Goal: Information Seeking & Learning: Find specific page/section

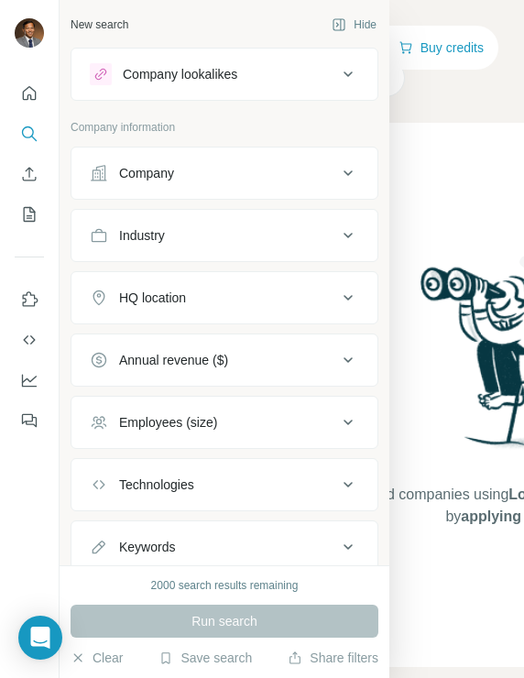
click at [124, 180] on div "Company" at bounding box center [146, 173] width 55 height 18
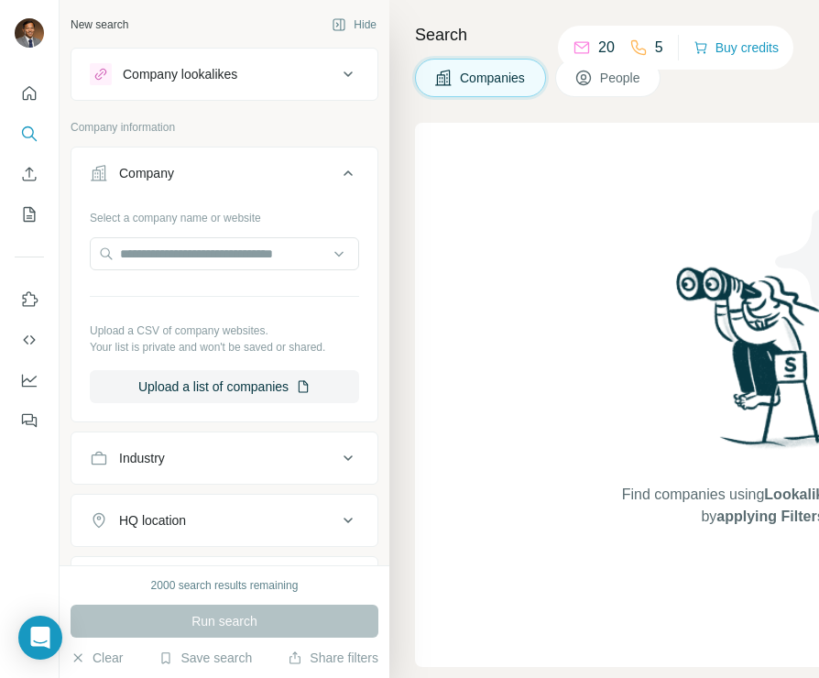
click at [618, 82] on span "People" at bounding box center [621, 78] width 42 height 18
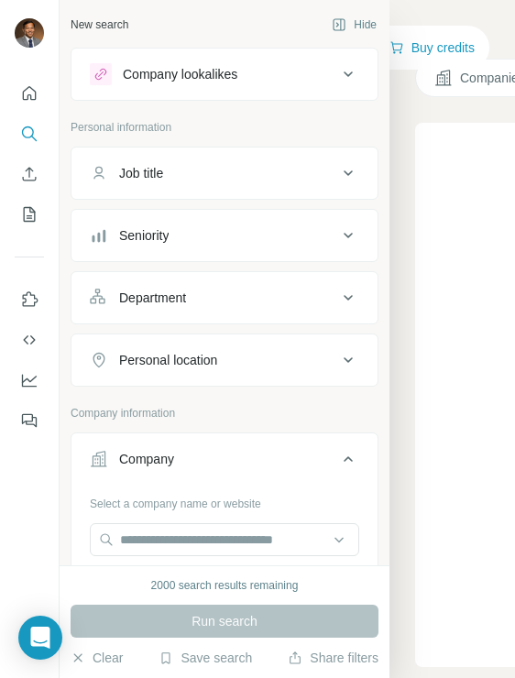
click at [191, 363] on div "Personal location" at bounding box center [168, 360] width 98 height 18
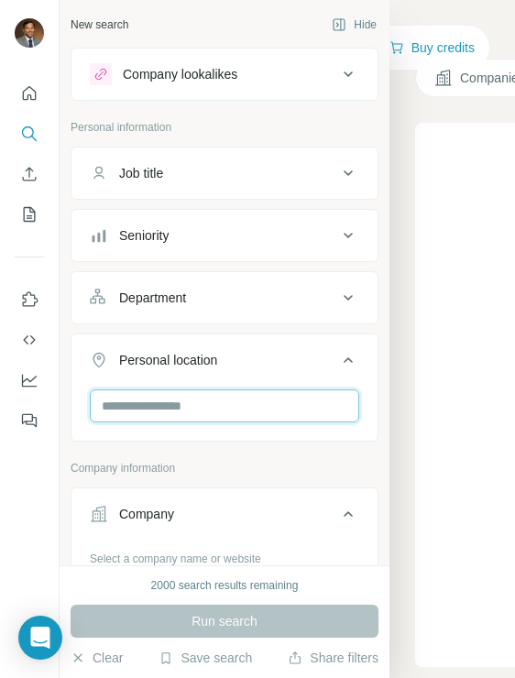
click at [183, 399] on input "text" at bounding box center [224, 405] width 269 height 33
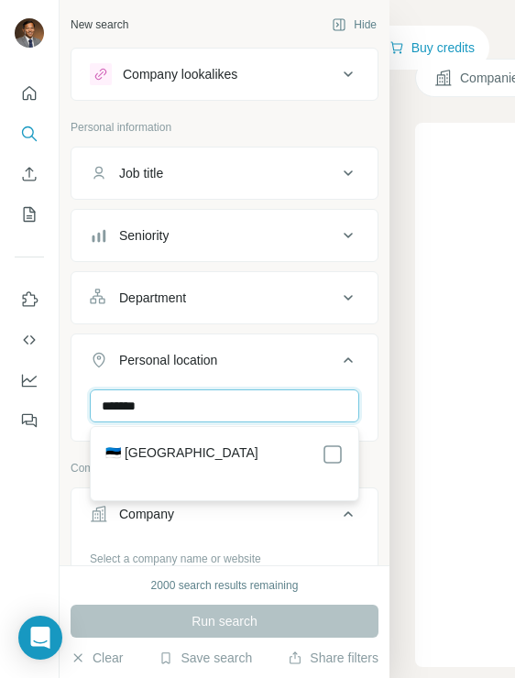
type input "*******"
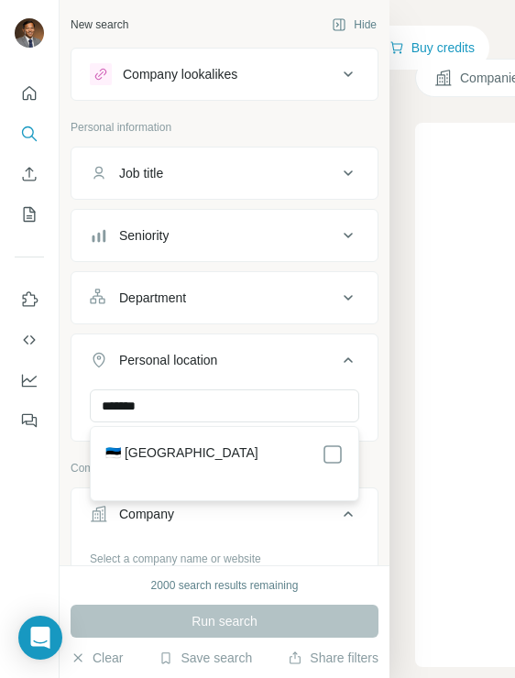
click at [166, 466] on section "🇪🇪 [GEOGRAPHIC_DATA]" at bounding box center [218, 463] width 249 height 40
click at [180, 461] on div "🇪🇪 [GEOGRAPHIC_DATA]" at bounding box center [224, 454] width 238 height 22
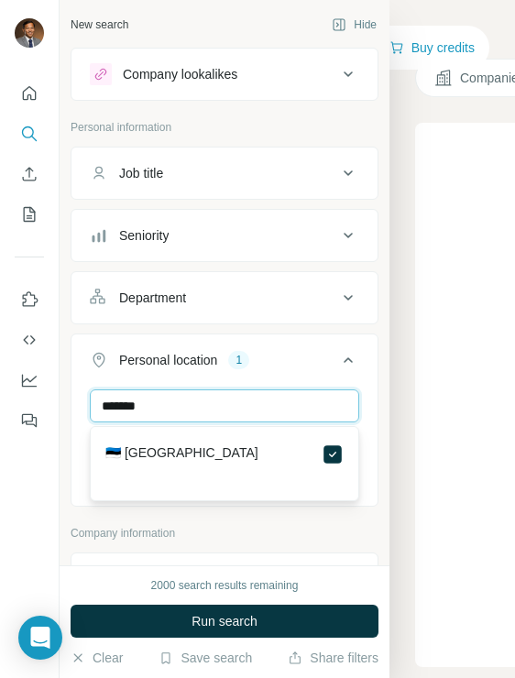
click at [200, 406] on input "*******" at bounding box center [224, 405] width 269 height 33
type input "******"
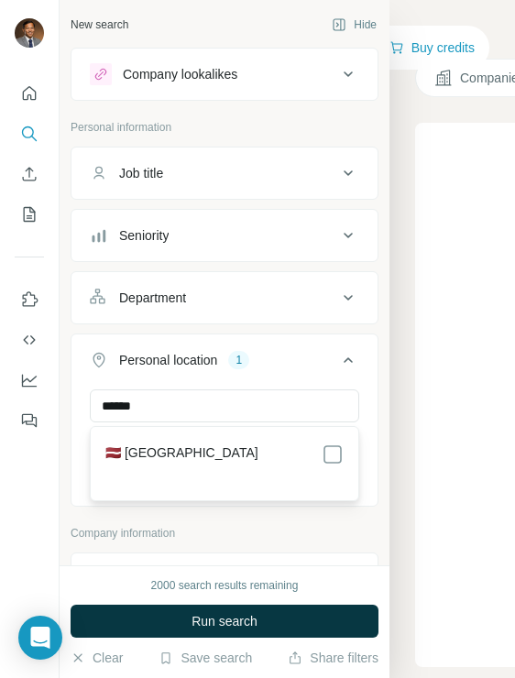
click at [343, 457] on div "🇱🇻 [GEOGRAPHIC_DATA]" at bounding box center [224, 463] width 260 height 66
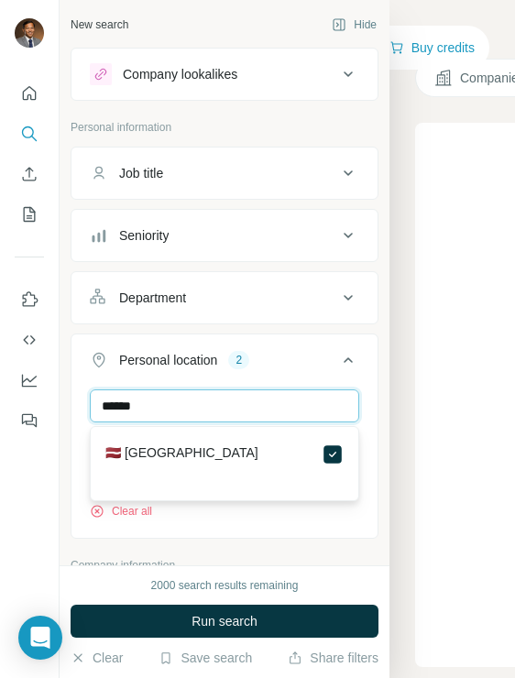
click at [274, 414] on input "******" at bounding box center [224, 405] width 269 height 33
type input "*******"
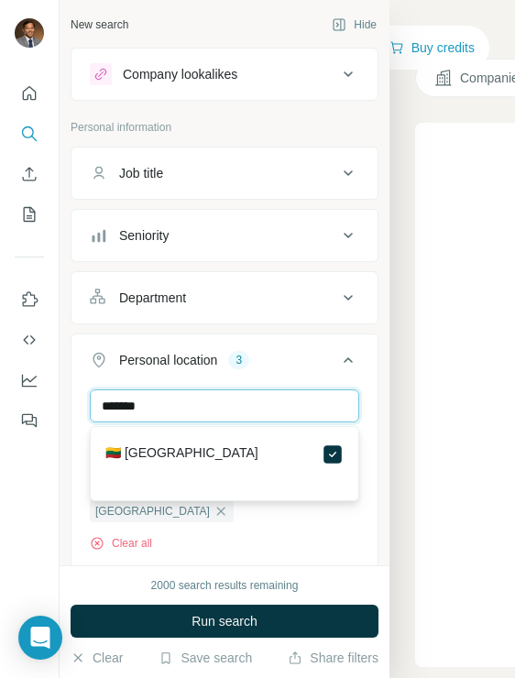
click at [272, 411] on input "*******" at bounding box center [224, 405] width 269 height 33
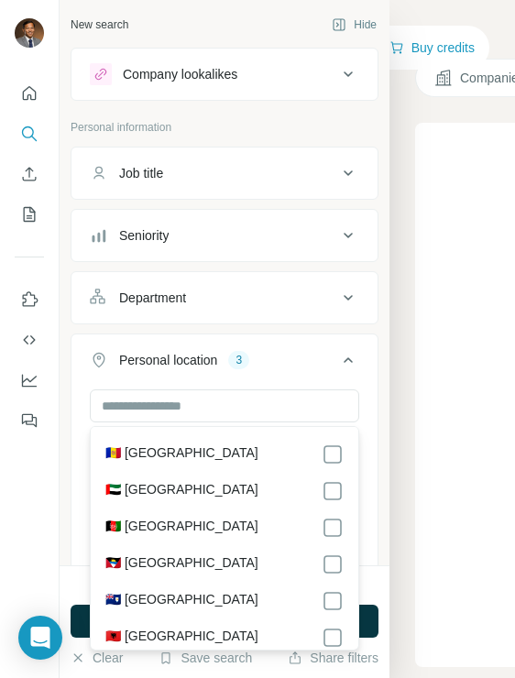
click at [230, 298] on div "Department" at bounding box center [213, 298] width 247 height 18
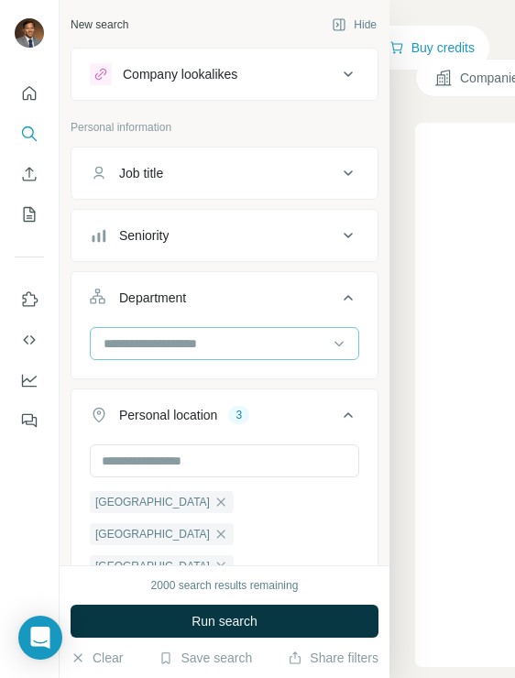
click at [217, 338] on input at bounding box center [215, 343] width 226 height 20
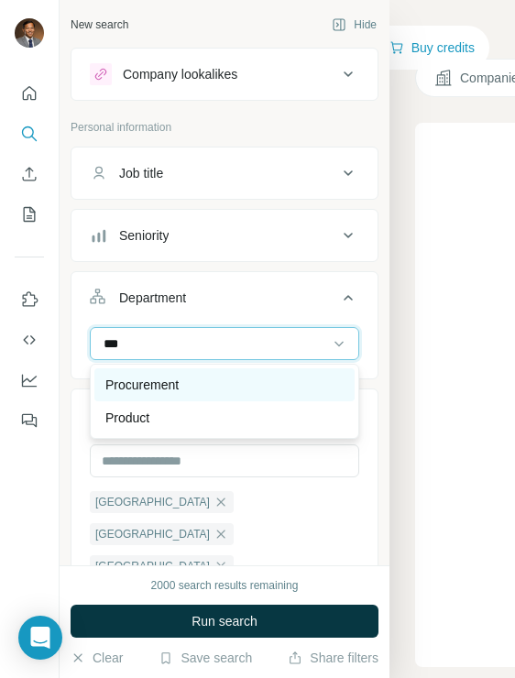
type input "***"
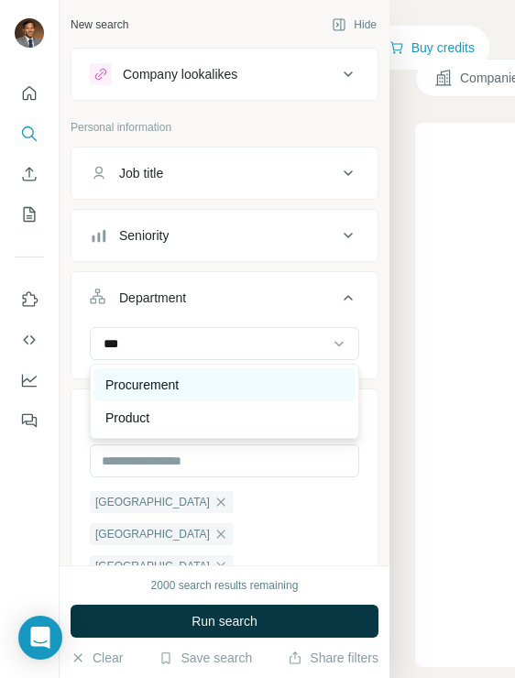
click at [201, 384] on div "Procurement" at bounding box center [224, 385] width 238 height 18
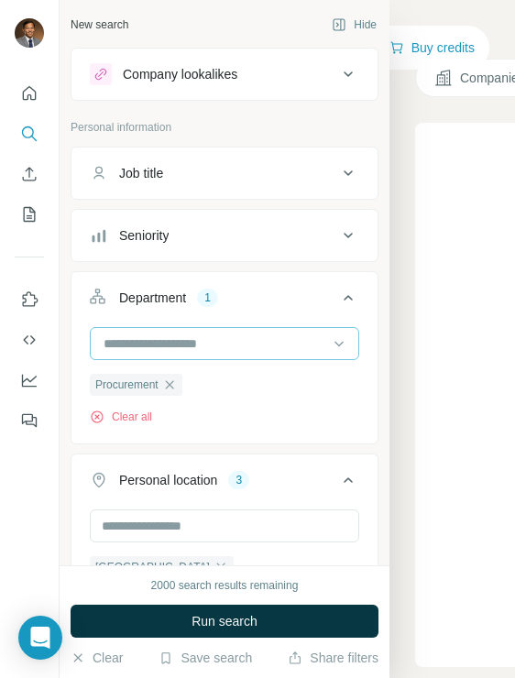
click at [204, 344] on input at bounding box center [215, 343] width 226 height 20
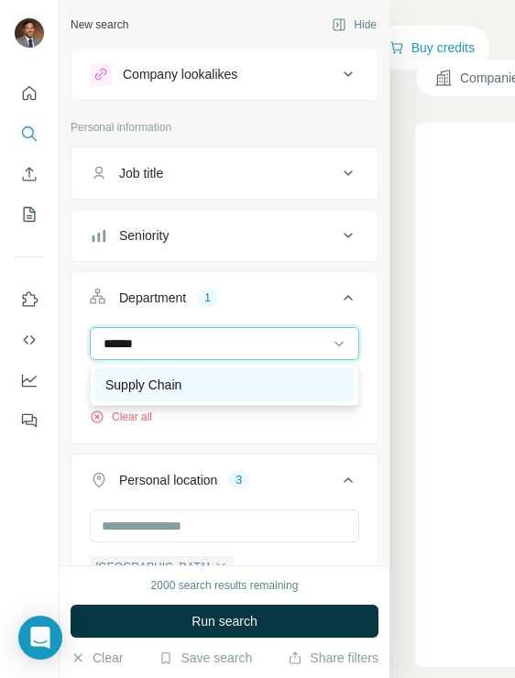
type input "******"
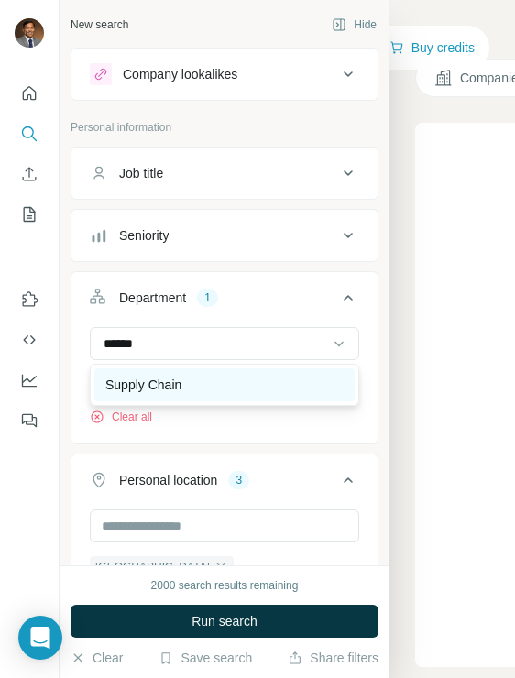
click at [196, 372] on div "Supply Chain" at bounding box center [224, 384] width 260 height 33
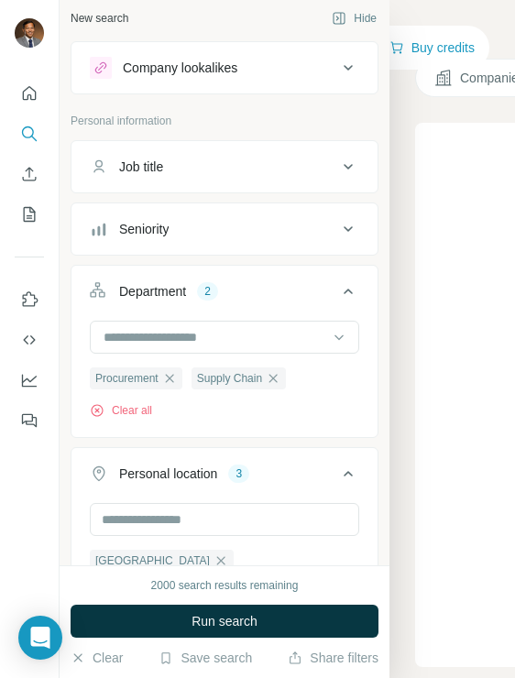
scroll to position [5, 0]
click at [122, 227] on div "Seniority" at bounding box center [143, 230] width 49 height 18
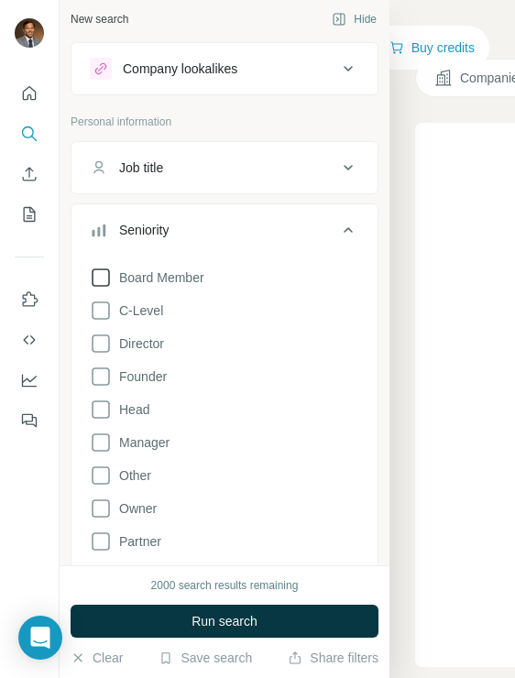
click at [106, 277] on icon at bounding box center [101, 278] width 22 height 22
click at [110, 308] on icon at bounding box center [101, 310] width 22 height 22
click at [110, 337] on icon at bounding box center [101, 343] width 22 height 22
click at [109, 408] on icon at bounding box center [101, 409] width 18 height 18
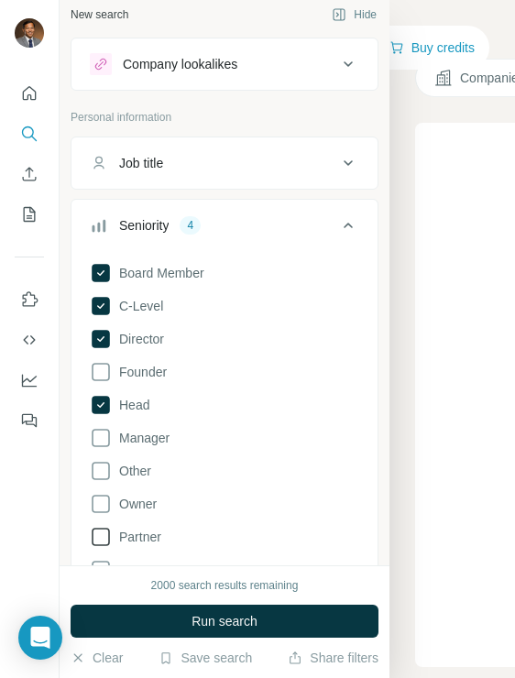
click at [101, 546] on icon at bounding box center [101, 537] width 22 height 22
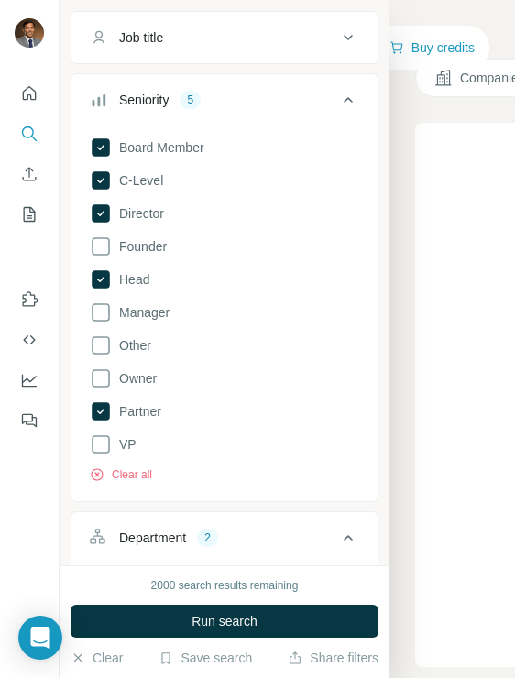
scroll to position [169, 0]
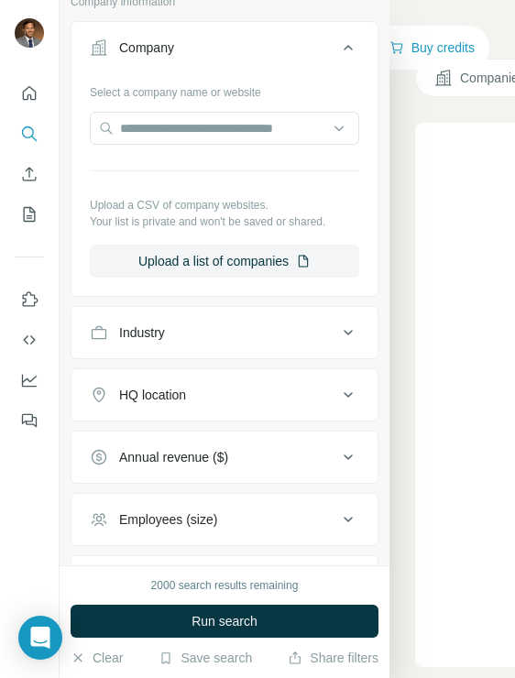
scroll to position [1099, 0]
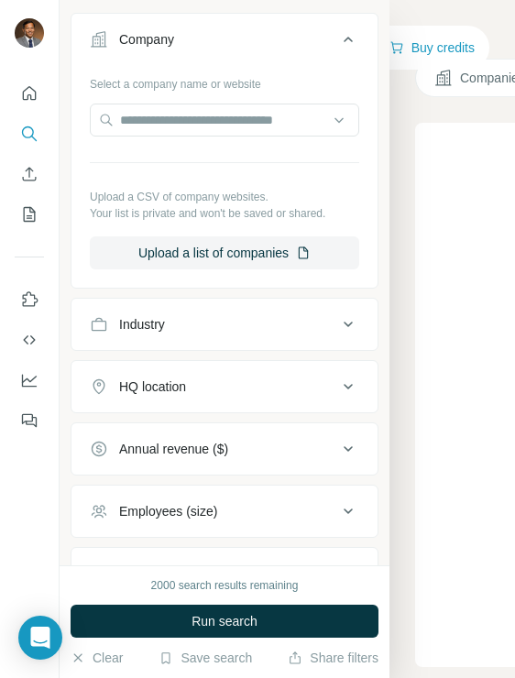
click at [221, 440] on div "Annual revenue ($)" at bounding box center [173, 449] width 109 height 18
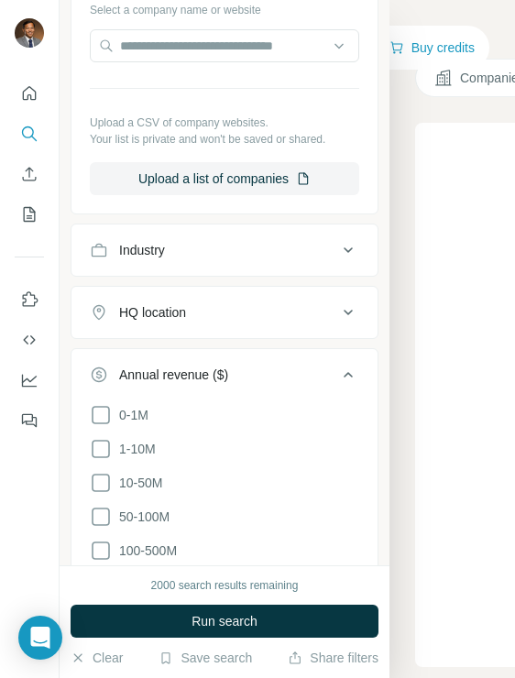
scroll to position [1214, 0]
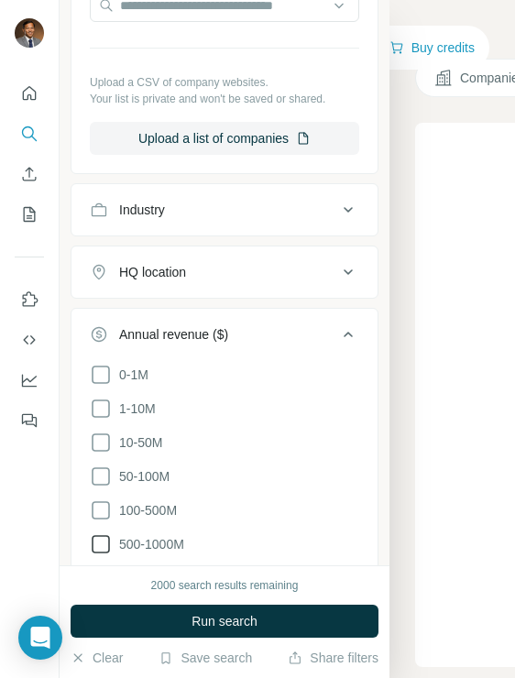
click at [97, 533] on icon at bounding box center [101, 544] width 22 height 22
click at [99, 567] on icon at bounding box center [101, 578] width 22 height 22
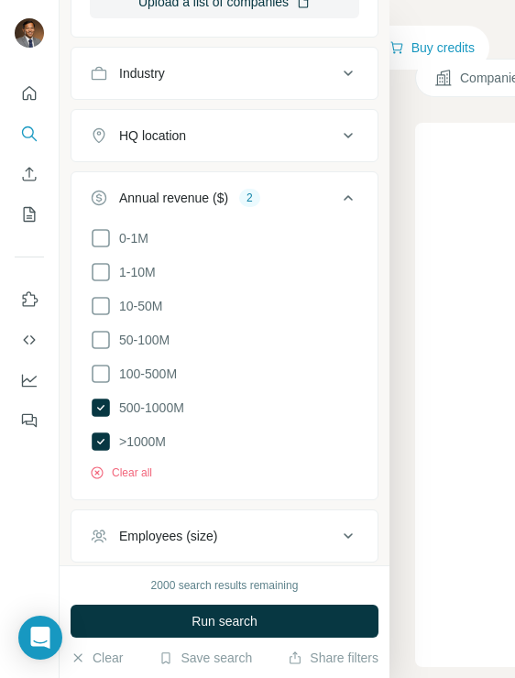
scroll to position [1392, 0]
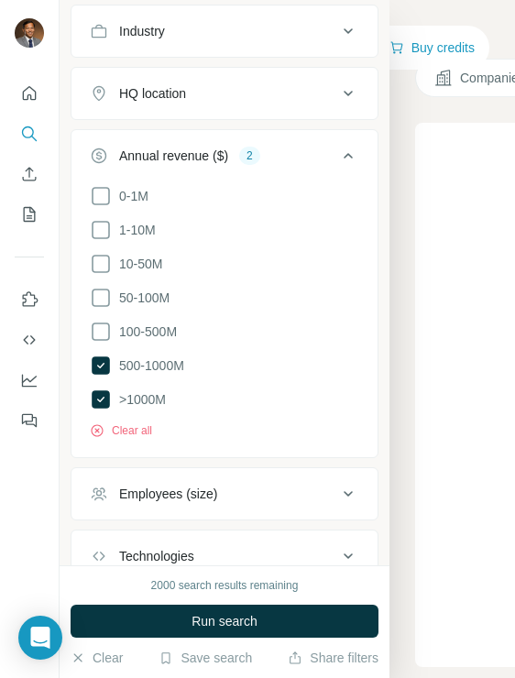
click at [169, 472] on button "Employees (size)" at bounding box center [224, 494] width 306 height 44
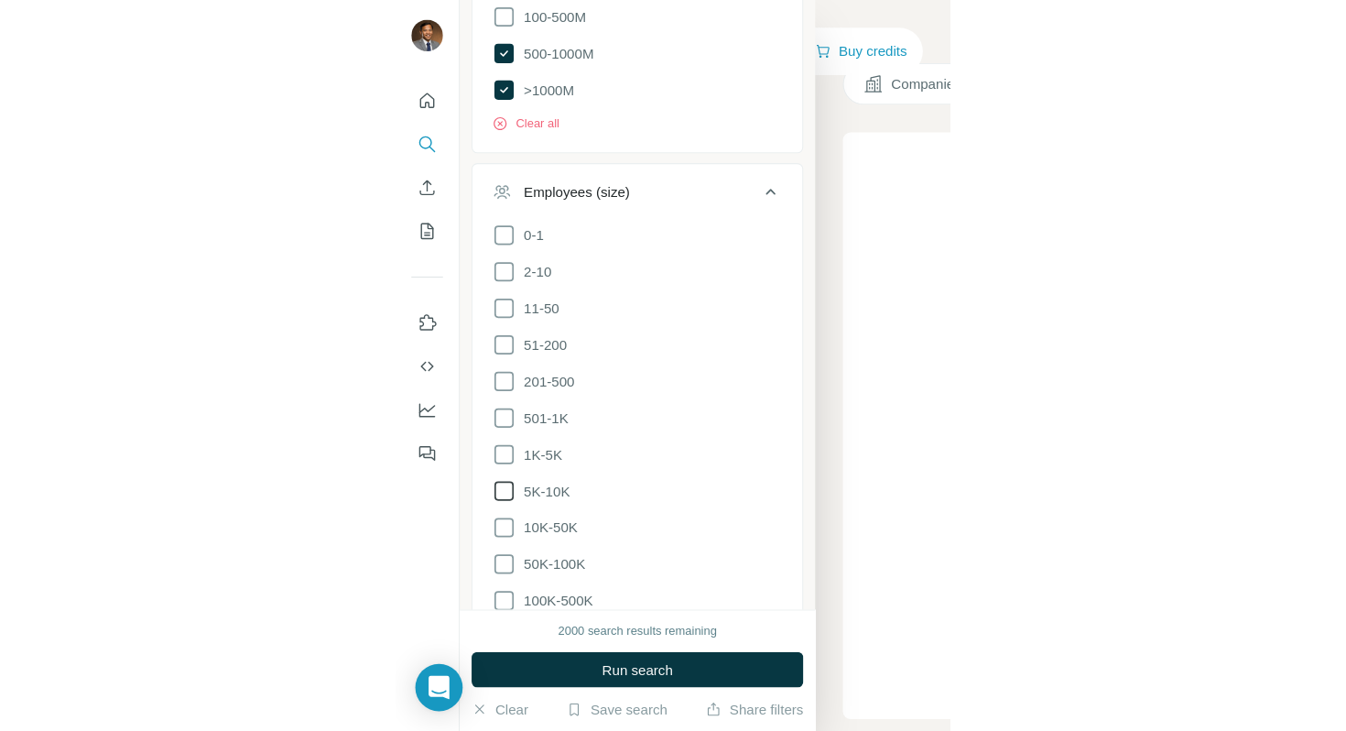
scroll to position [1713, 0]
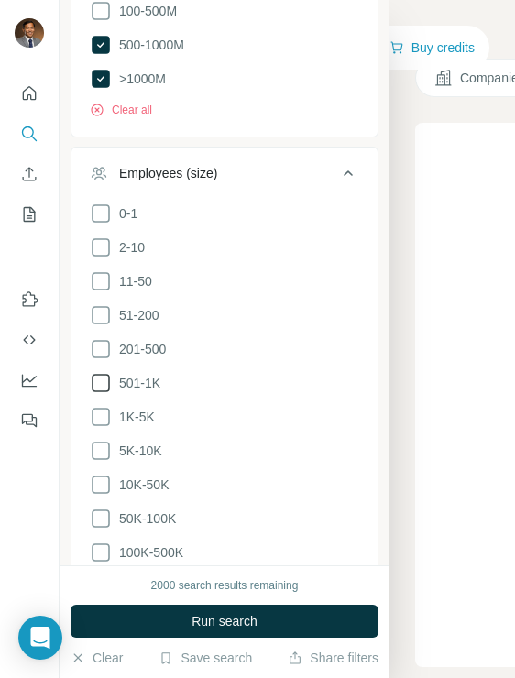
click at [105, 372] on icon at bounding box center [101, 383] width 22 height 22
click at [105, 374] on icon at bounding box center [101, 383] width 18 height 18
click at [102, 372] on icon at bounding box center [101, 383] width 22 height 22
click at [105, 406] on icon at bounding box center [101, 417] width 22 height 22
click at [104, 440] on icon at bounding box center [101, 451] width 22 height 22
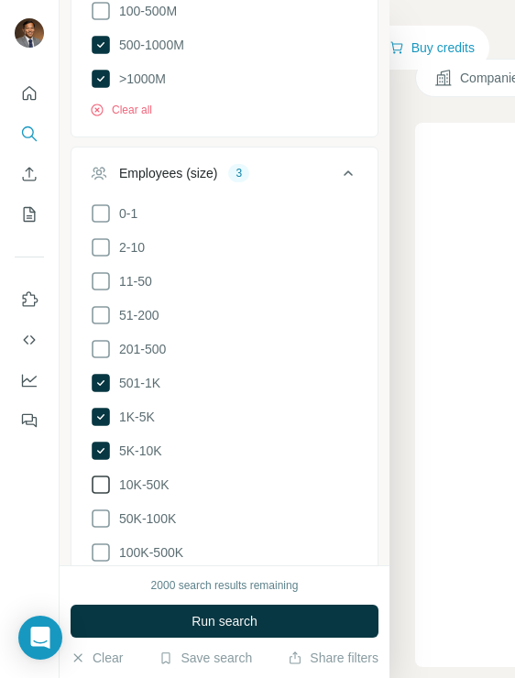
click at [104, 475] on icon at bounding box center [101, 484] width 18 height 18
click at [104, 507] on icon at bounding box center [101, 518] width 22 height 22
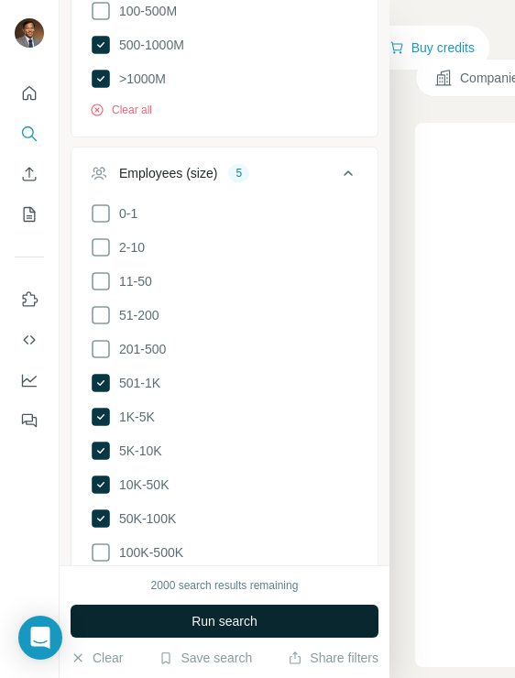
click at [238, 620] on span "Run search" at bounding box center [224, 621] width 66 height 18
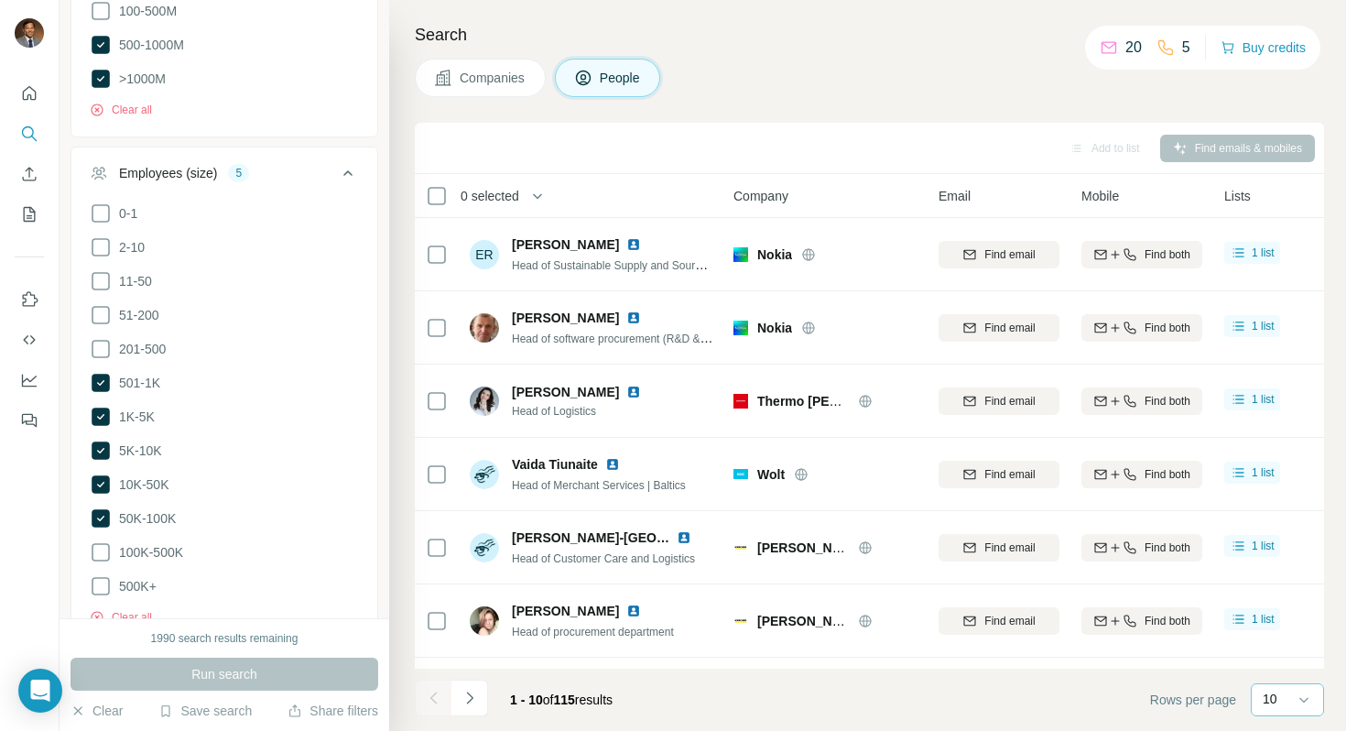
click at [1226, 677] on p "10" at bounding box center [1270, 699] width 15 height 18
click at [1226, 568] on p "60" at bounding box center [1274, 559] width 15 height 18
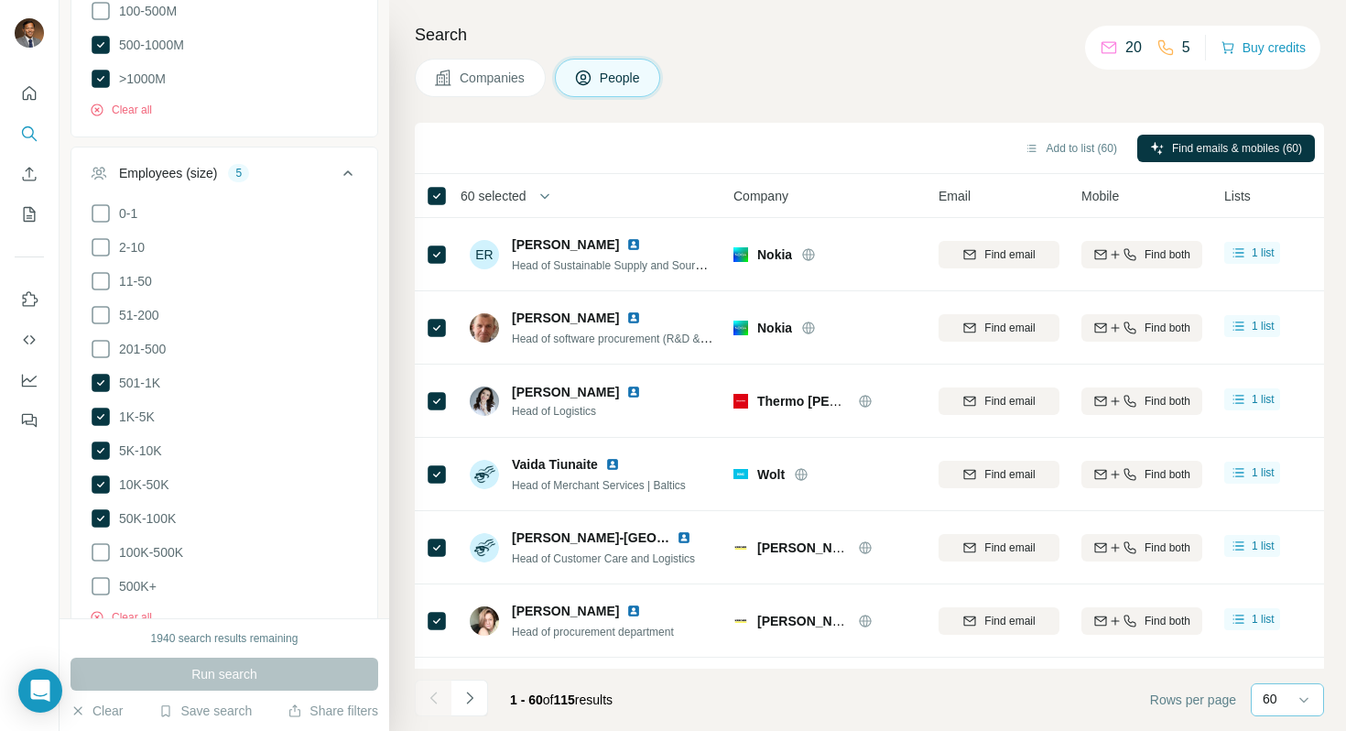
click at [527, 196] on span "60 selected" at bounding box center [494, 196] width 66 height 18
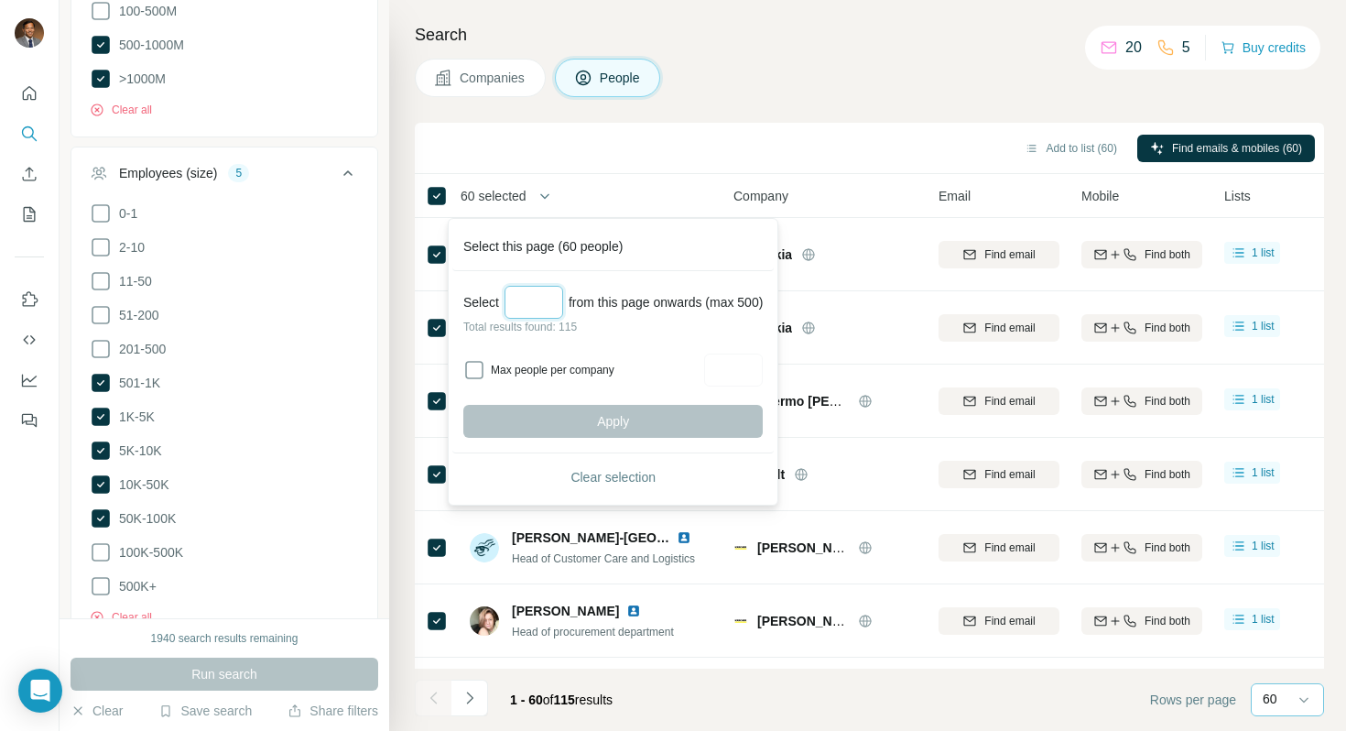
click at [532, 299] on input "Select a number (up to 500)" at bounding box center [534, 302] width 59 height 33
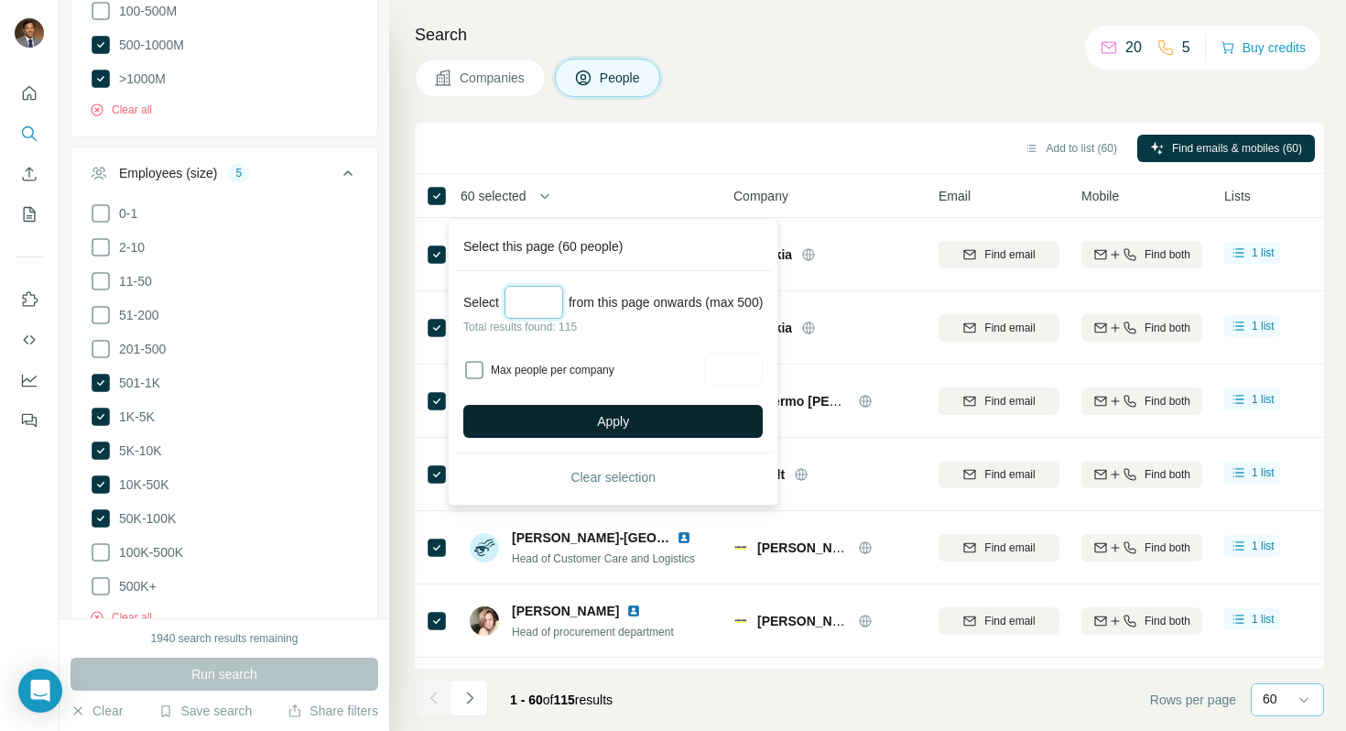
type input "***"
click at [547, 414] on button "Apply" at bounding box center [612, 421] width 299 height 33
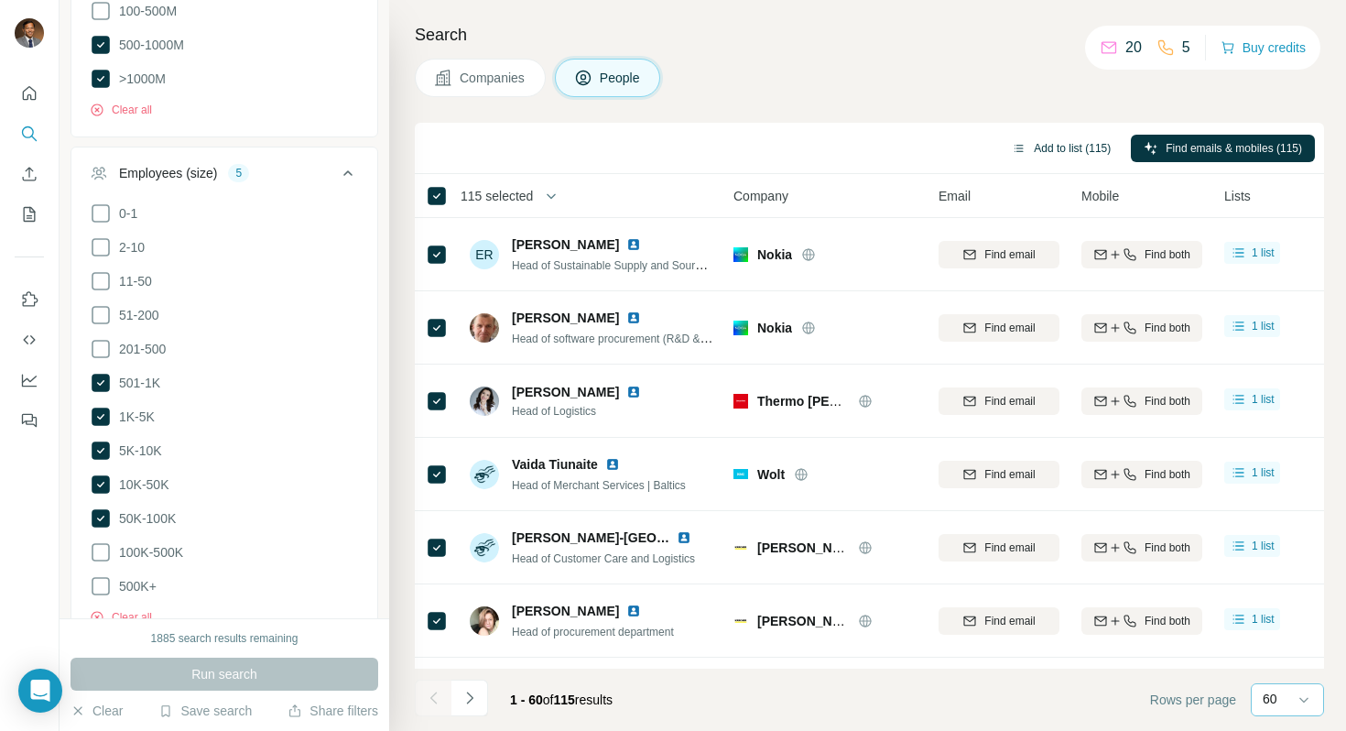
click at [1059, 152] on button "Add to list (115)" at bounding box center [1061, 148] width 125 height 27
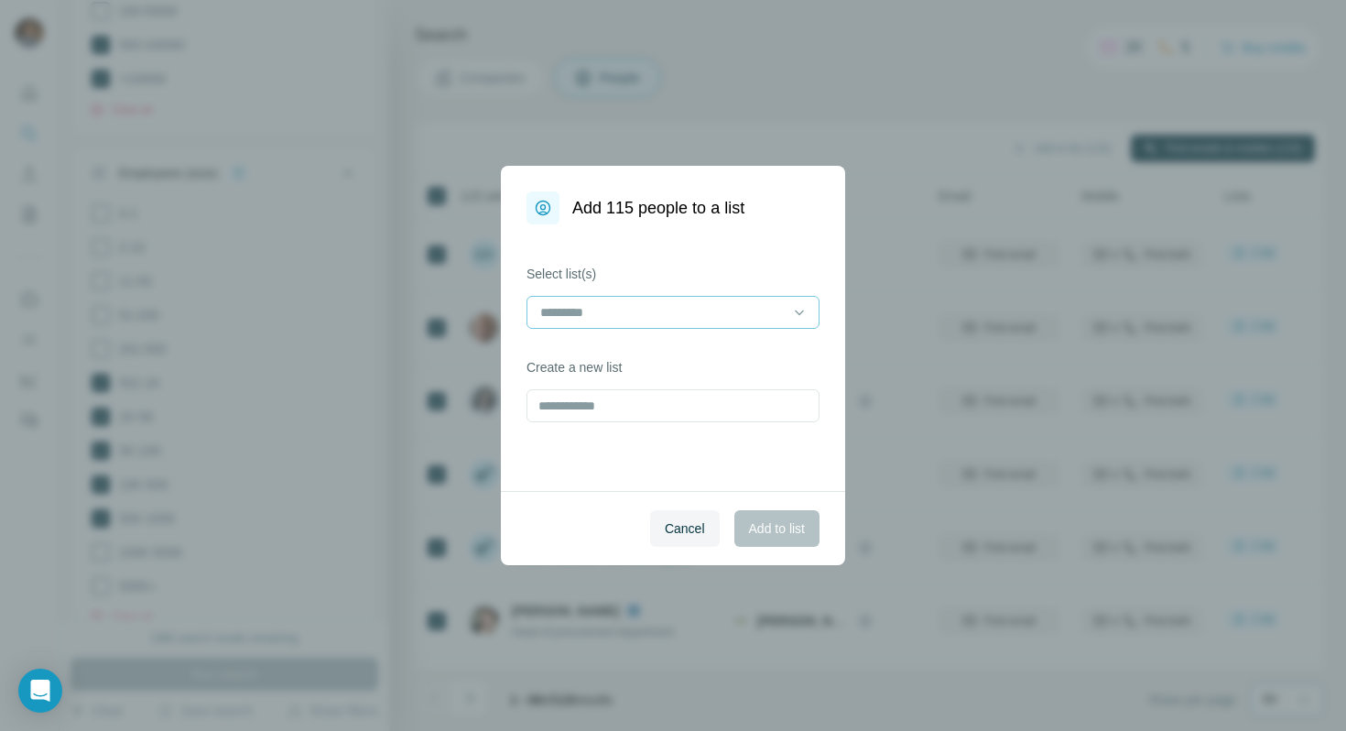
click at [730, 313] on input at bounding box center [662, 312] width 247 height 20
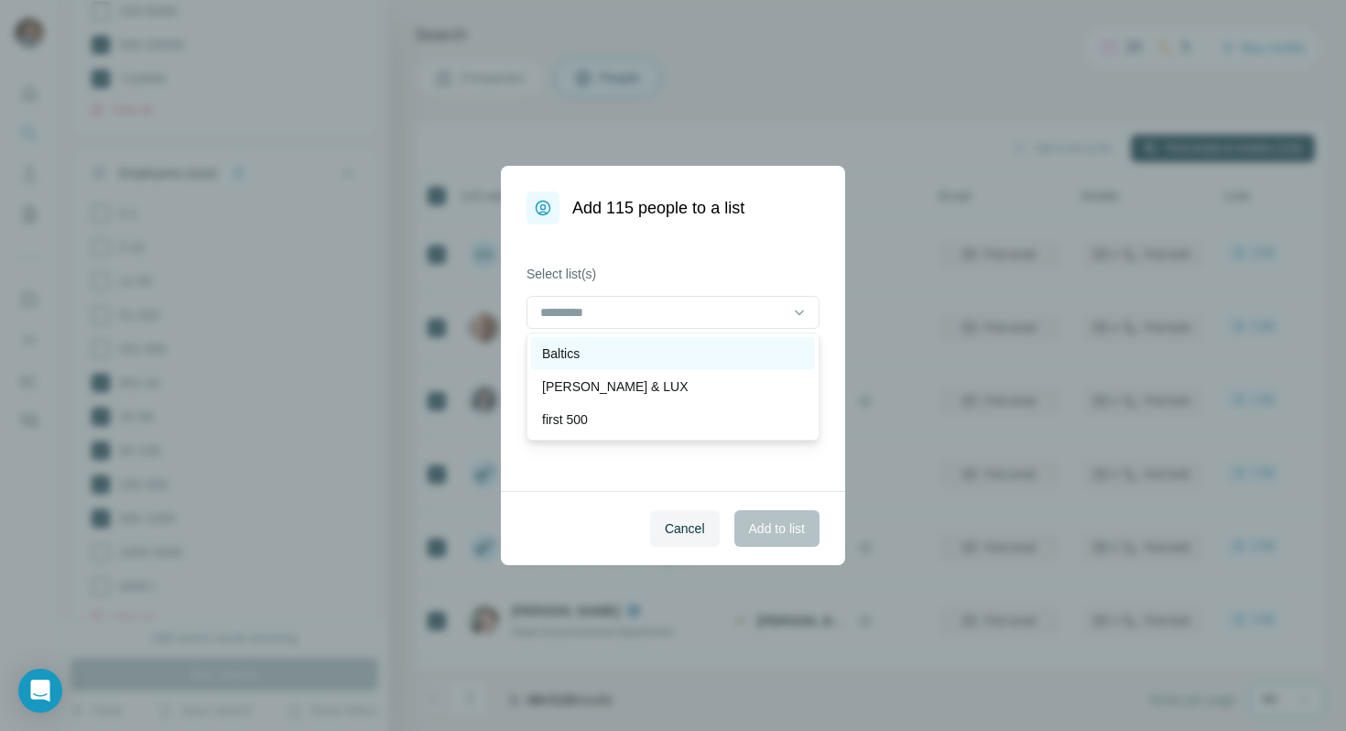
click at [694, 364] on div "Baltics" at bounding box center [673, 353] width 284 height 33
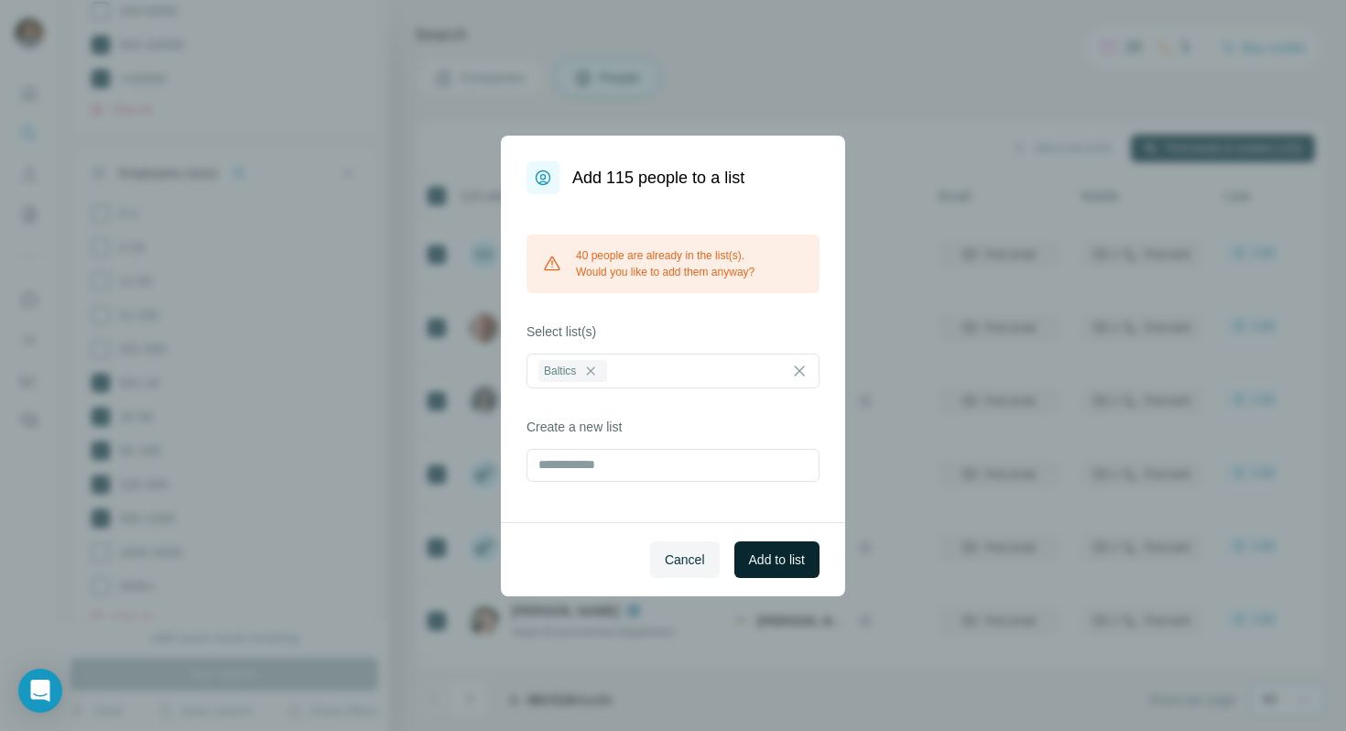
click at [801, 566] on span "Add to list" at bounding box center [777, 559] width 56 height 18
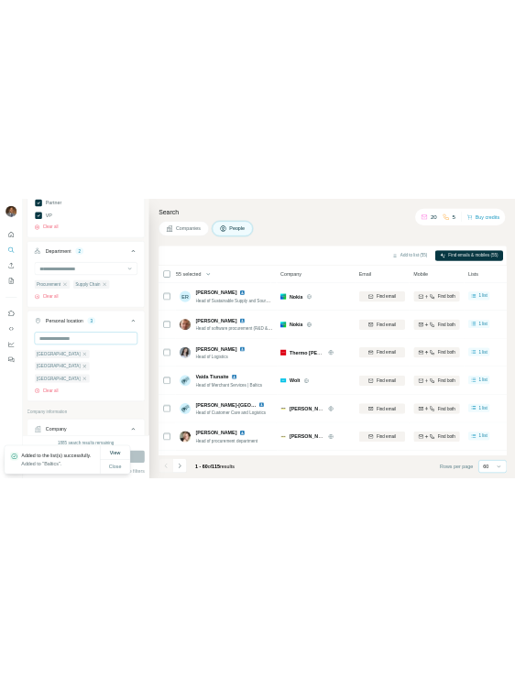
scroll to position [528, 0]
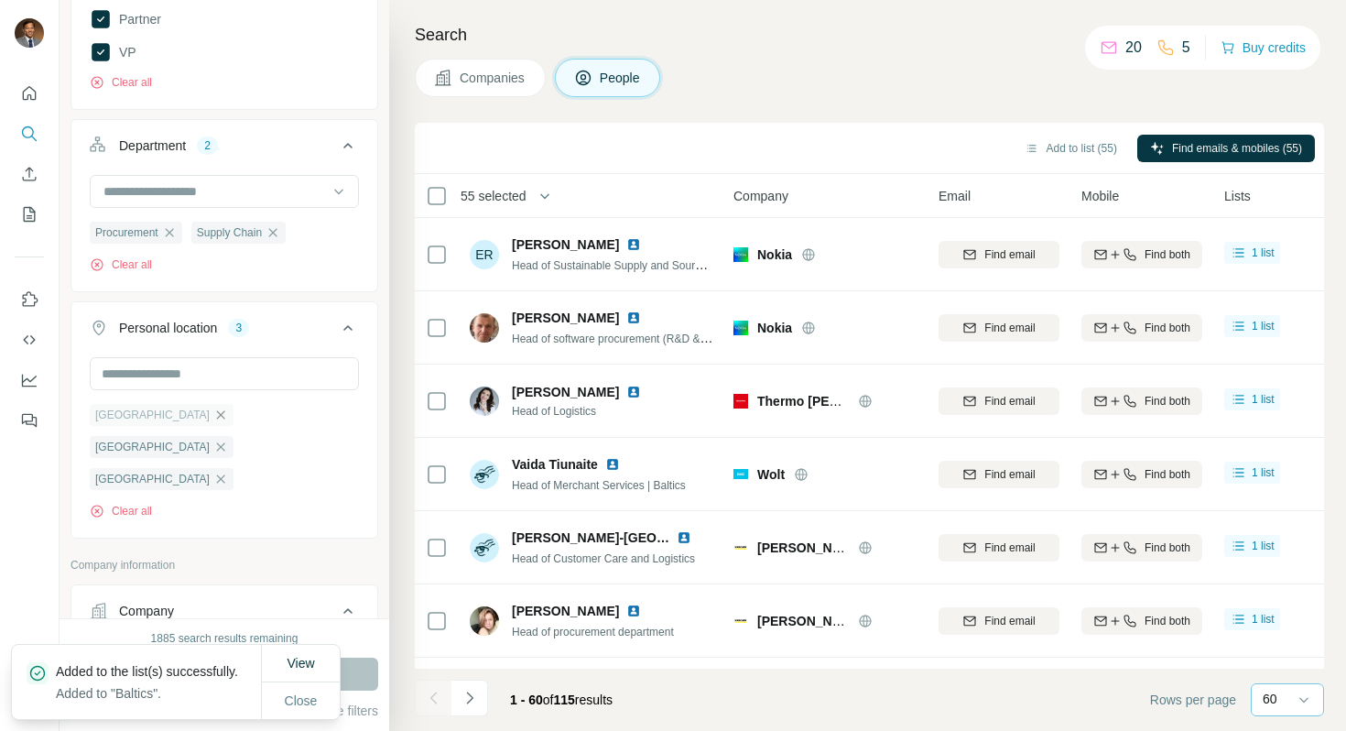
click at [213, 417] on icon "button" at bounding box center [220, 415] width 15 height 15
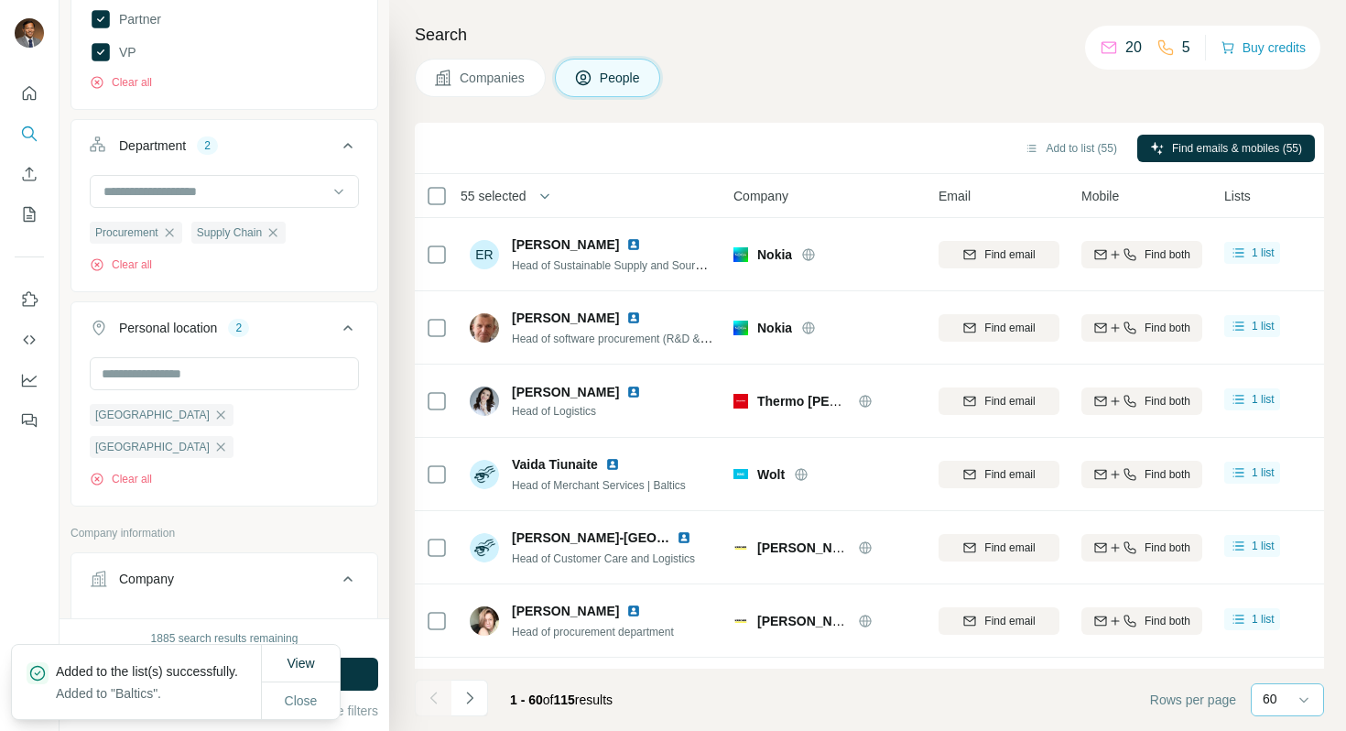
click at [147, 417] on div "[GEOGRAPHIC_DATA]" at bounding box center [162, 415] width 144 height 22
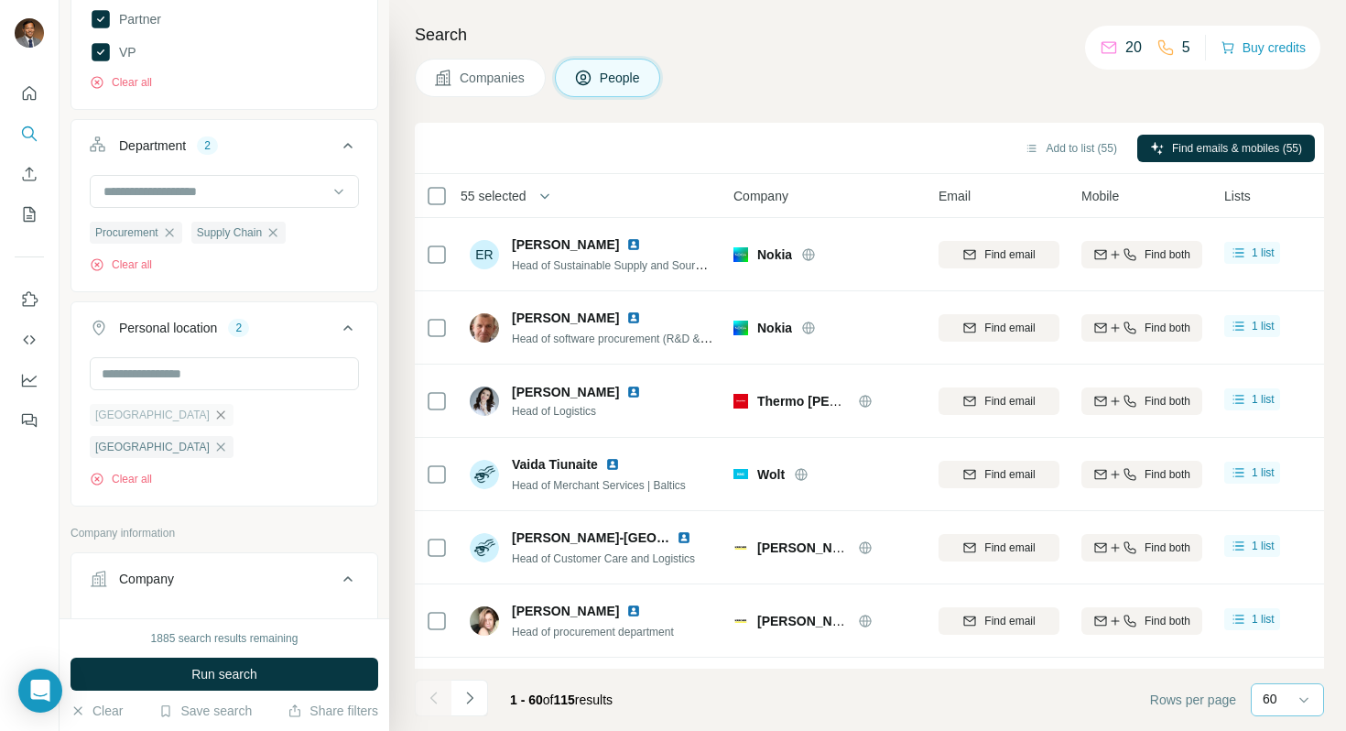
click at [213, 414] on icon "button" at bounding box center [220, 415] width 15 height 15
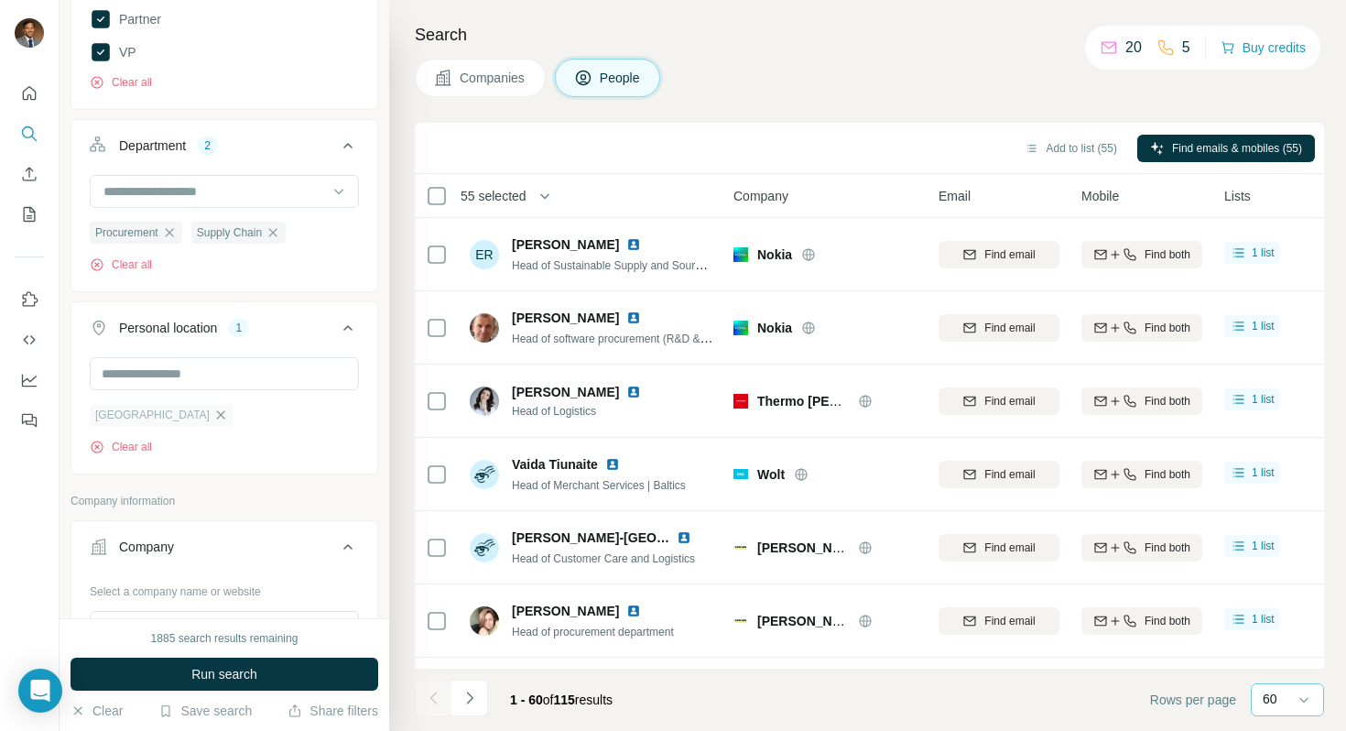
click at [213, 415] on icon "button" at bounding box center [220, 415] width 15 height 15
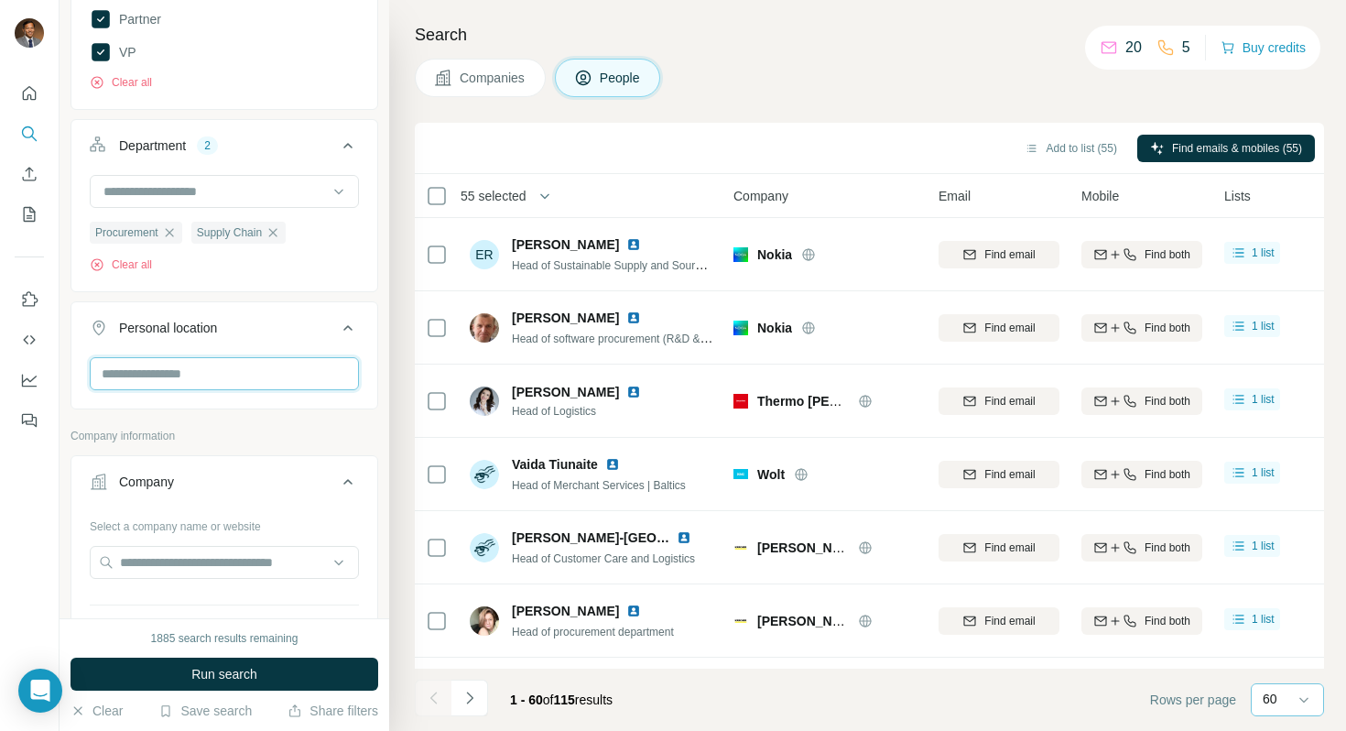
click at [147, 374] on input "text" at bounding box center [224, 373] width 269 height 33
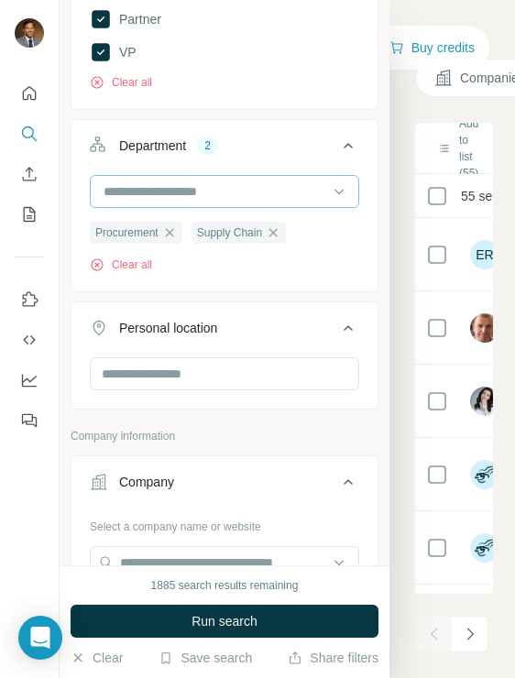
click at [217, 187] on input at bounding box center [215, 191] width 226 height 20
click at [154, 392] on div at bounding box center [224, 375] width 269 height 37
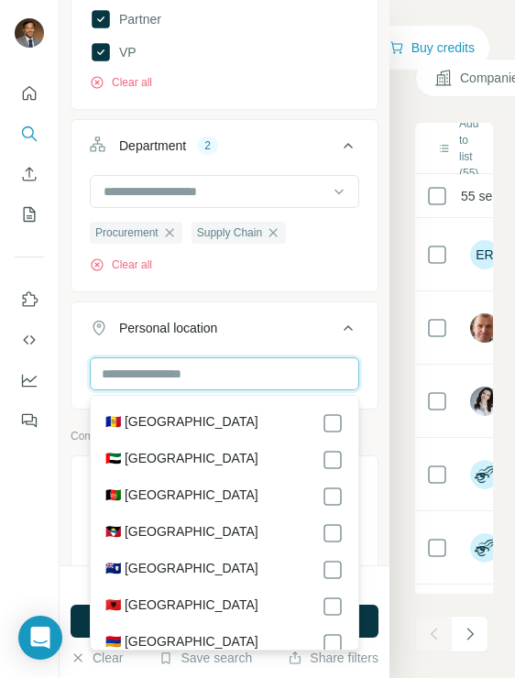
click at [154, 364] on input "text" at bounding box center [224, 373] width 269 height 33
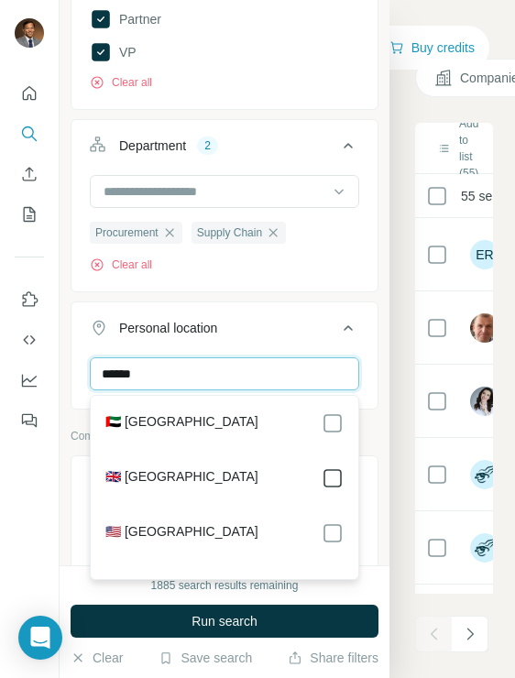
type input "******"
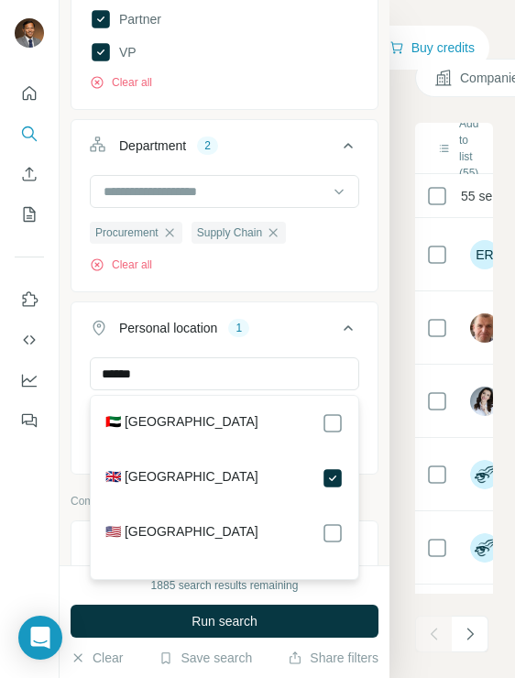
click at [279, 333] on div "Personal location 1" at bounding box center [213, 328] width 247 height 18
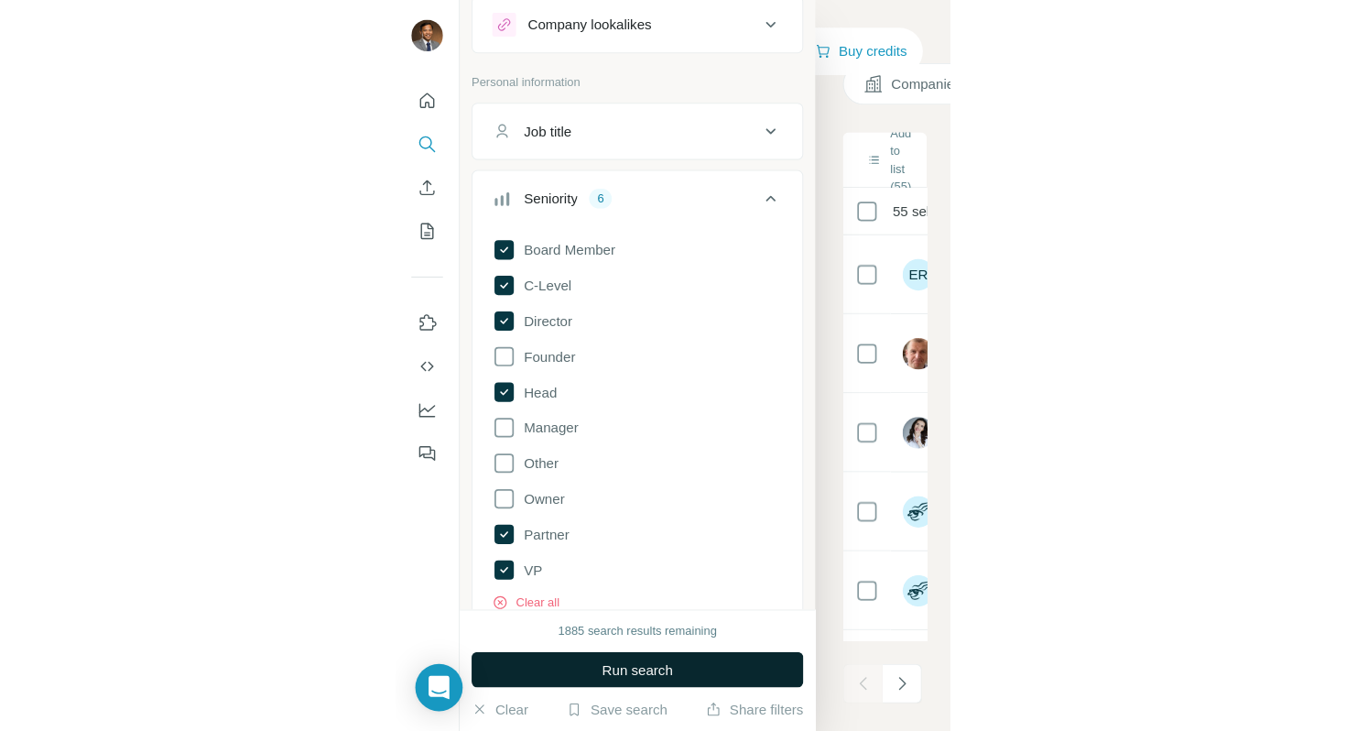
scroll to position [40, 0]
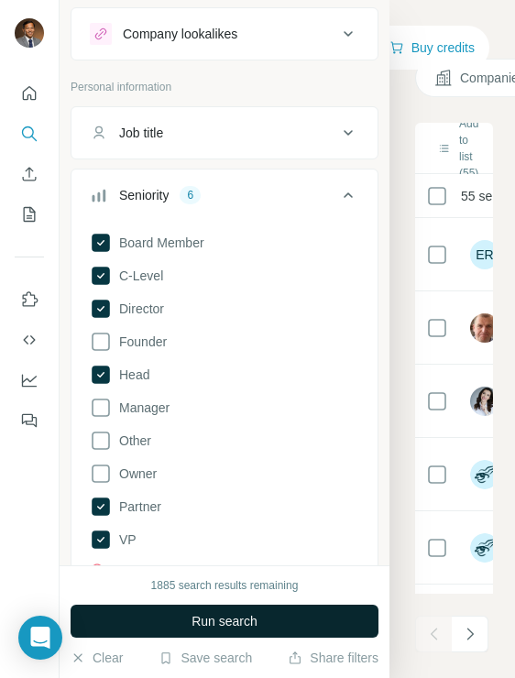
click at [262, 630] on button "Run search" at bounding box center [225, 620] width 308 height 33
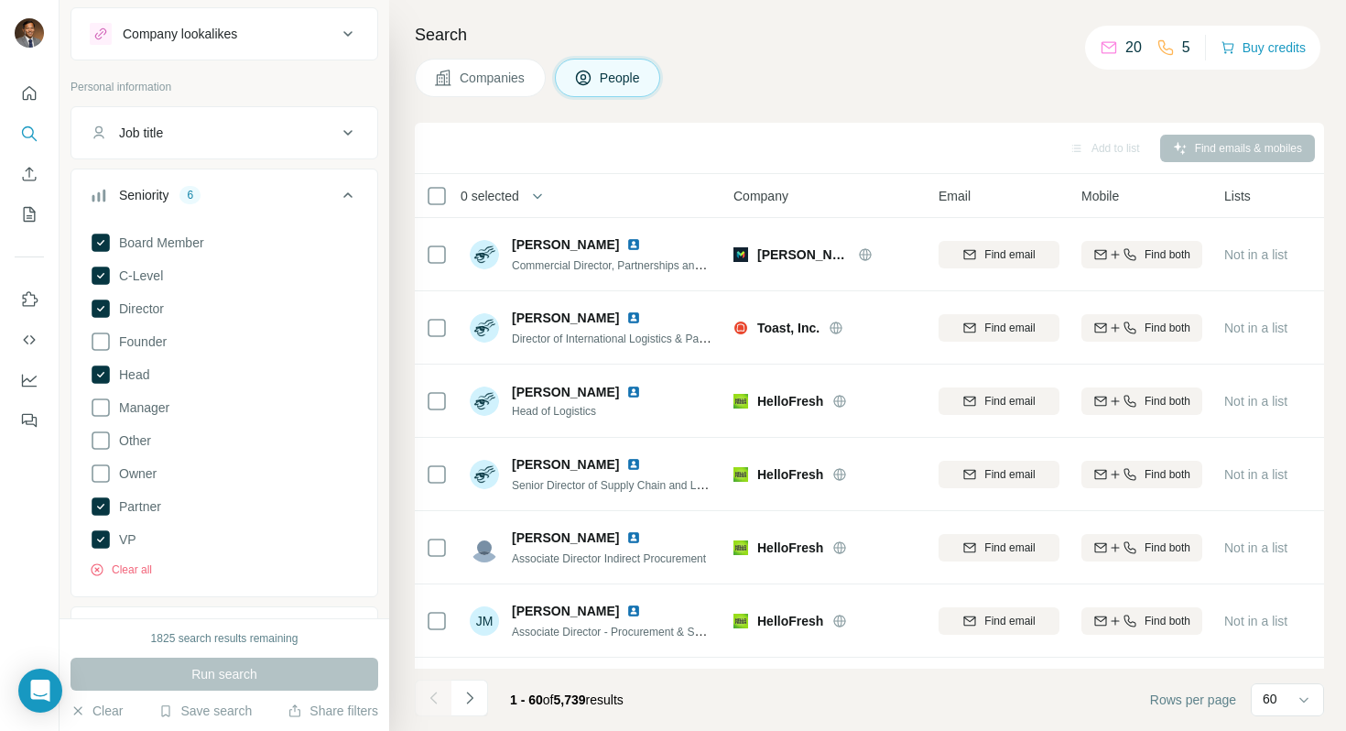
click at [276, 148] on button "Job title" at bounding box center [224, 133] width 306 height 44
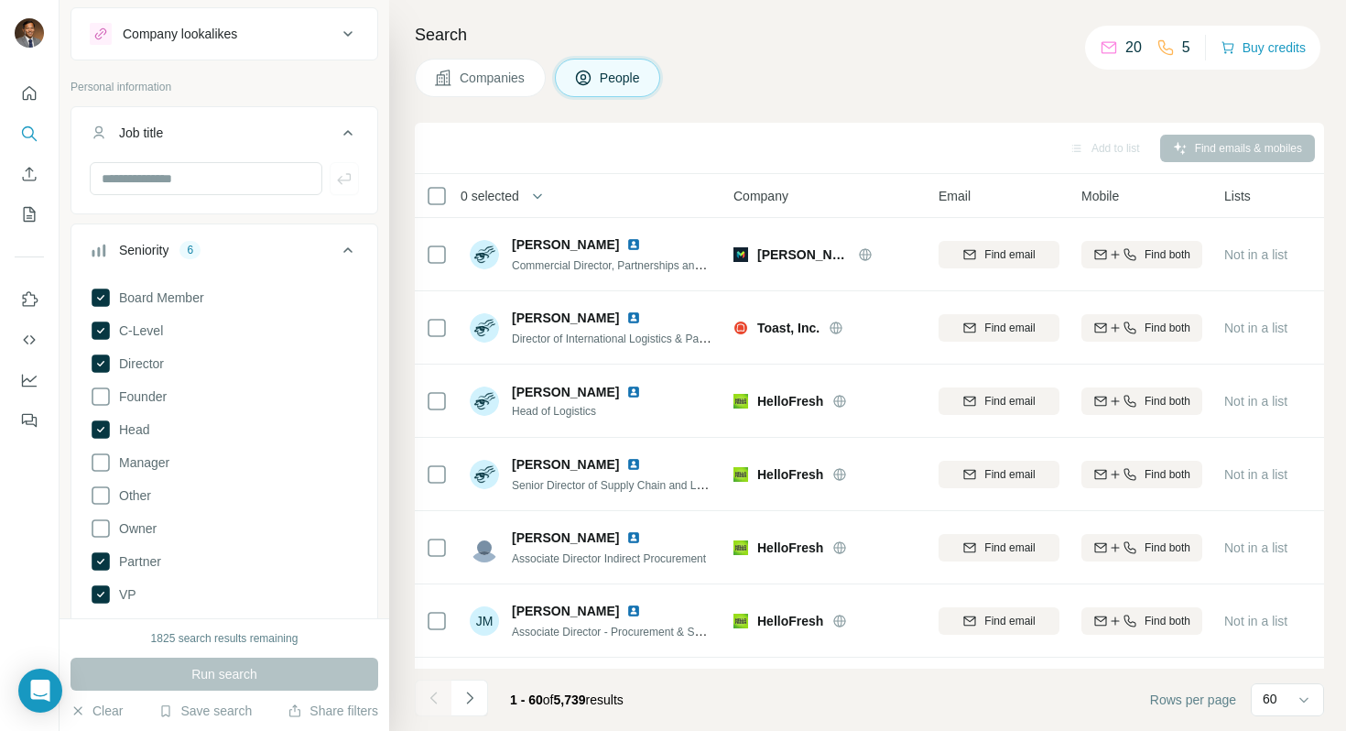
click at [288, 131] on div "Job title" at bounding box center [213, 133] width 247 height 18
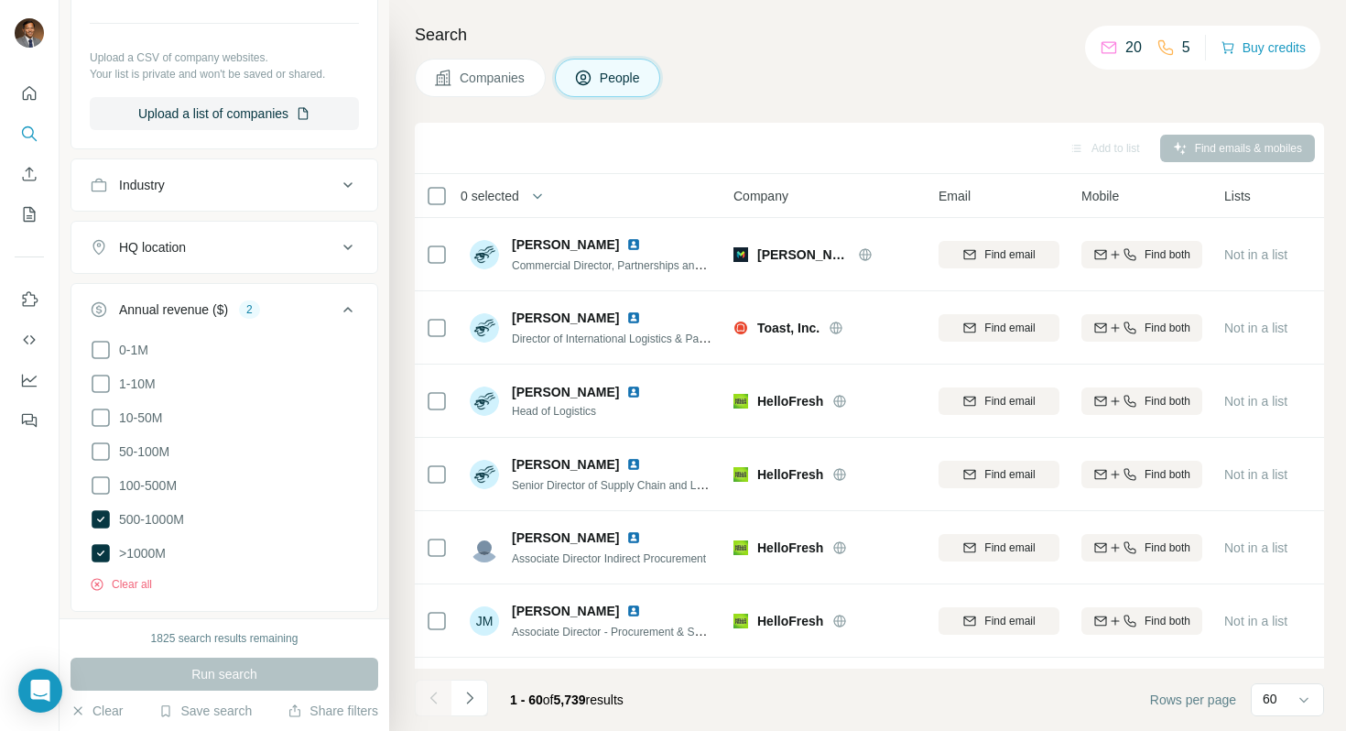
scroll to position [1058, 0]
click at [300, 240] on div "HQ location" at bounding box center [213, 243] width 247 height 18
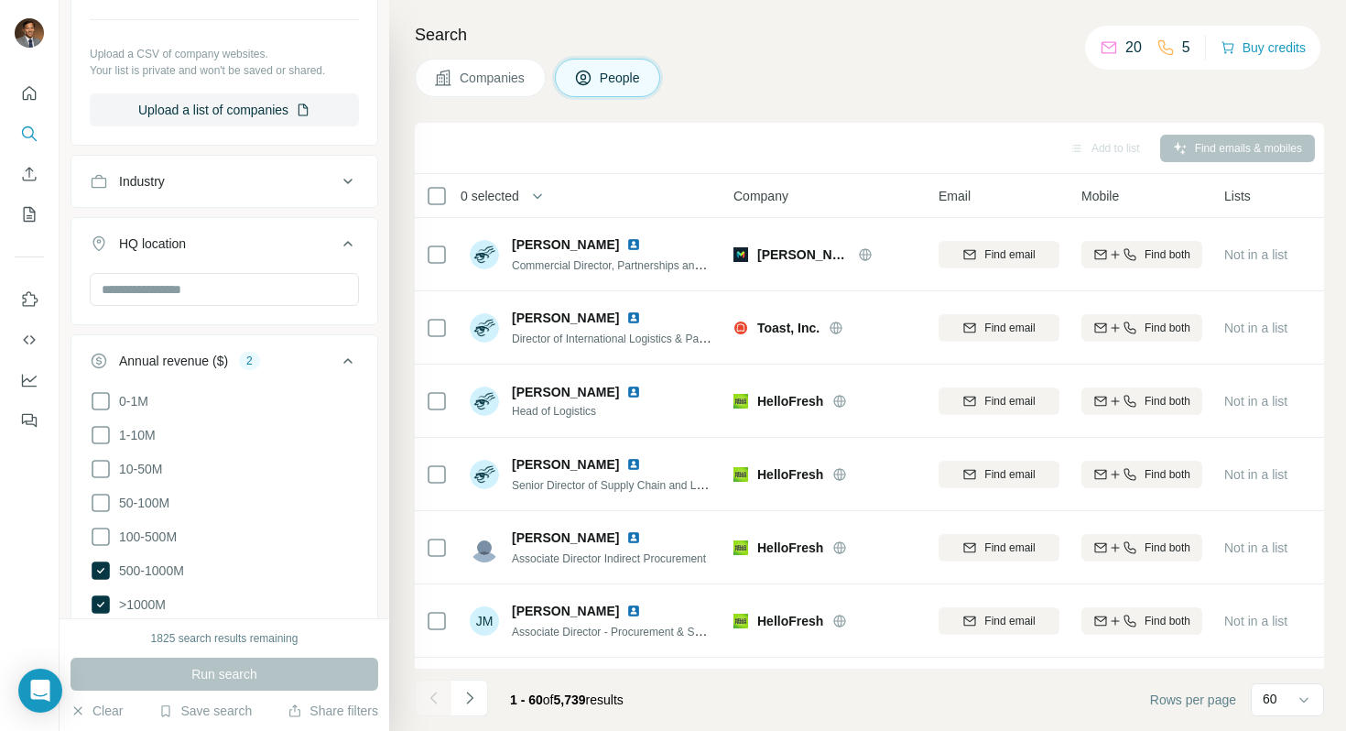
click at [300, 240] on div "HQ location" at bounding box center [213, 243] width 247 height 18
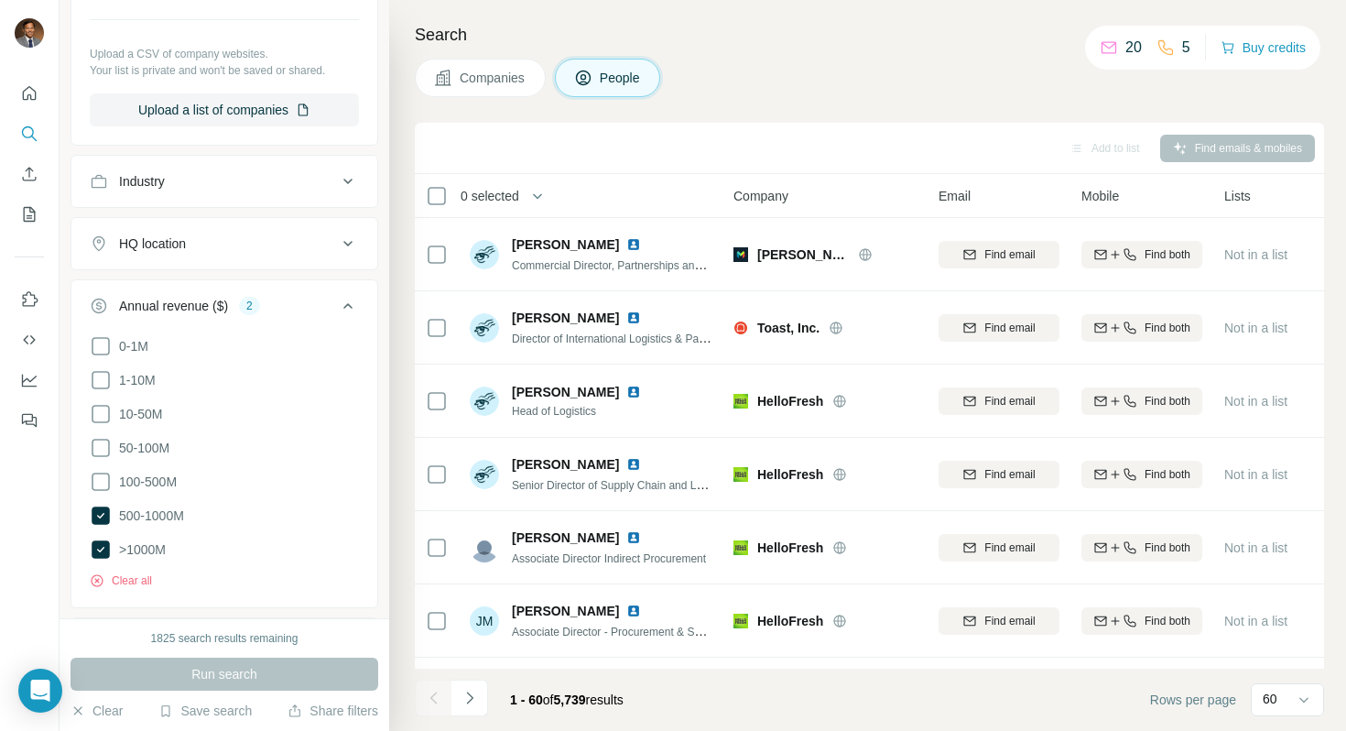
click at [354, 313] on icon at bounding box center [348, 306] width 22 height 22
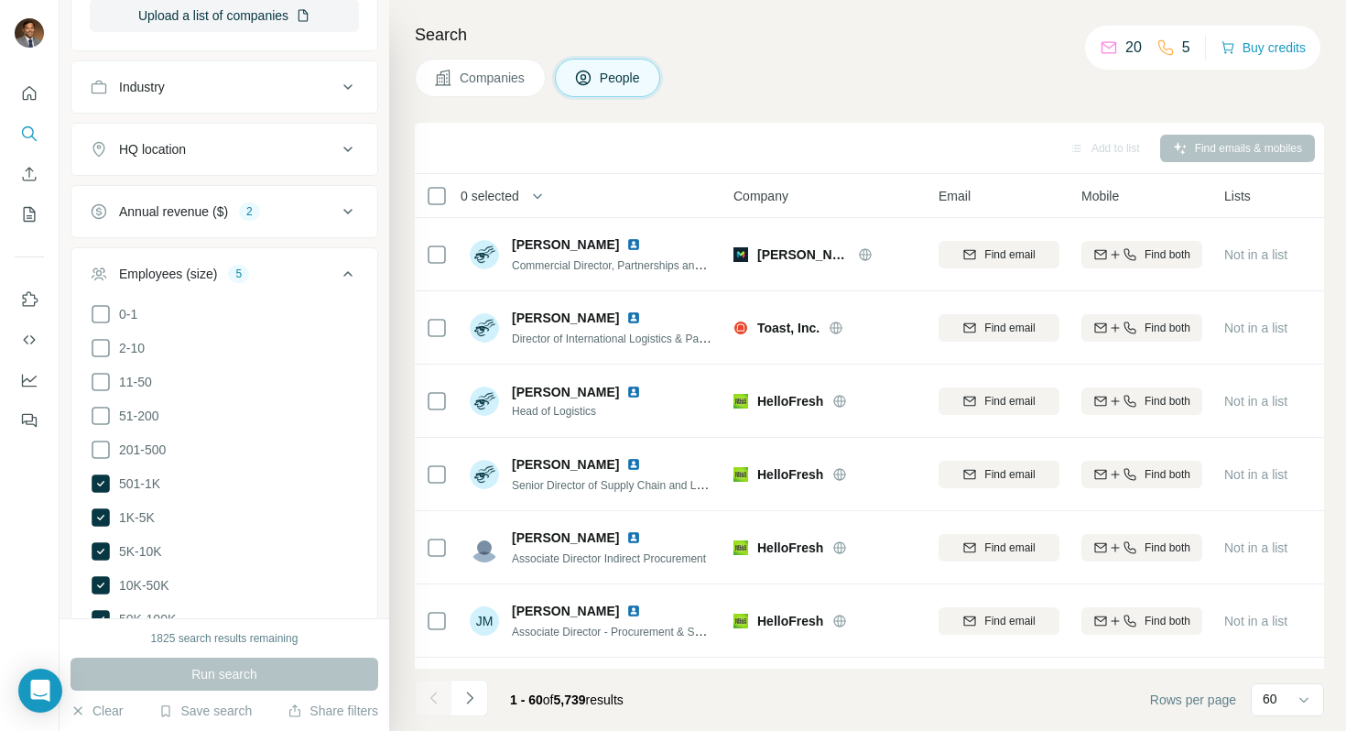
click at [348, 267] on icon at bounding box center [348, 274] width 22 height 22
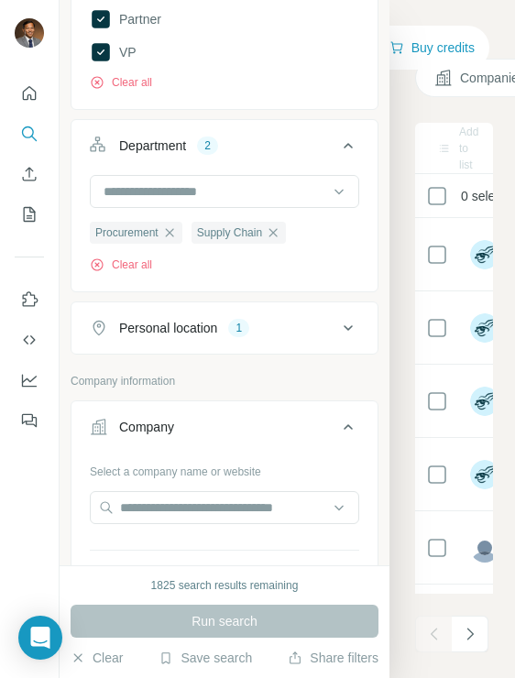
scroll to position [494, 0]
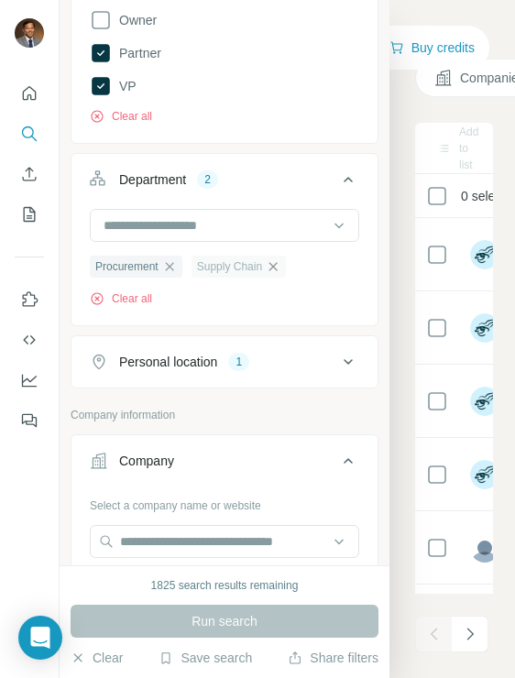
click at [280, 267] on icon "button" at bounding box center [273, 266] width 15 height 15
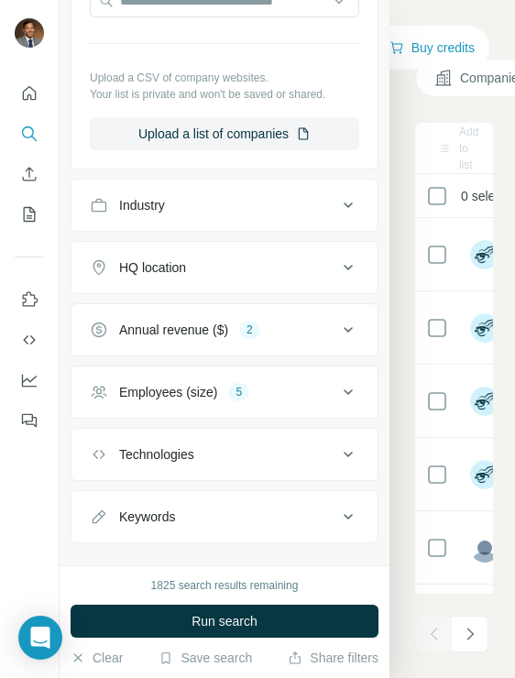
scroll to position [1063, 0]
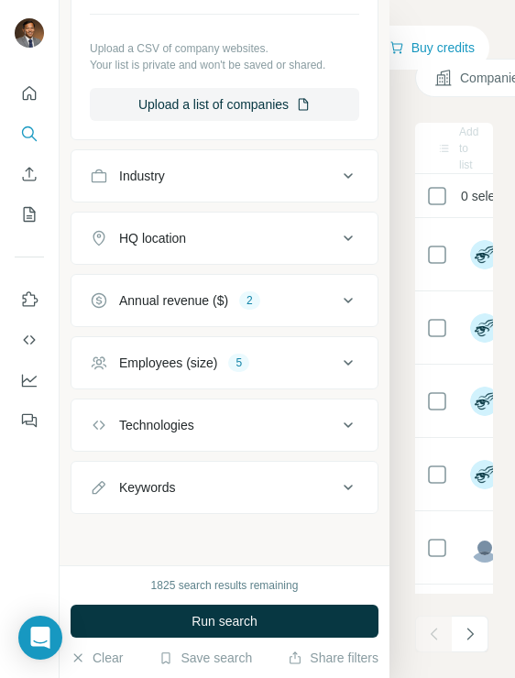
click at [227, 298] on div "Annual revenue ($)" at bounding box center [173, 300] width 109 height 18
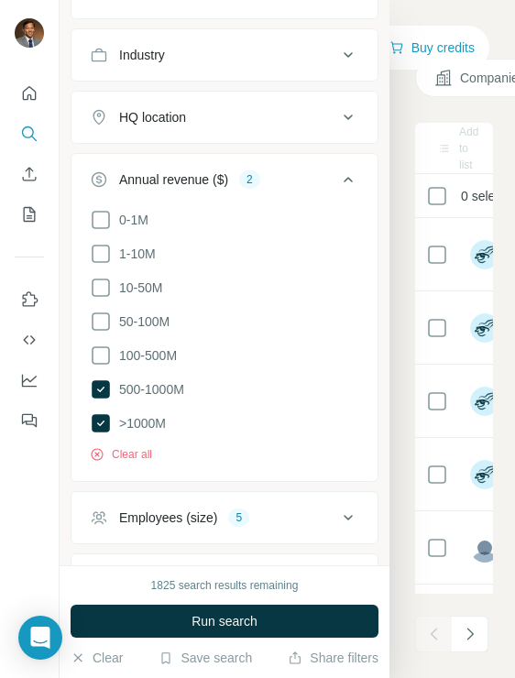
scroll to position [1248, 0]
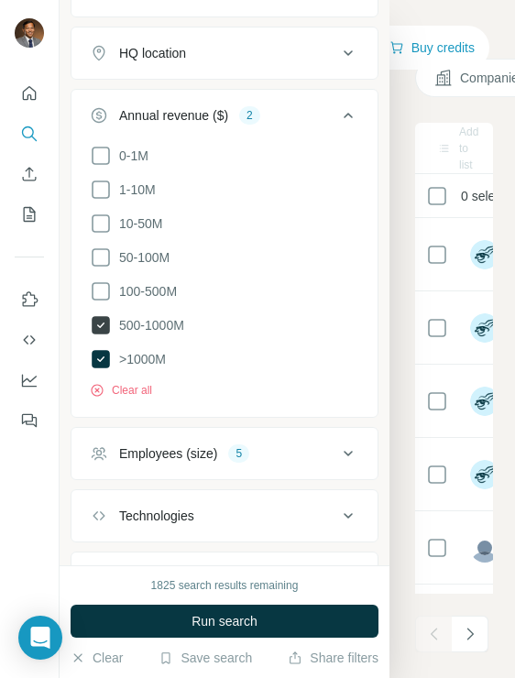
click at [99, 321] on icon at bounding box center [101, 325] width 18 height 18
click at [343, 109] on icon at bounding box center [348, 115] width 22 height 22
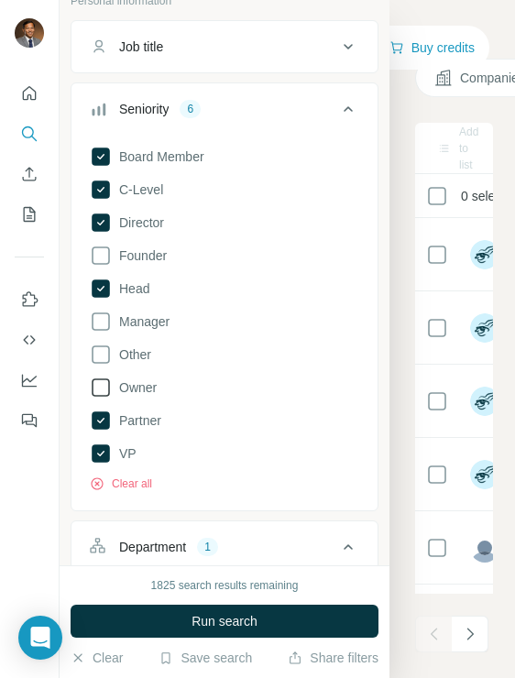
scroll to position [118, 0]
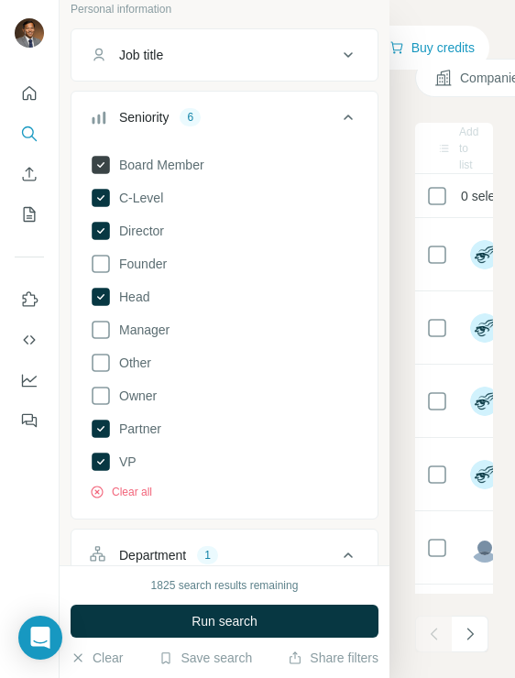
click at [101, 161] on icon at bounding box center [101, 165] width 18 height 18
click at [103, 159] on icon at bounding box center [101, 165] width 22 height 22
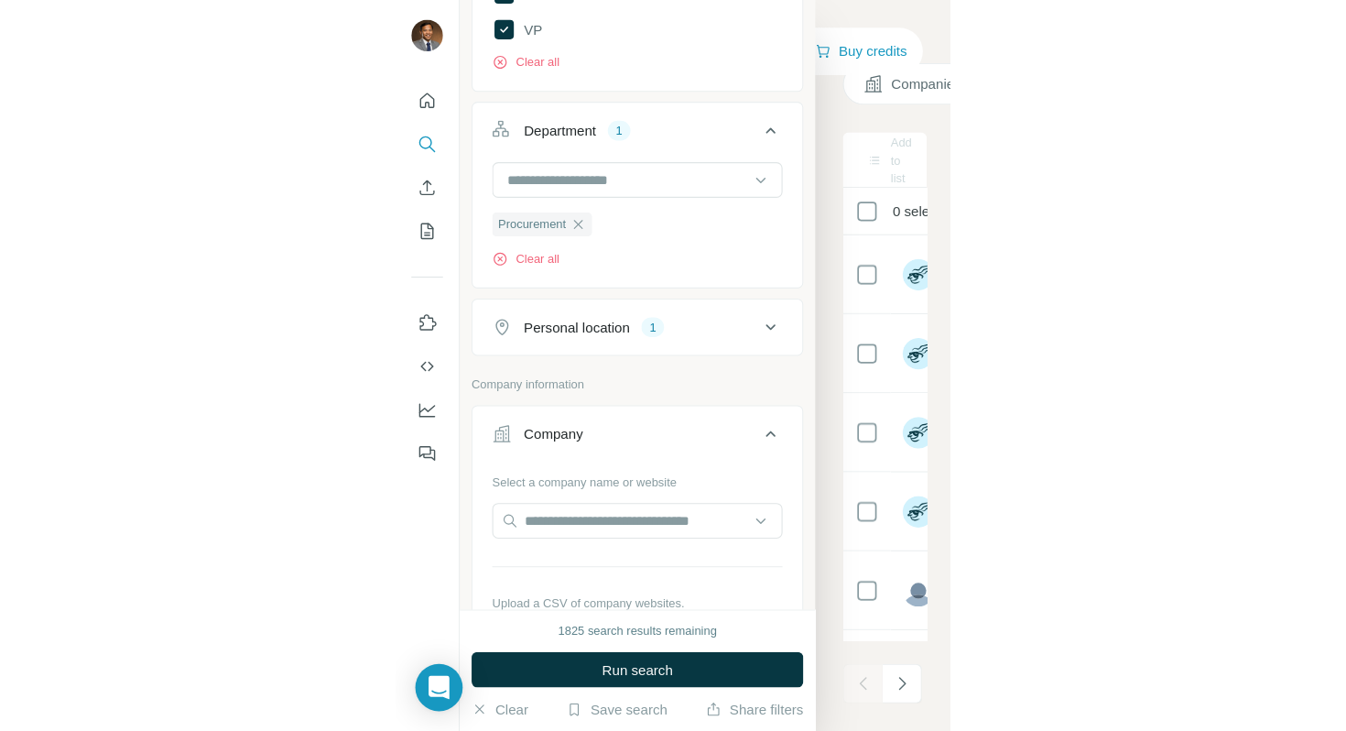
scroll to position [691, 0]
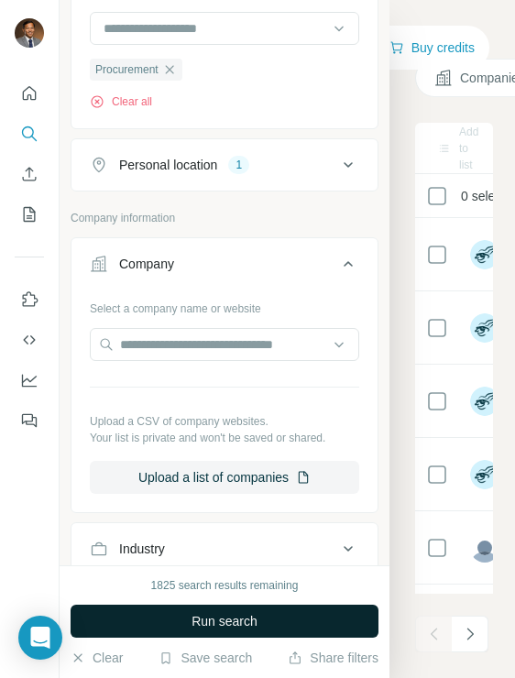
click at [235, 623] on span "Run search" at bounding box center [224, 621] width 66 height 18
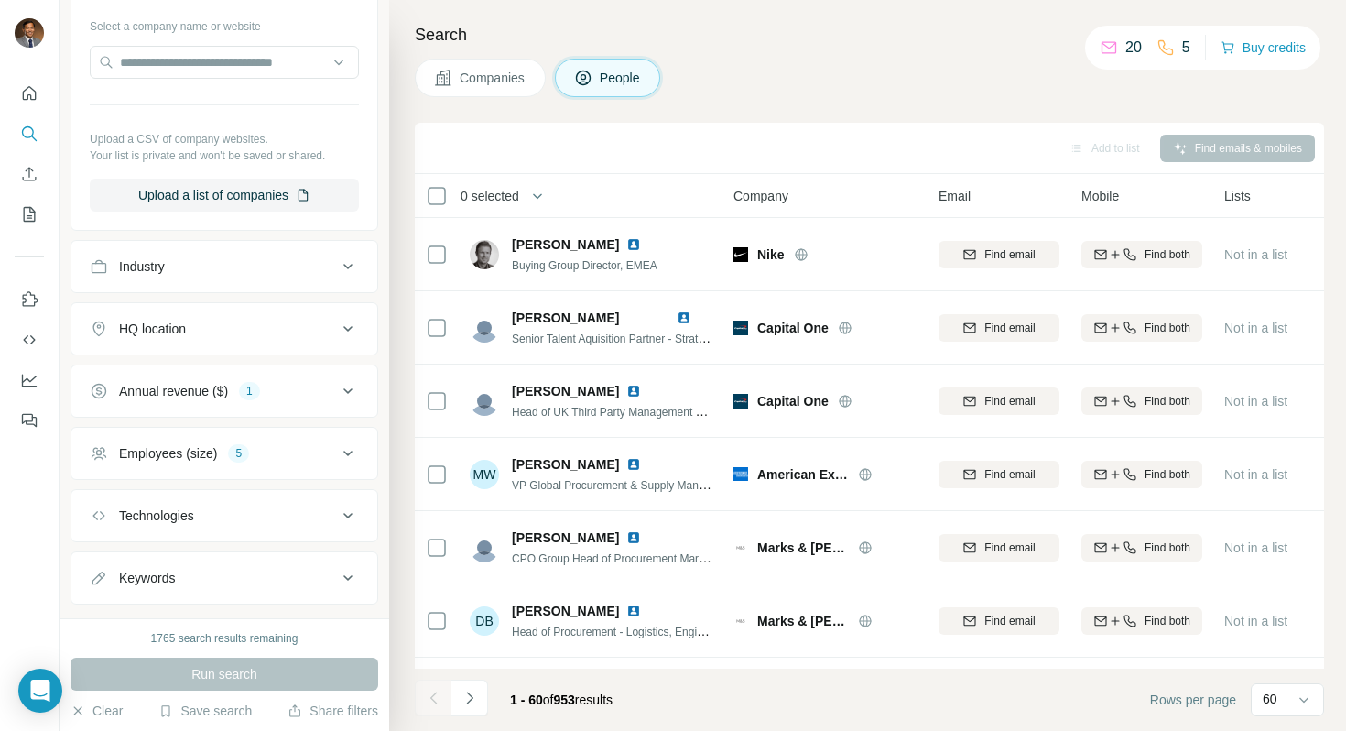
scroll to position [989, 0]
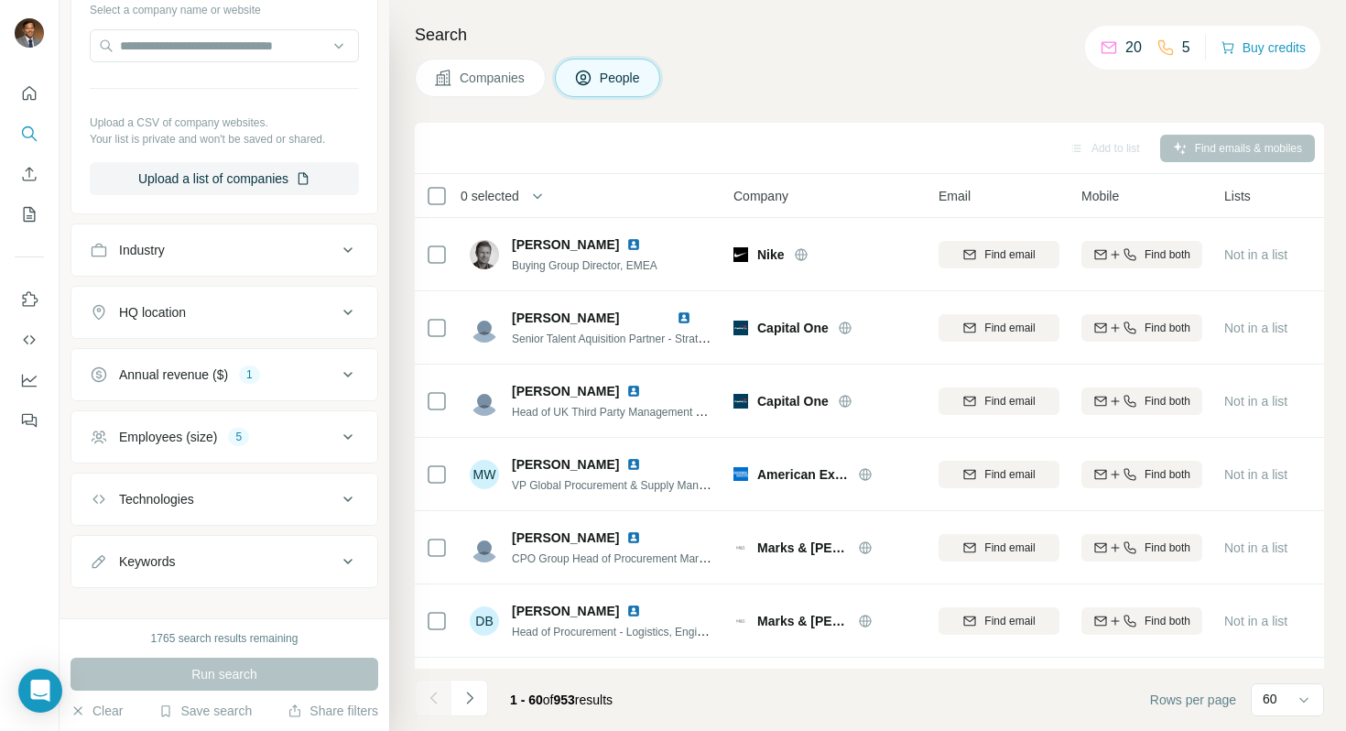
click at [254, 360] on button "Annual revenue ($) 1" at bounding box center [224, 375] width 306 height 44
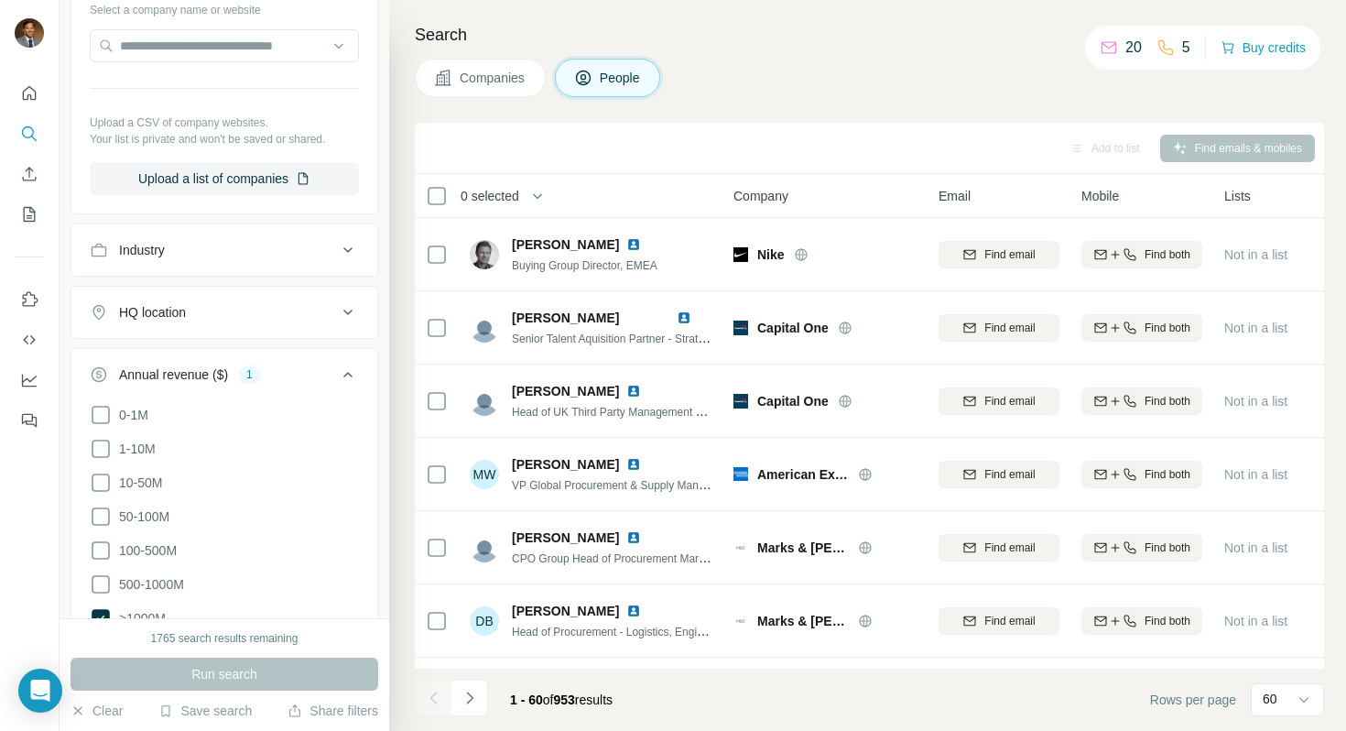
click at [260, 366] on div "1" at bounding box center [249, 374] width 21 height 16
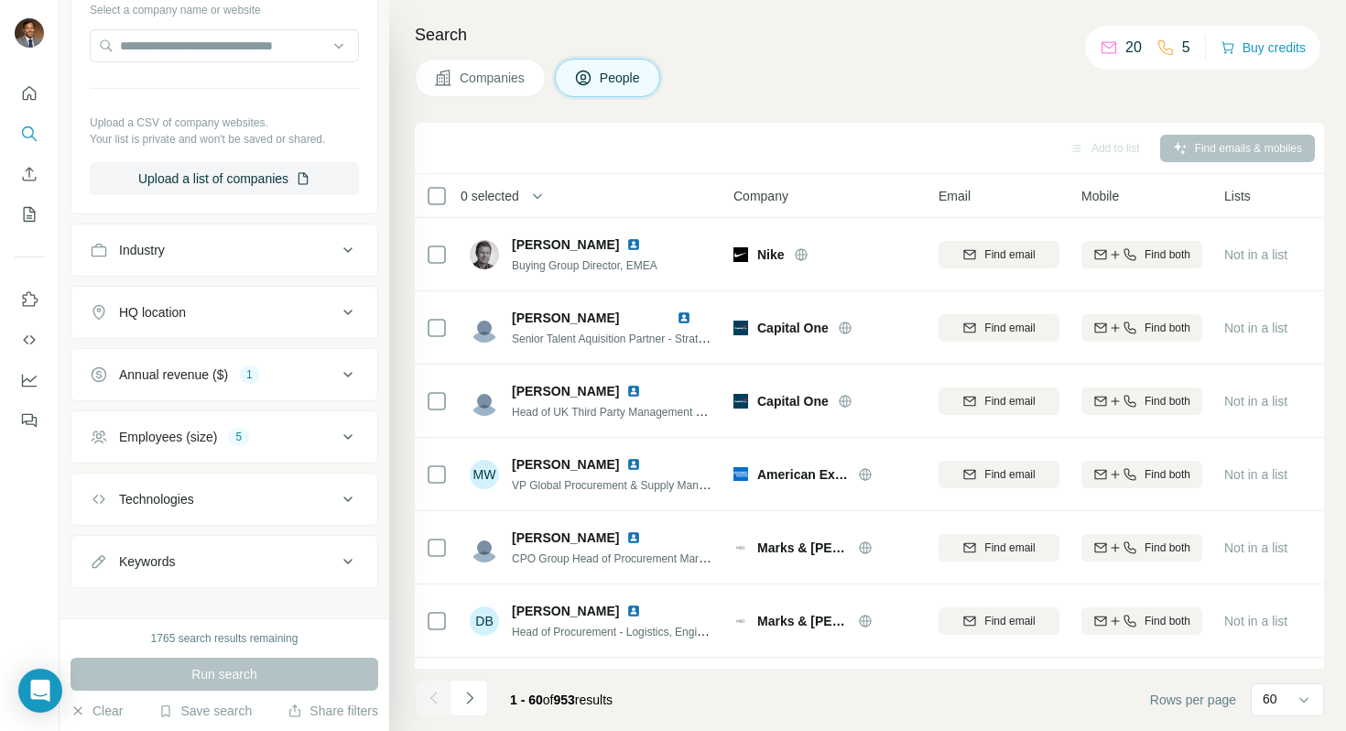
scroll to position [1009, 0]
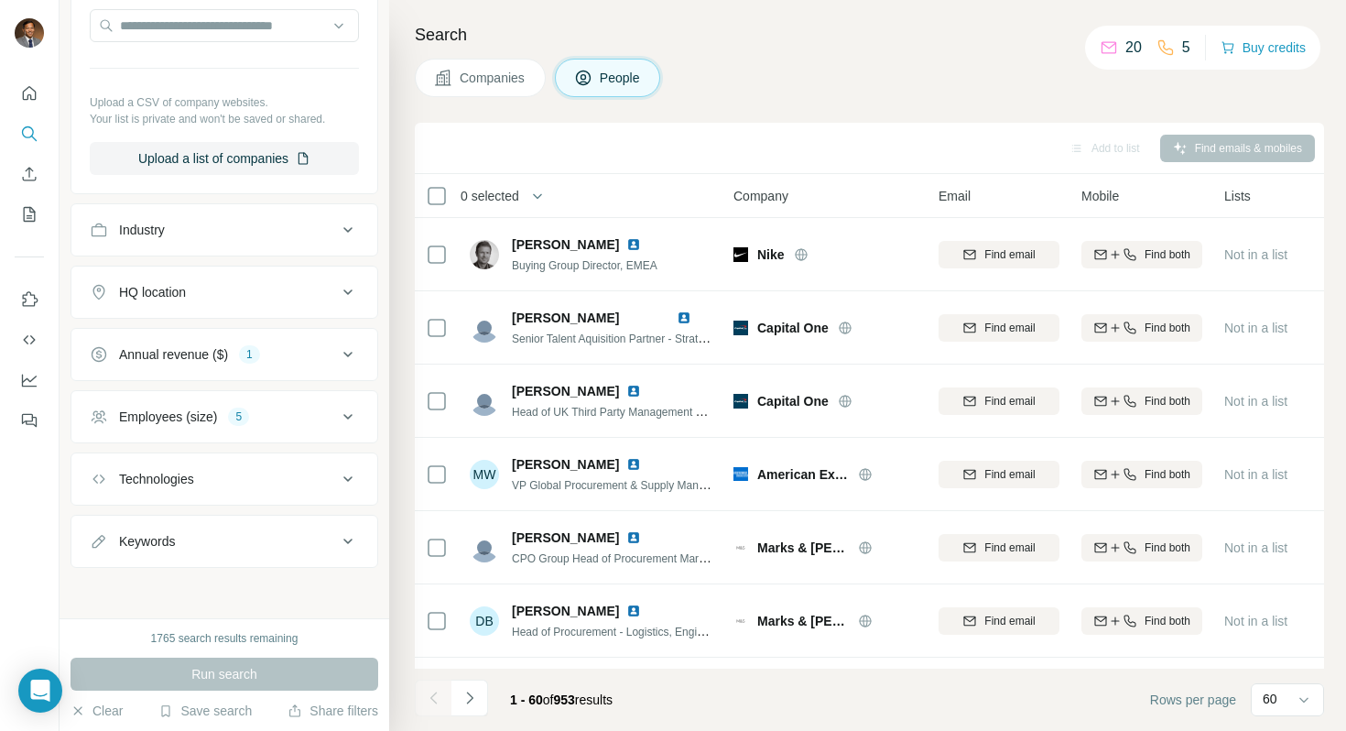
click at [281, 420] on div "Employees (size) 5" at bounding box center [213, 417] width 247 height 18
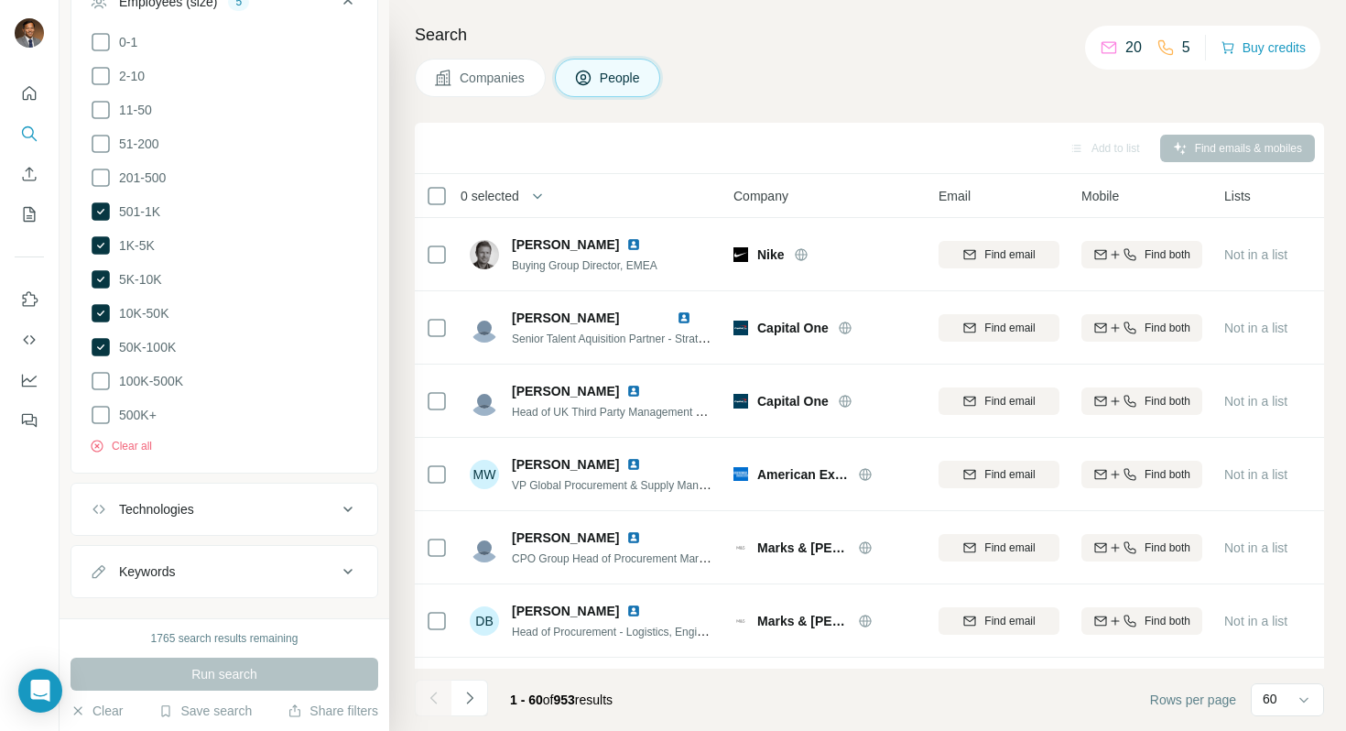
scroll to position [1450, 0]
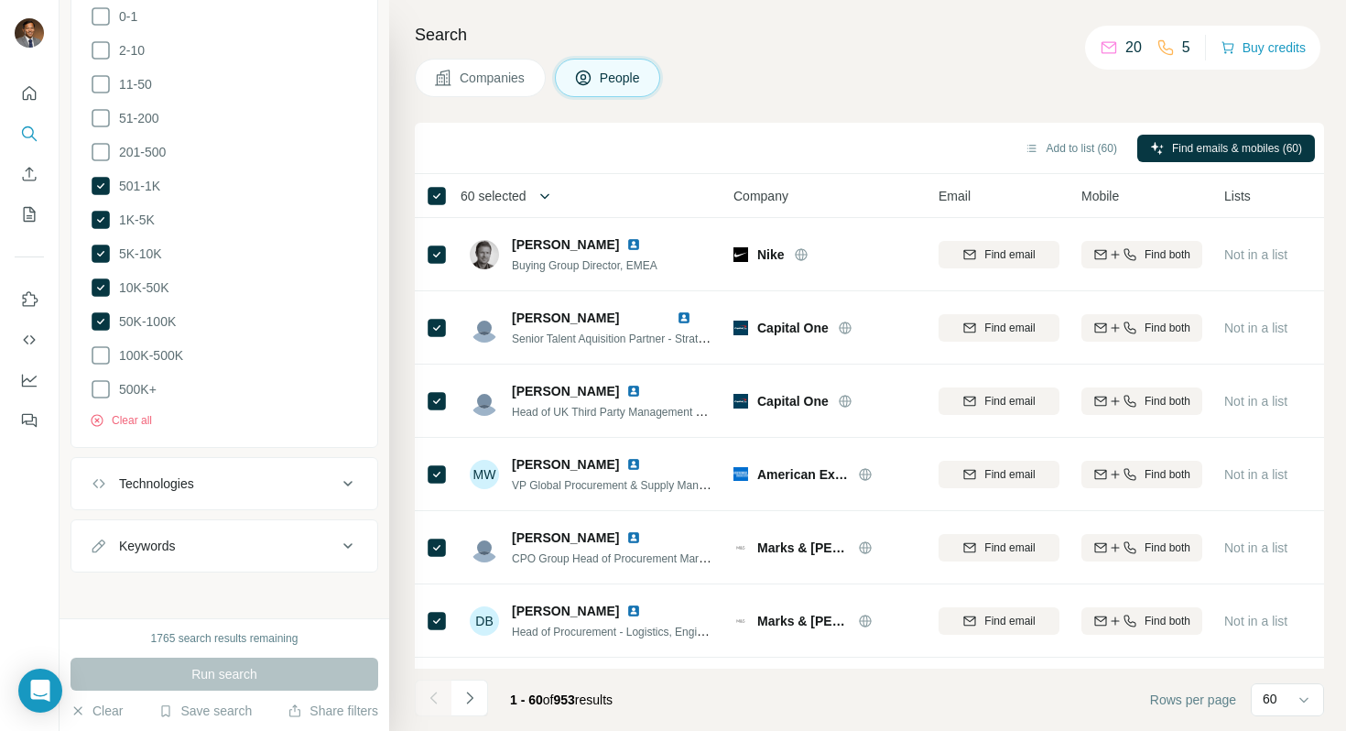
click at [554, 188] on icon "button" at bounding box center [545, 196] width 18 height 18
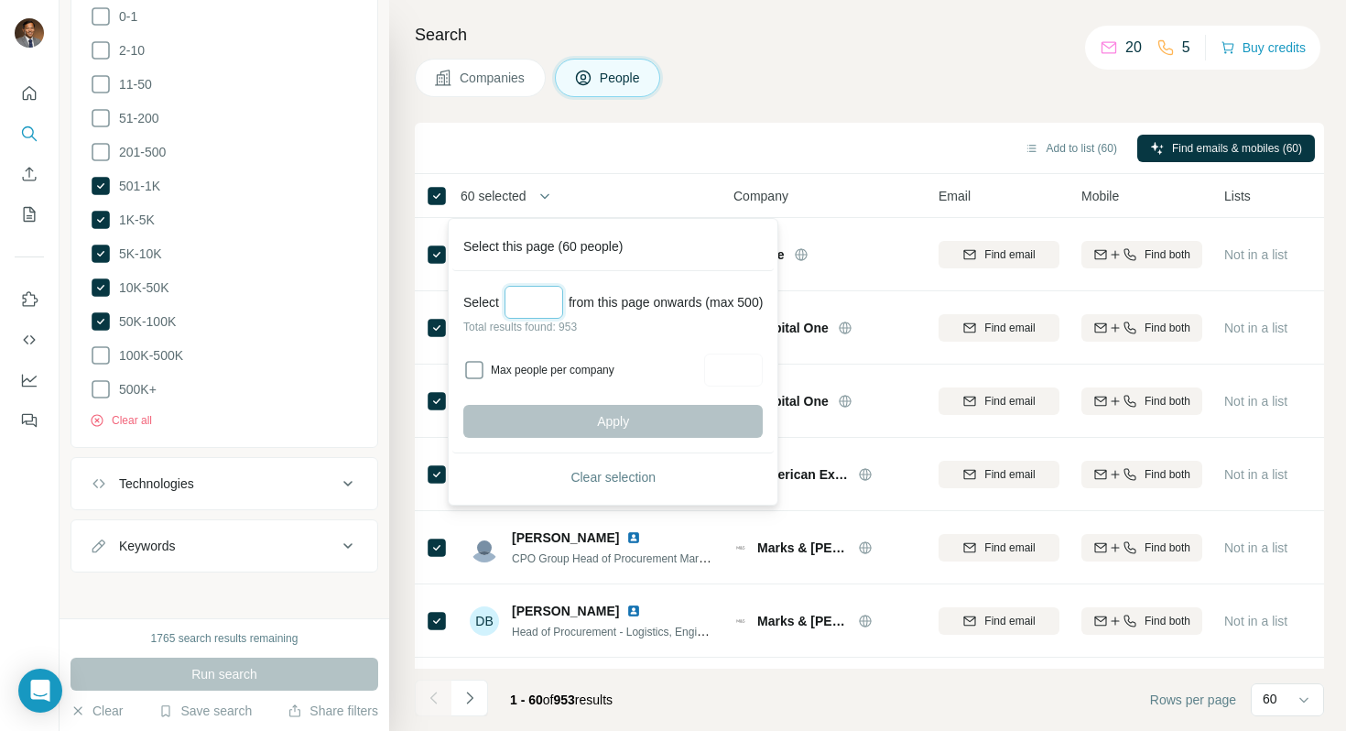
click at [545, 297] on input "Select a number (up to 500)" at bounding box center [534, 302] width 59 height 33
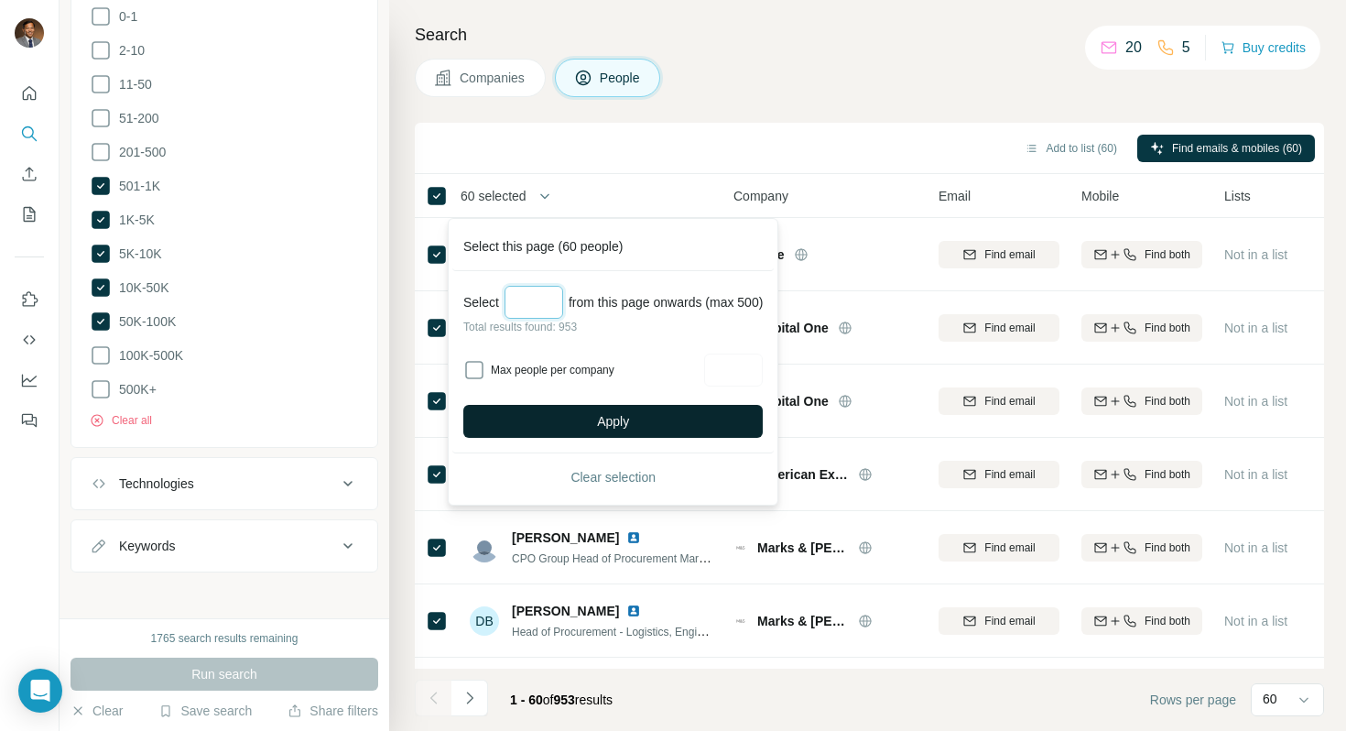
type input "***"
click at [620, 423] on span "Apply" at bounding box center [613, 421] width 32 height 18
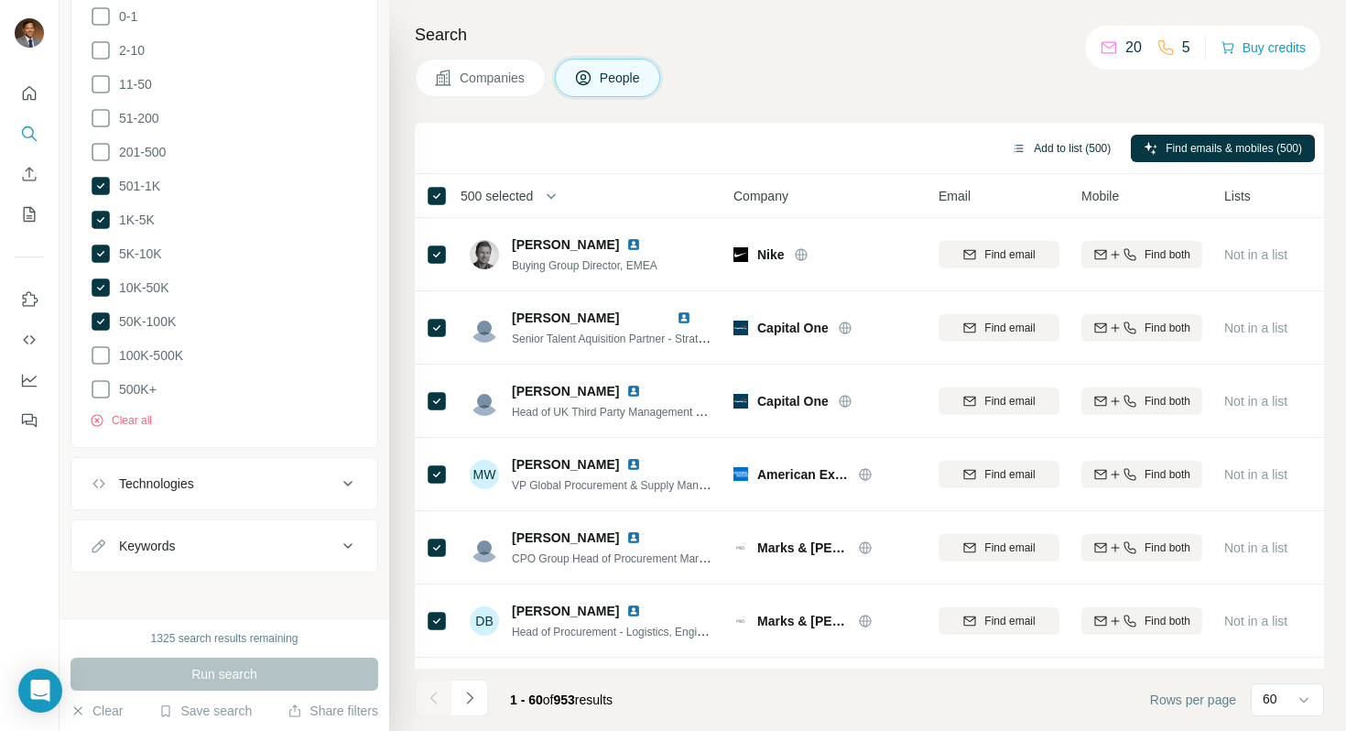
click at [1020, 151] on button "Add to list (500)" at bounding box center [1061, 148] width 125 height 27
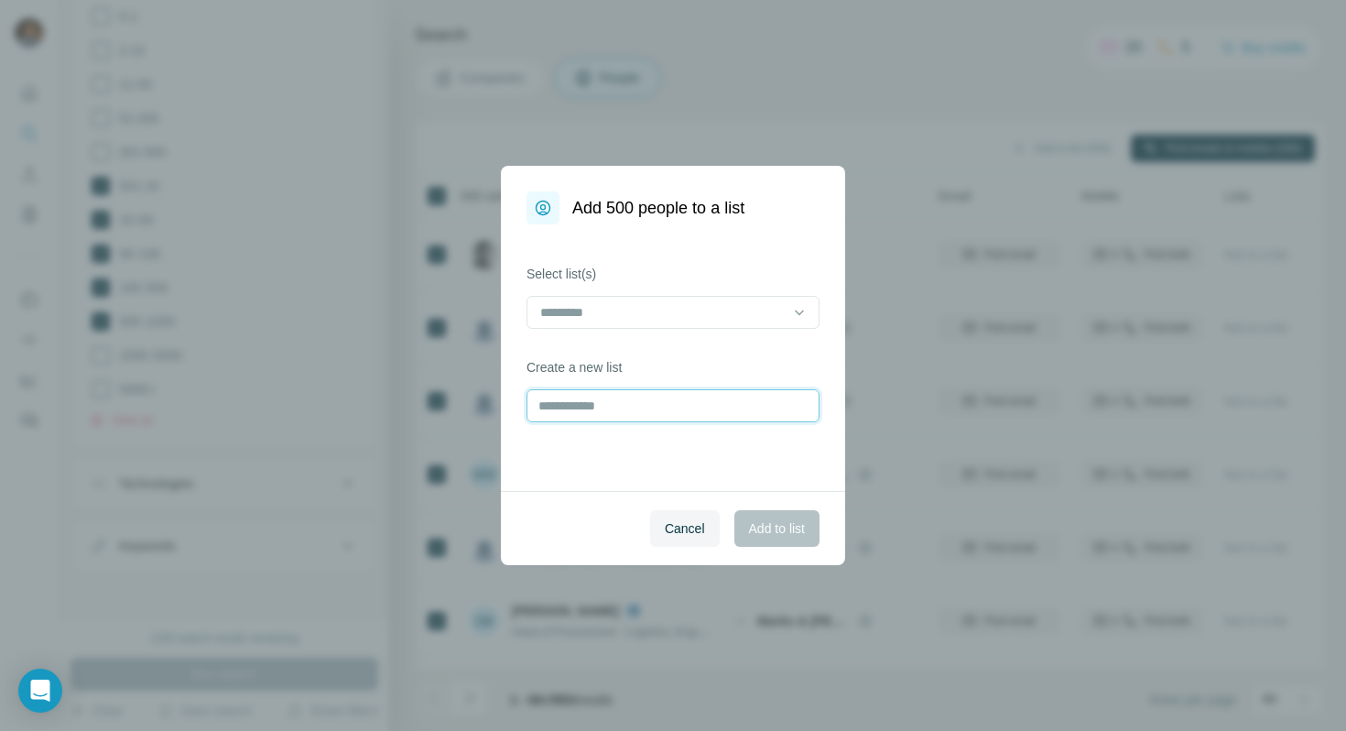
click at [667, 408] on input "text" at bounding box center [673, 405] width 293 height 33
type input "**"
click at [790, 520] on span "Add to list" at bounding box center [777, 528] width 56 height 18
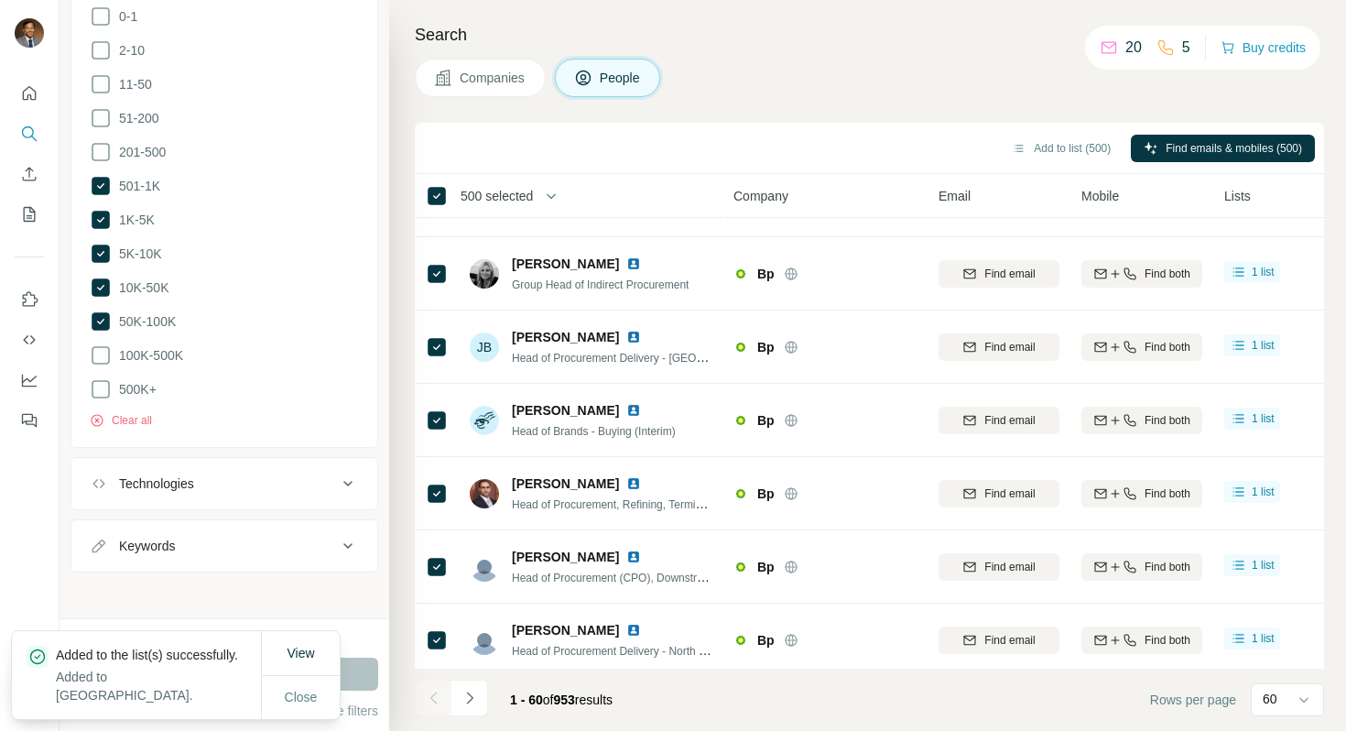
scroll to position [3946, 0]
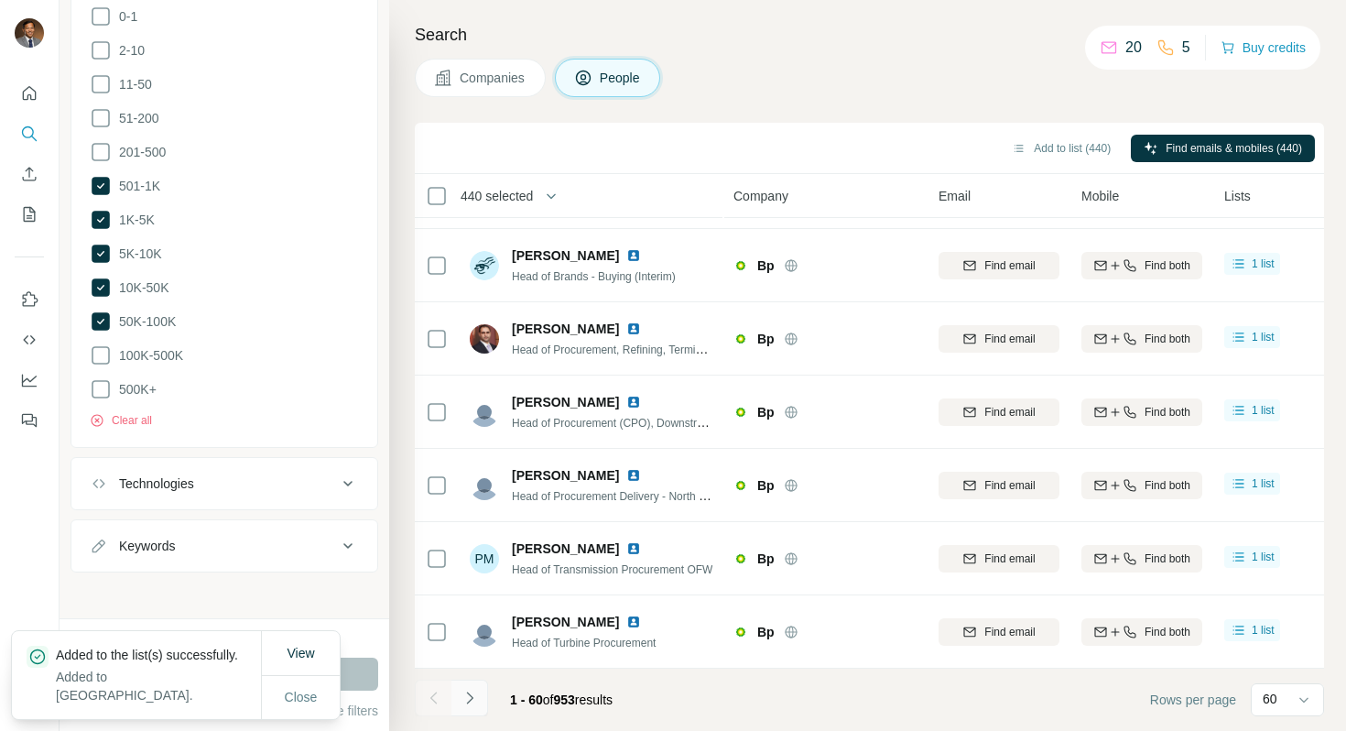
click at [482, 677] on button "Navigate to next page" at bounding box center [470, 698] width 37 height 37
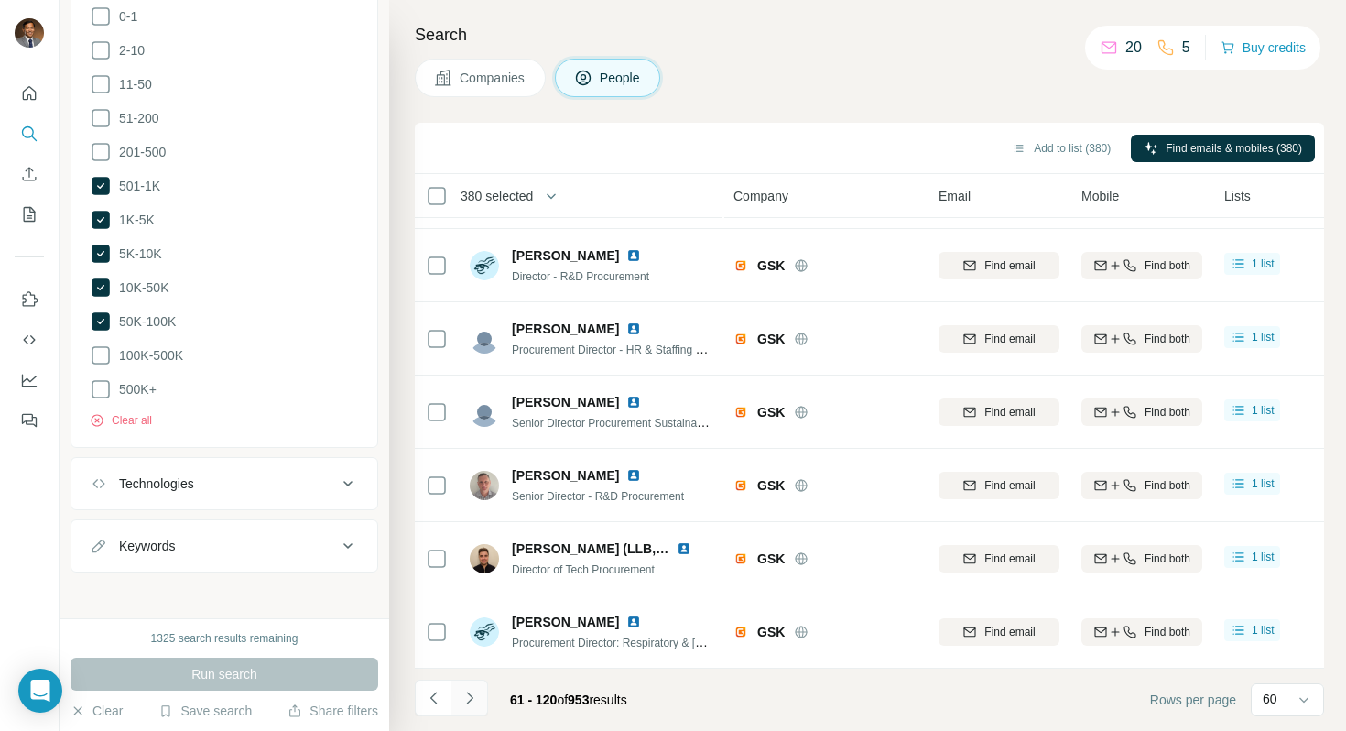
click at [475, 677] on icon "Navigate to next page" at bounding box center [470, 698] width 18 height 18
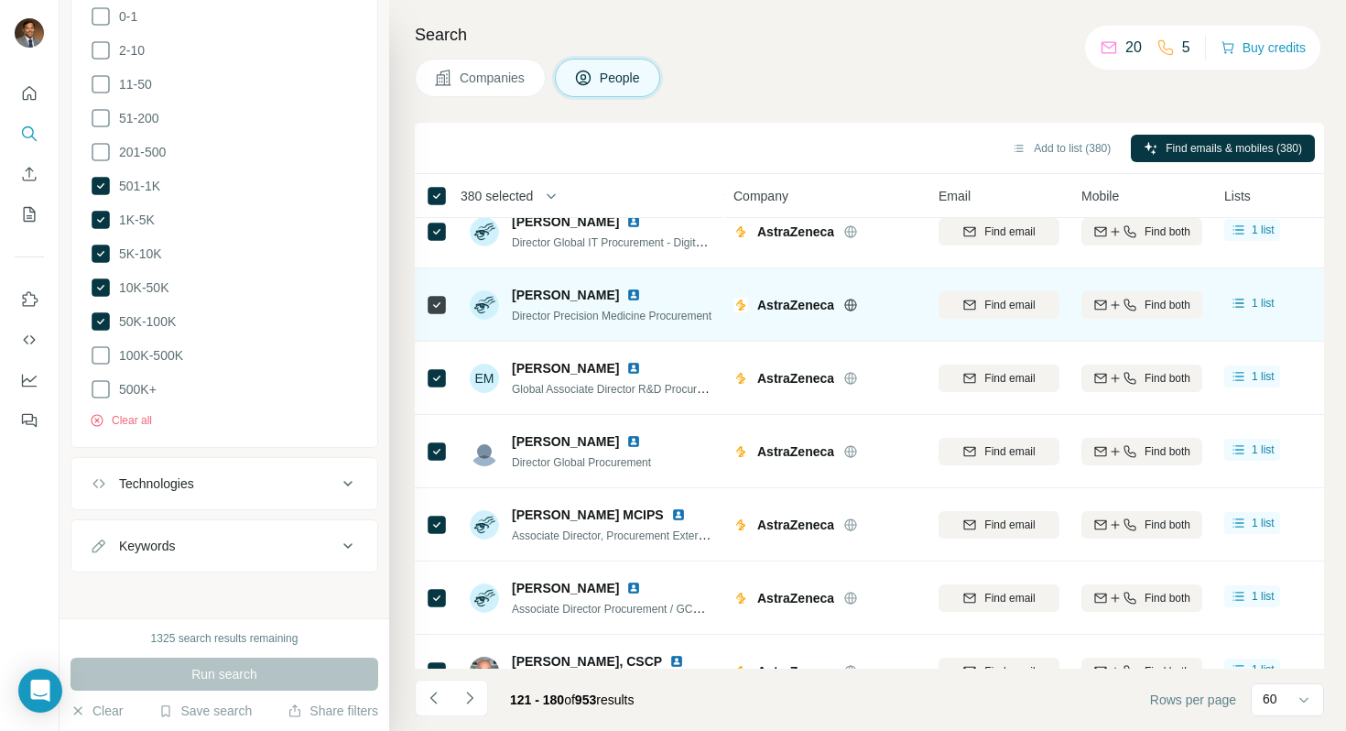
scroll to position [3250, 0]
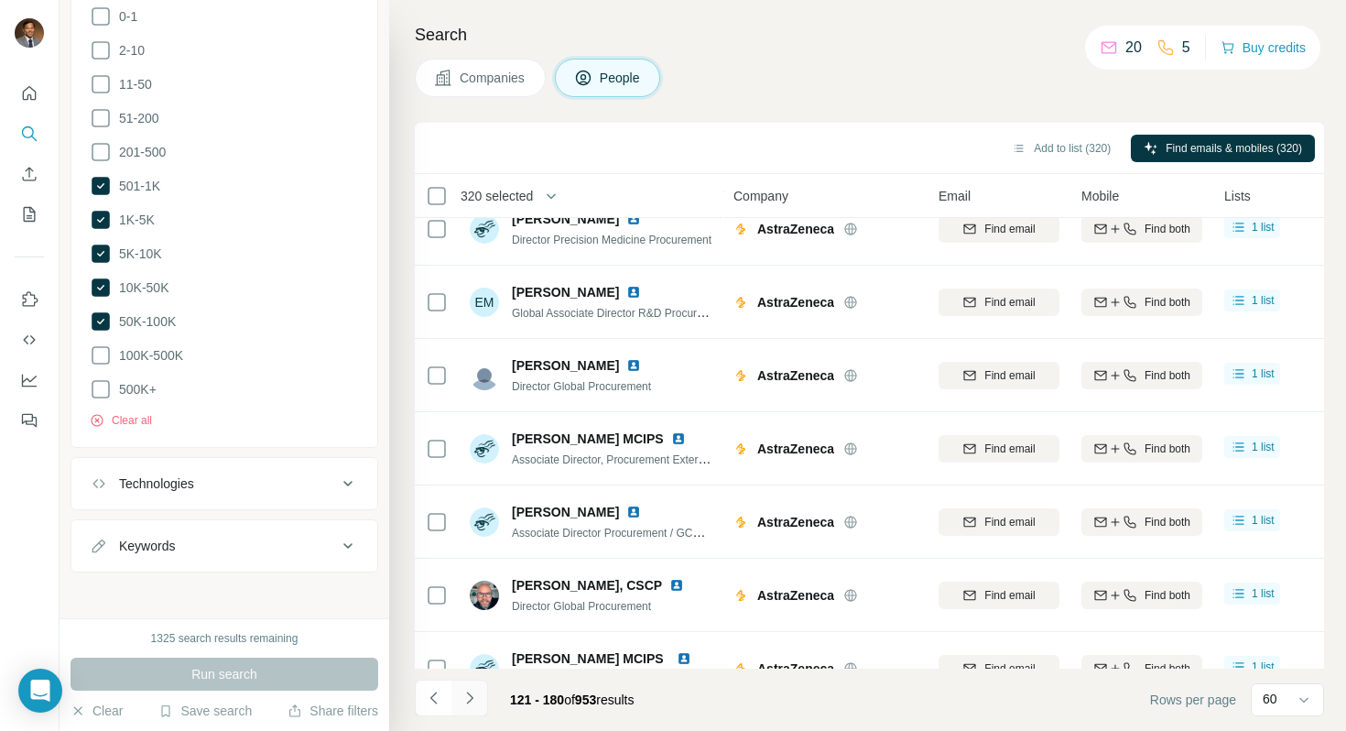
click at [475, 677] on icon "Navigate to next page" at bounding box center [470, 698] width 18 height 18
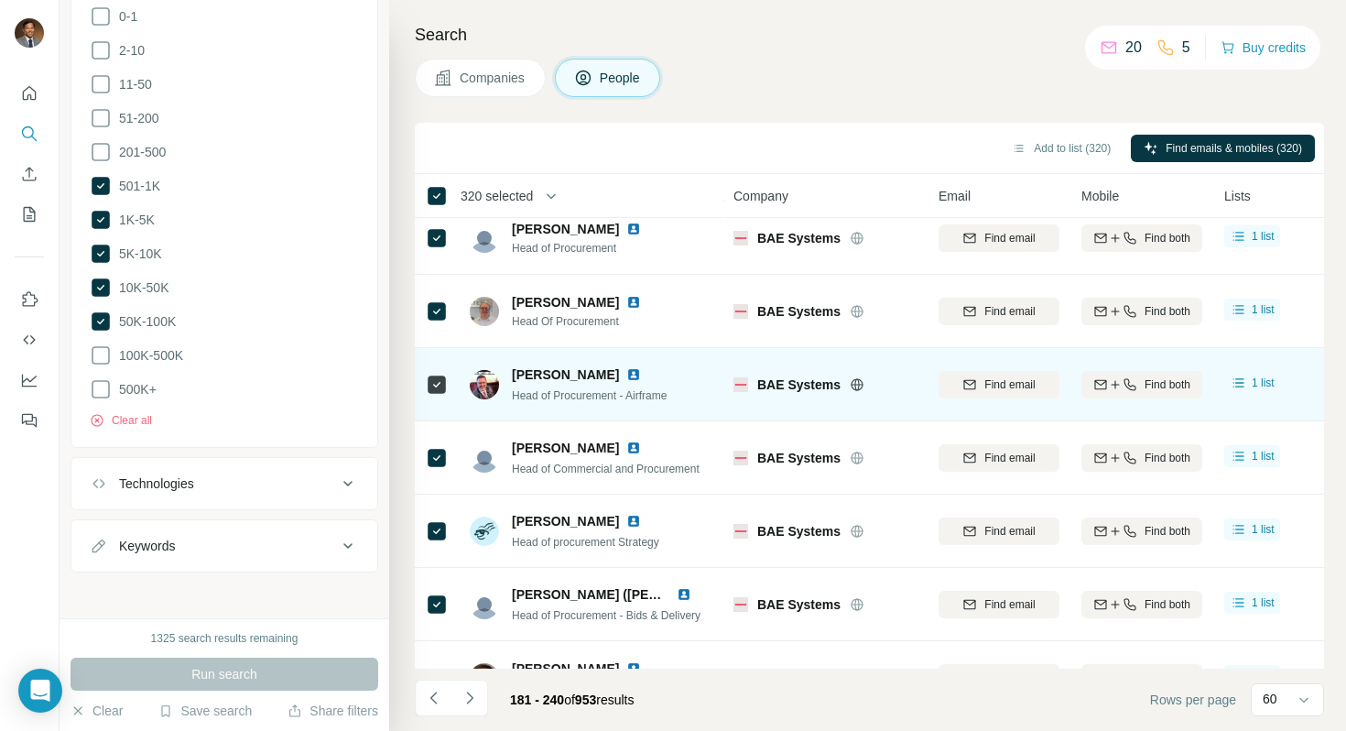
scroll to position [3946, 0]
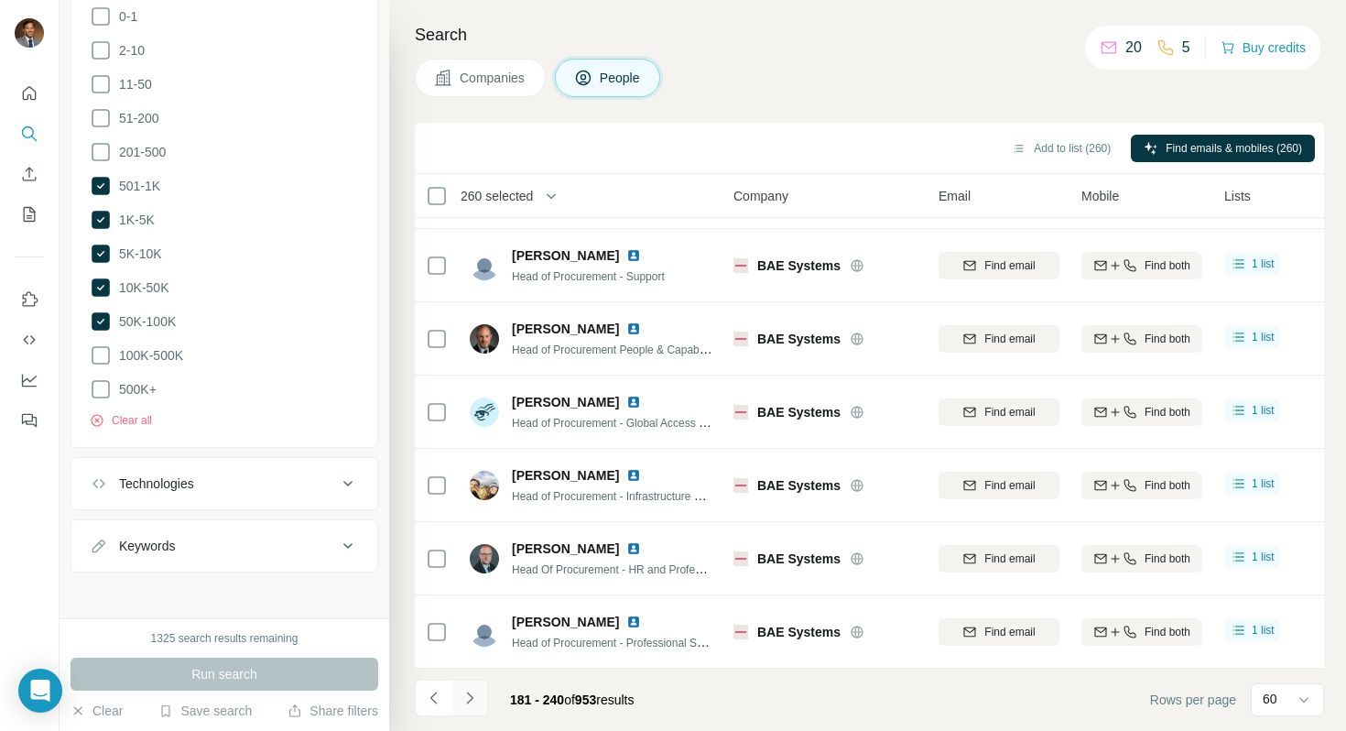
click at [470, 677] on icon "Navigate to next page" at bounding box center [470, 698] width 18 height 18
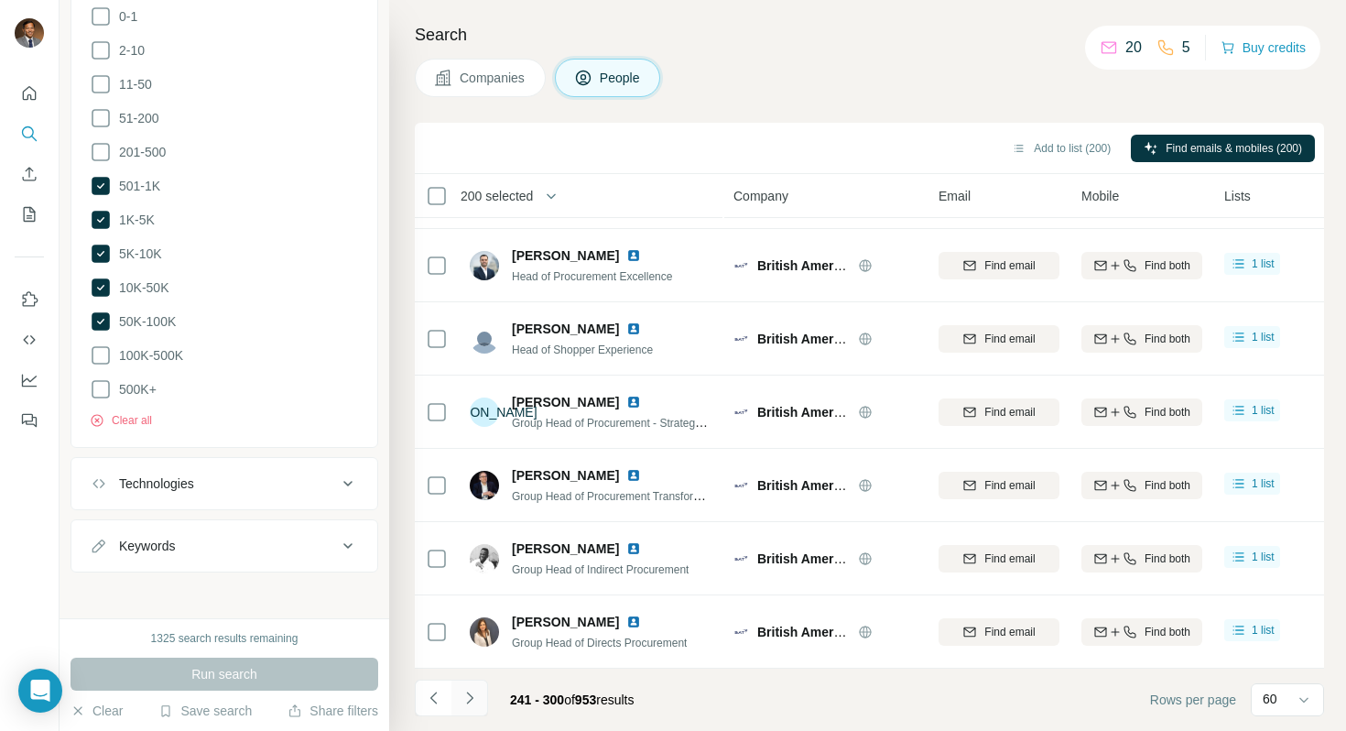
click at [473, 677] on icon "Navigate to next page" at bounding box center [470, 698] width 18 height 18
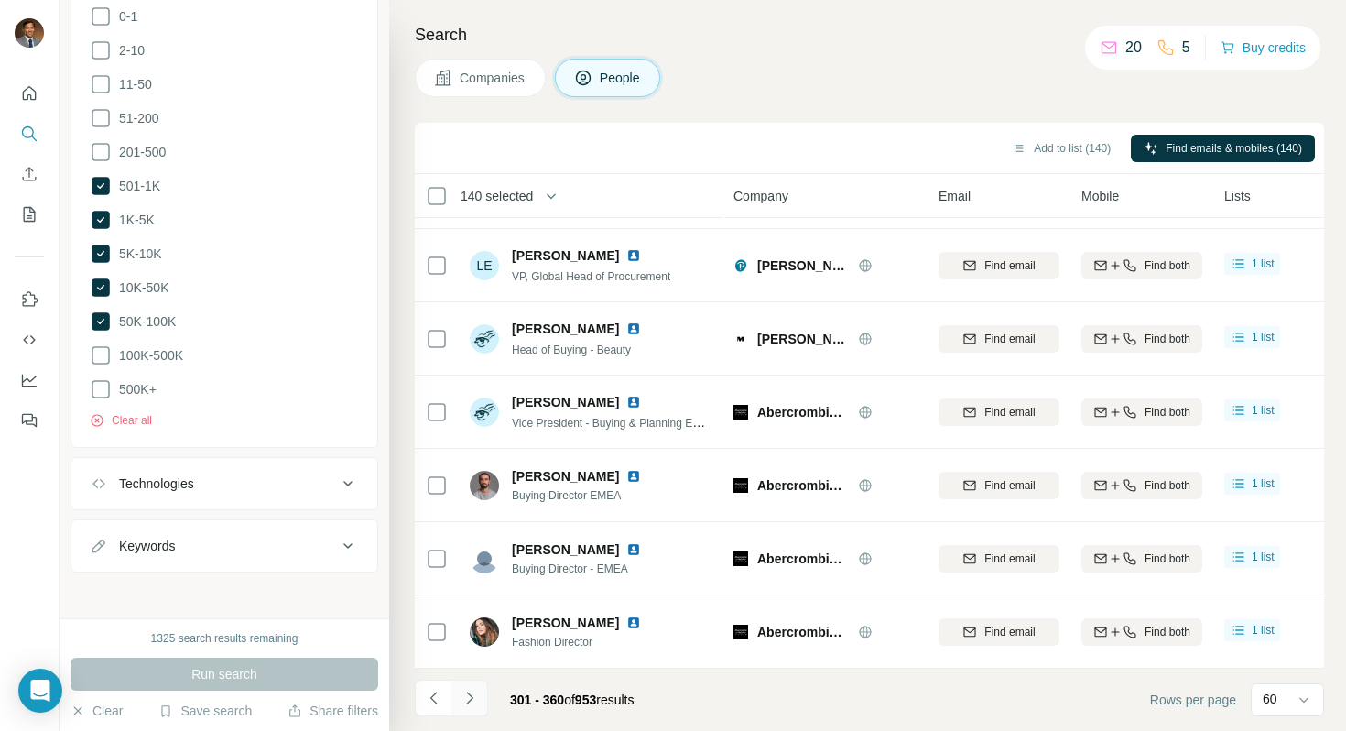
click at [466, 677] on icon "Navigate to next page" at bounding box center [470, 698] width 18 height 18
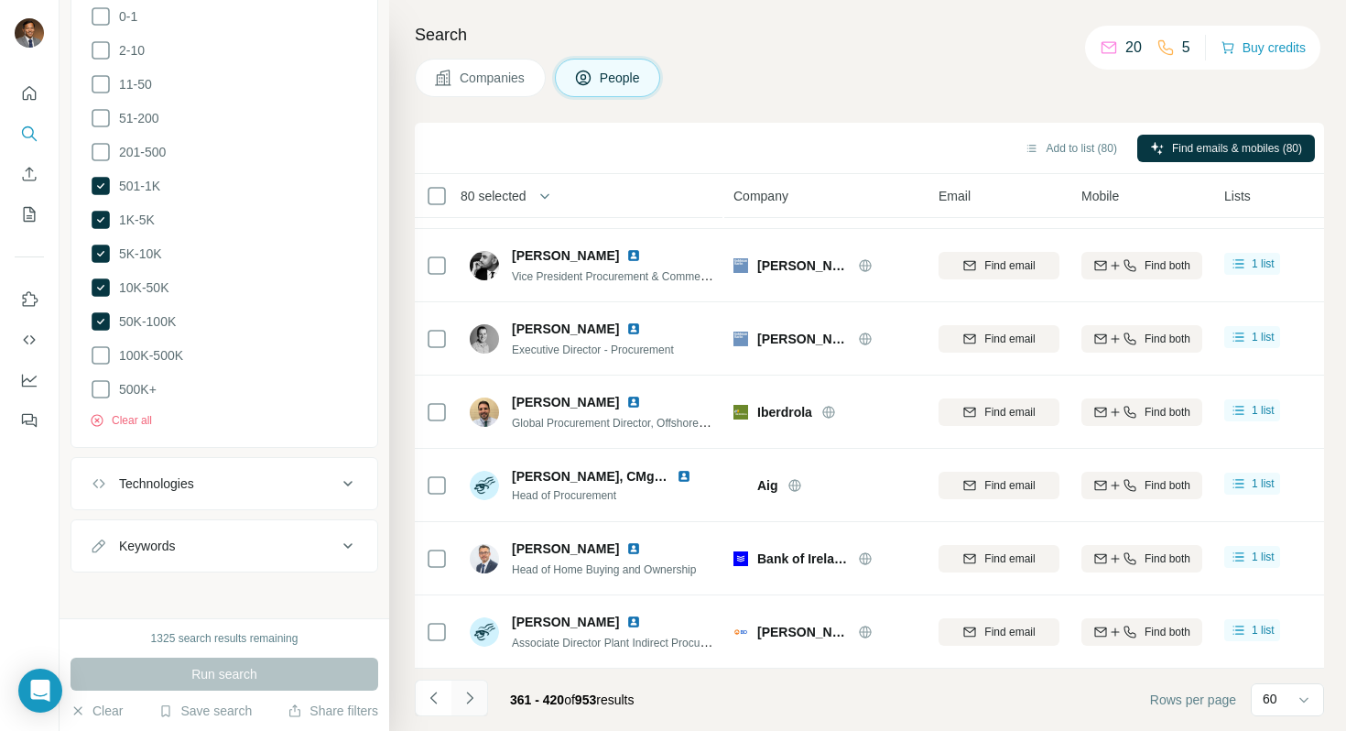
click at [477, 677] on icon "Navigate to next page" at bounding box center [470, 698] width 18 height 18
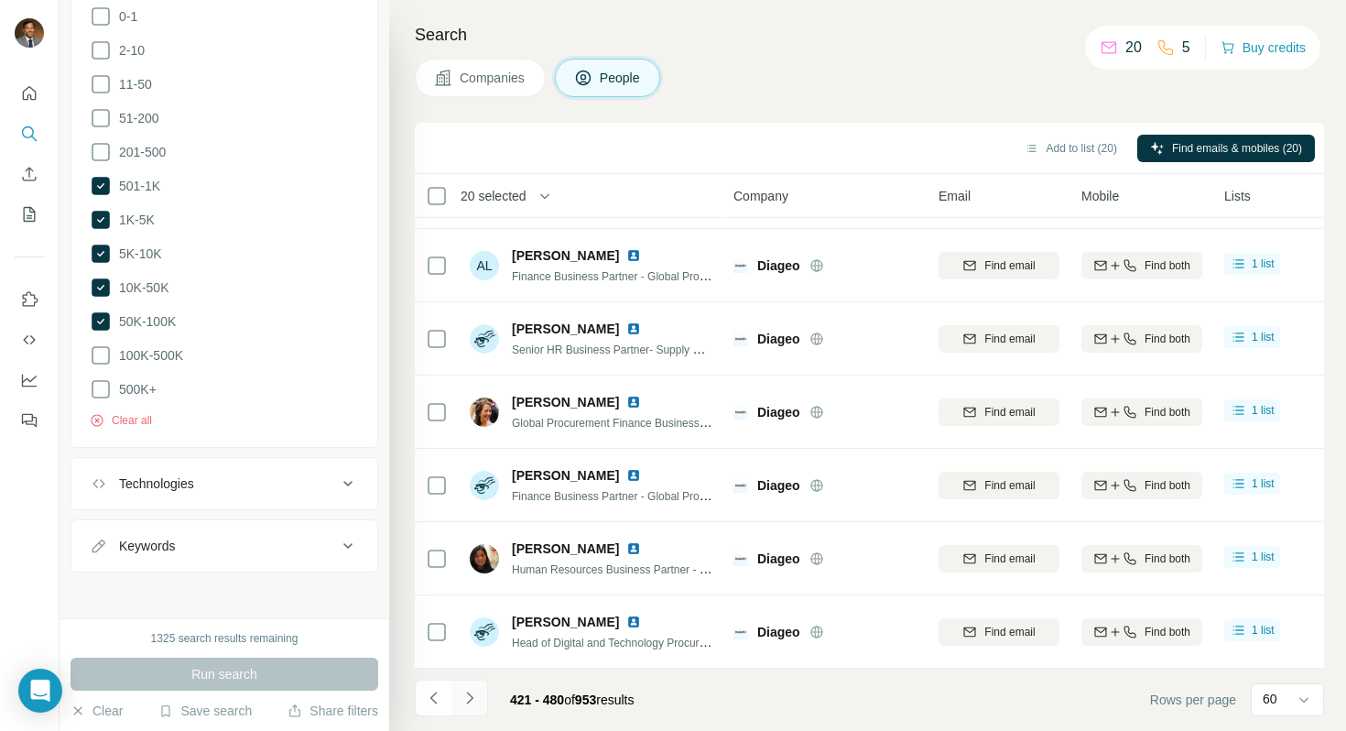
click at [473, 677] on icon "Navigate to next page" at bounding box center [470, 698] width 18 height 18
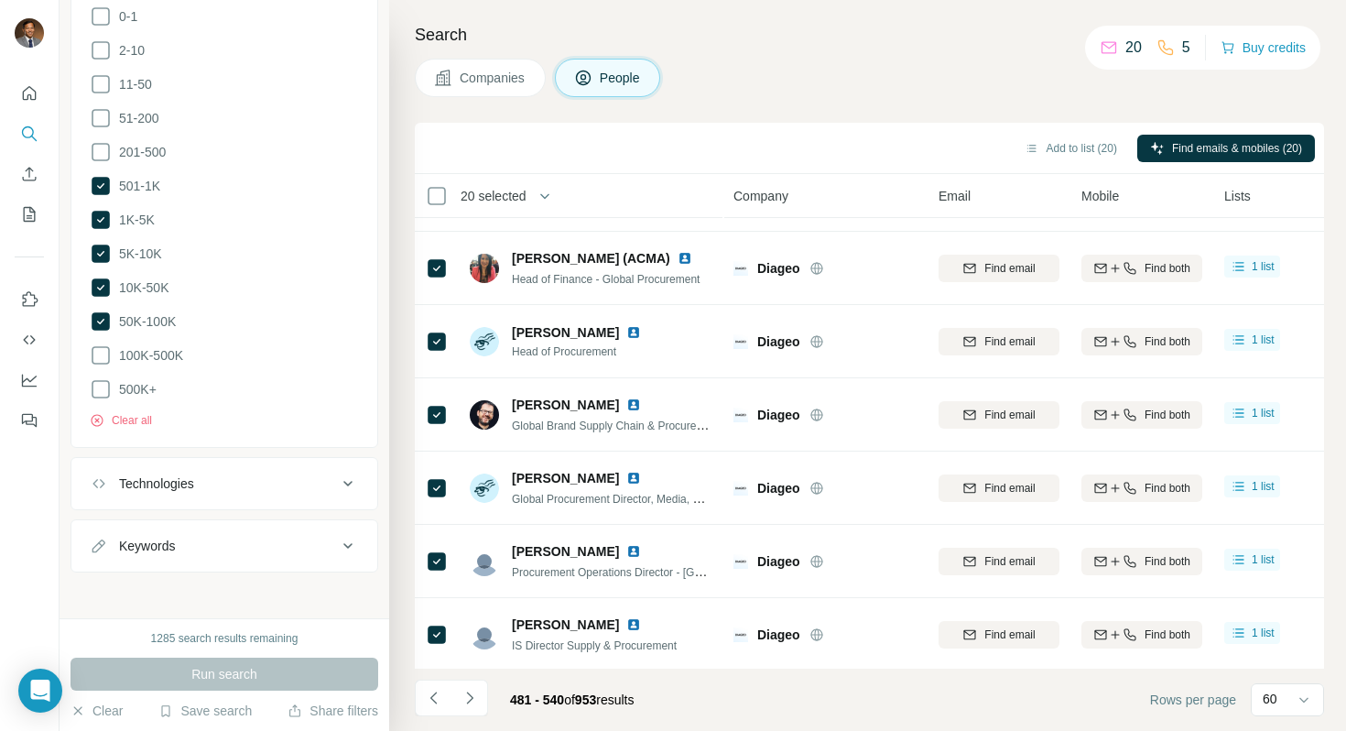
scroll to position [0, 0]
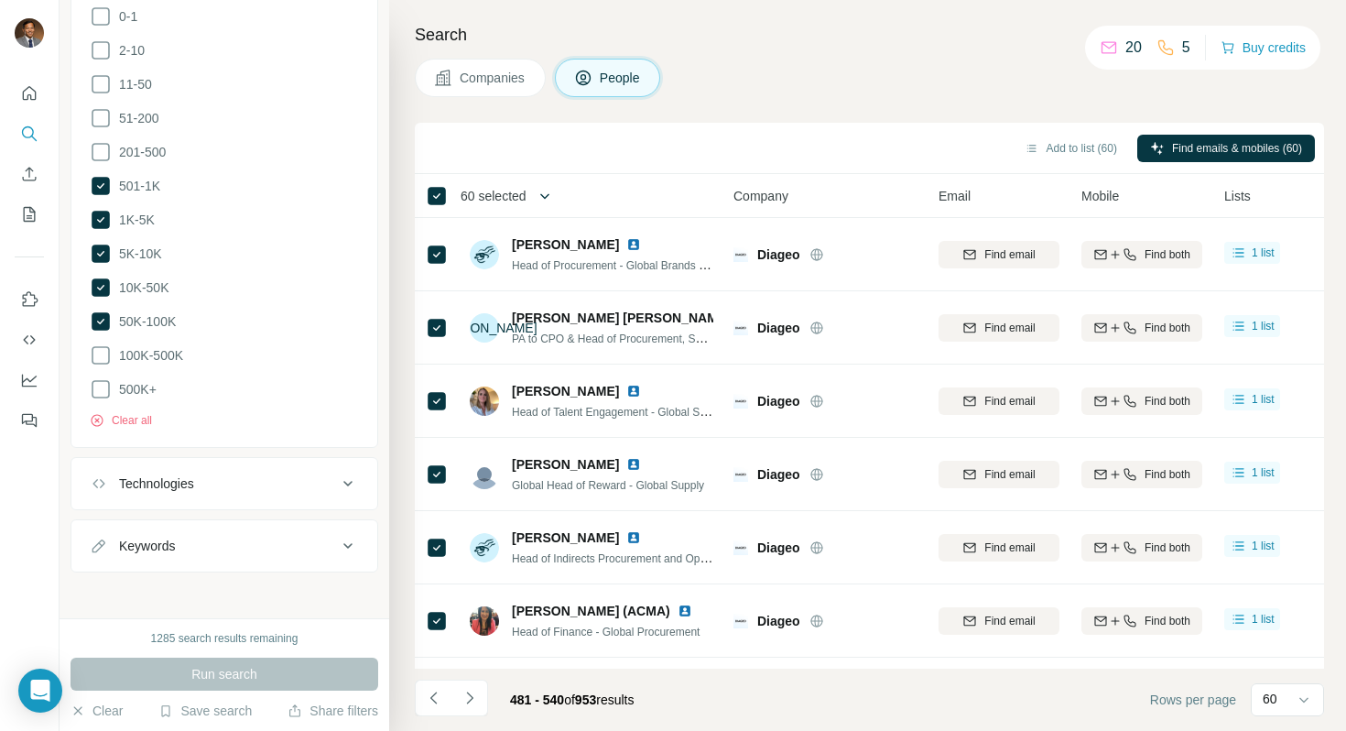
click at [541, 199] on icon "button" at bounding box center [545, 196] width 18 height 18
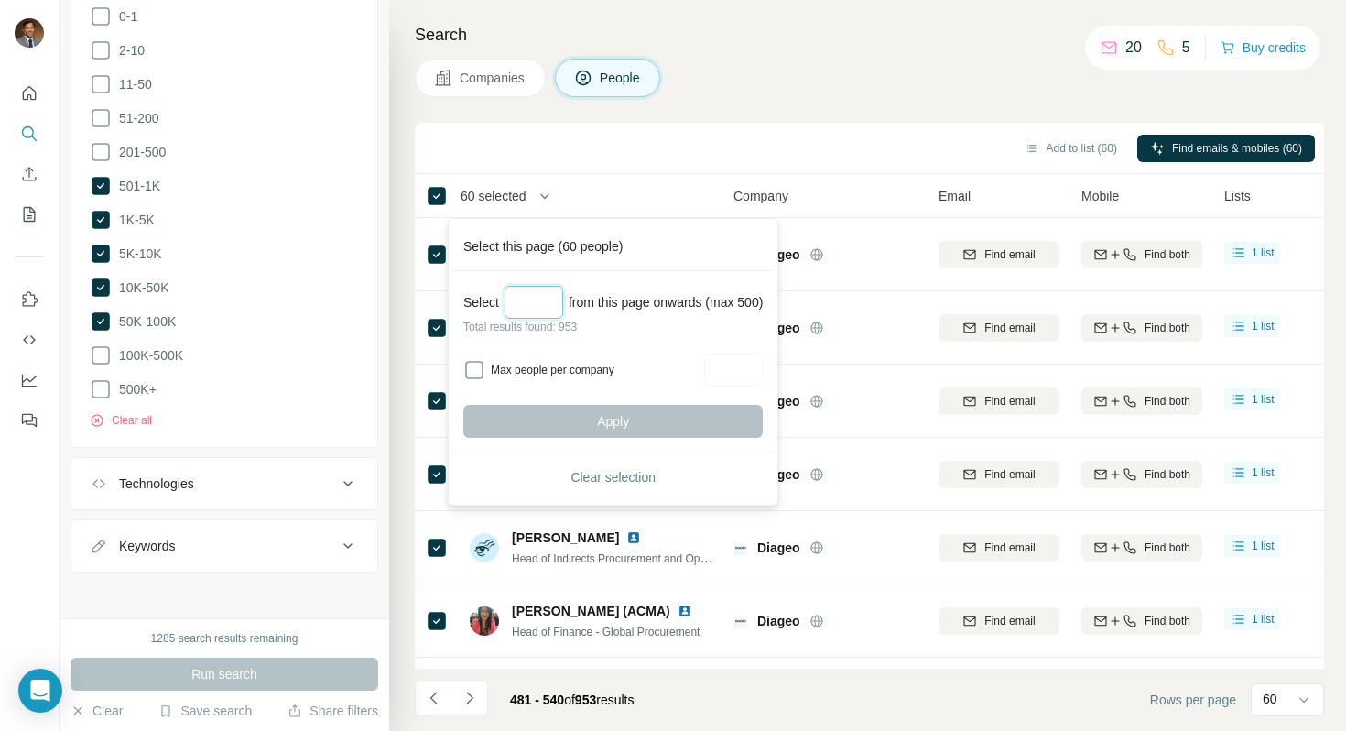
click at [524, 301] on input "Select a number (up to 500)" at bounding box center [534, 302] width 59 height 33
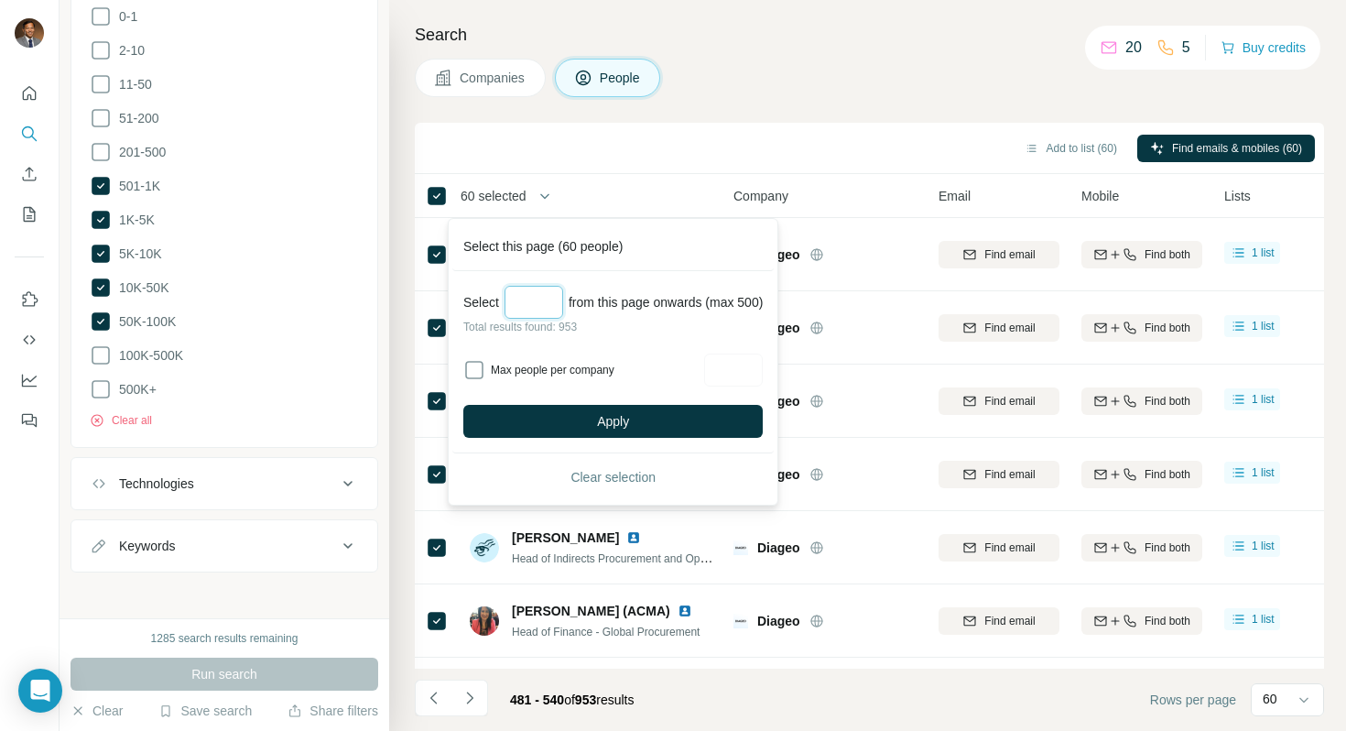
type input "***"
click at [591, 444] on div "Select *** from this page onwards (max 500) Total results found: 953 Max people…" at bounding box center [612, 362] width 321 height 182
click at [591, 430] on button "Apply" at bounding box center [612, 421] width 299 height 33
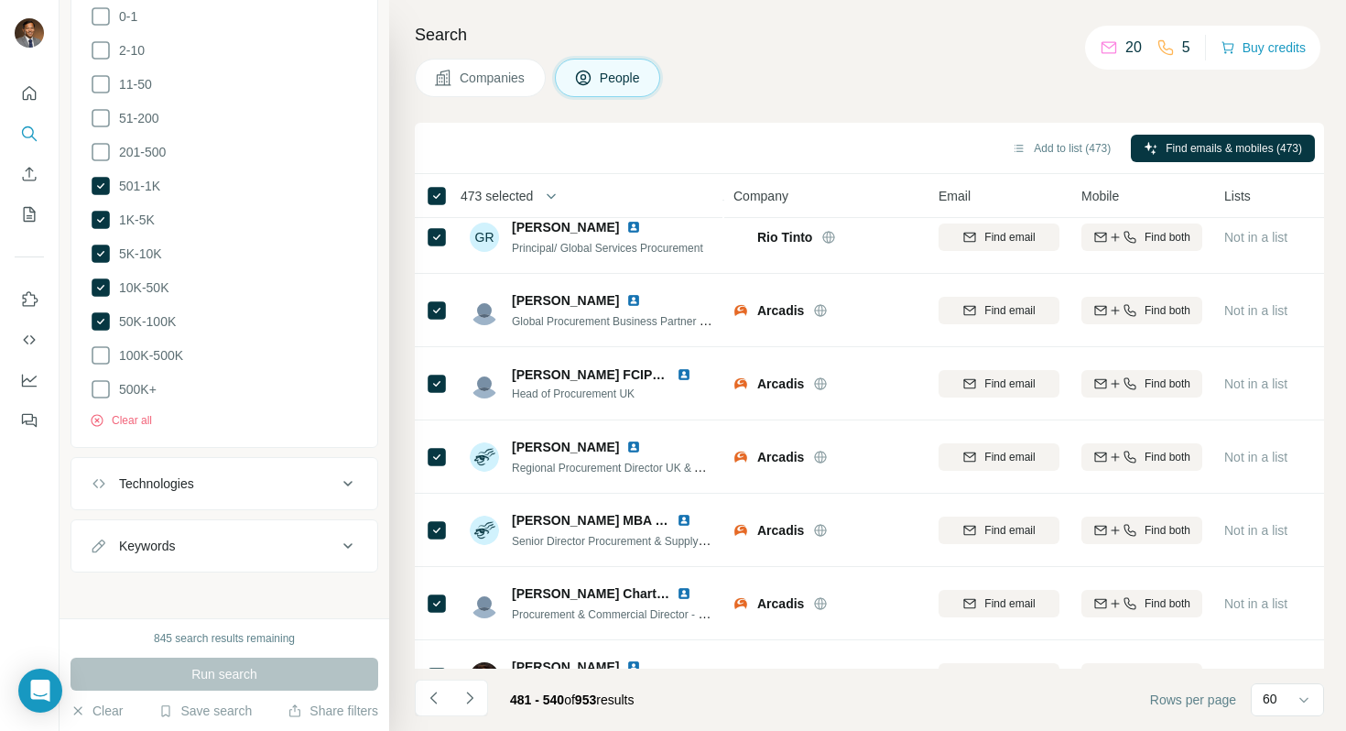
scroll to position [3946, 0]
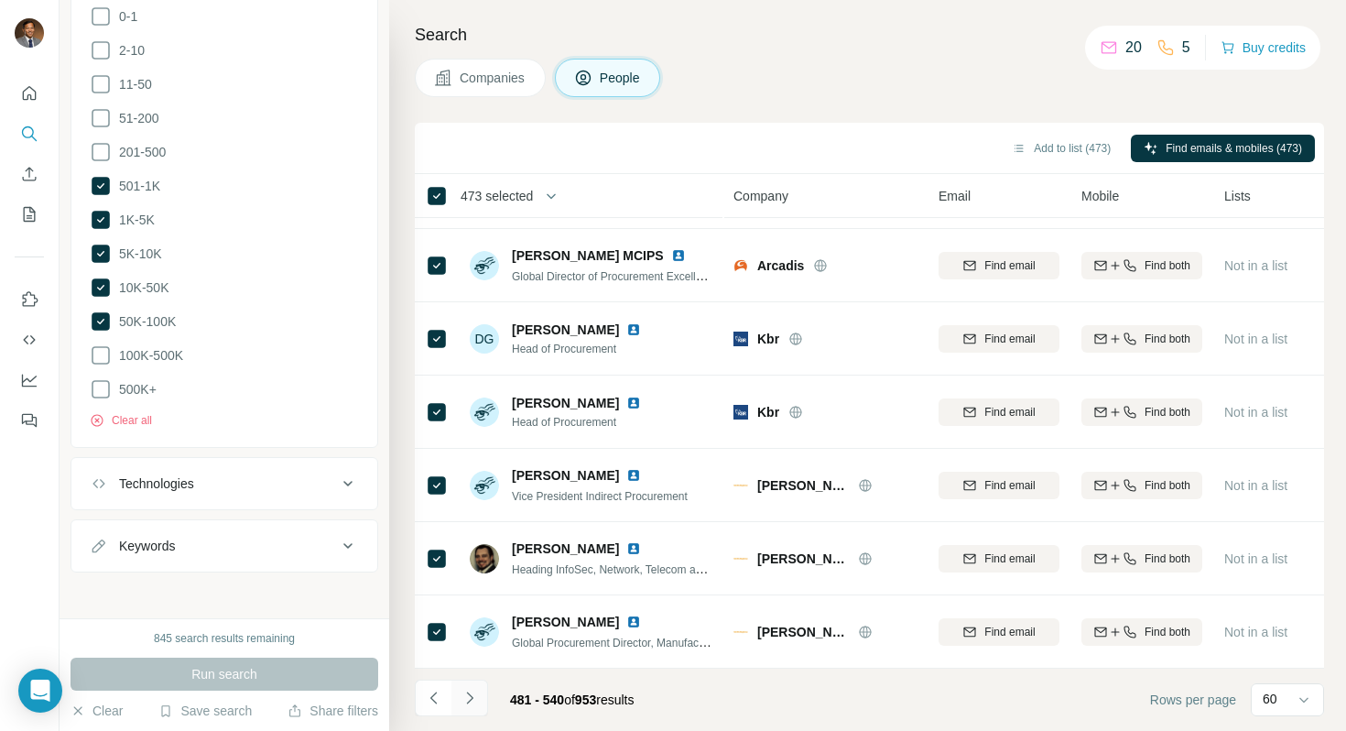
click at [475, 677] on icon "Navigate to next page" at bounding box center [470, 698] width 18 height 18
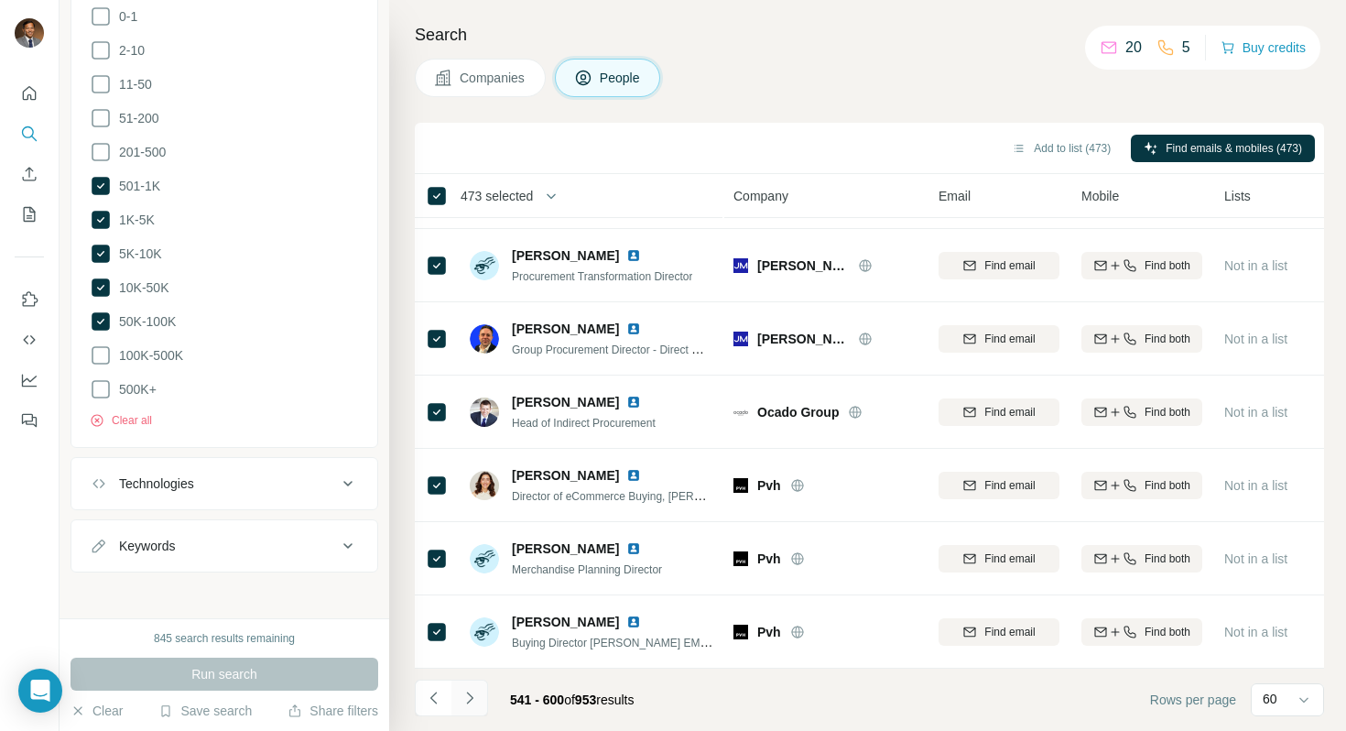
click at [477, 677] on icon "Navigate to next page" at bounding box center [470, 698] width 18 height 18
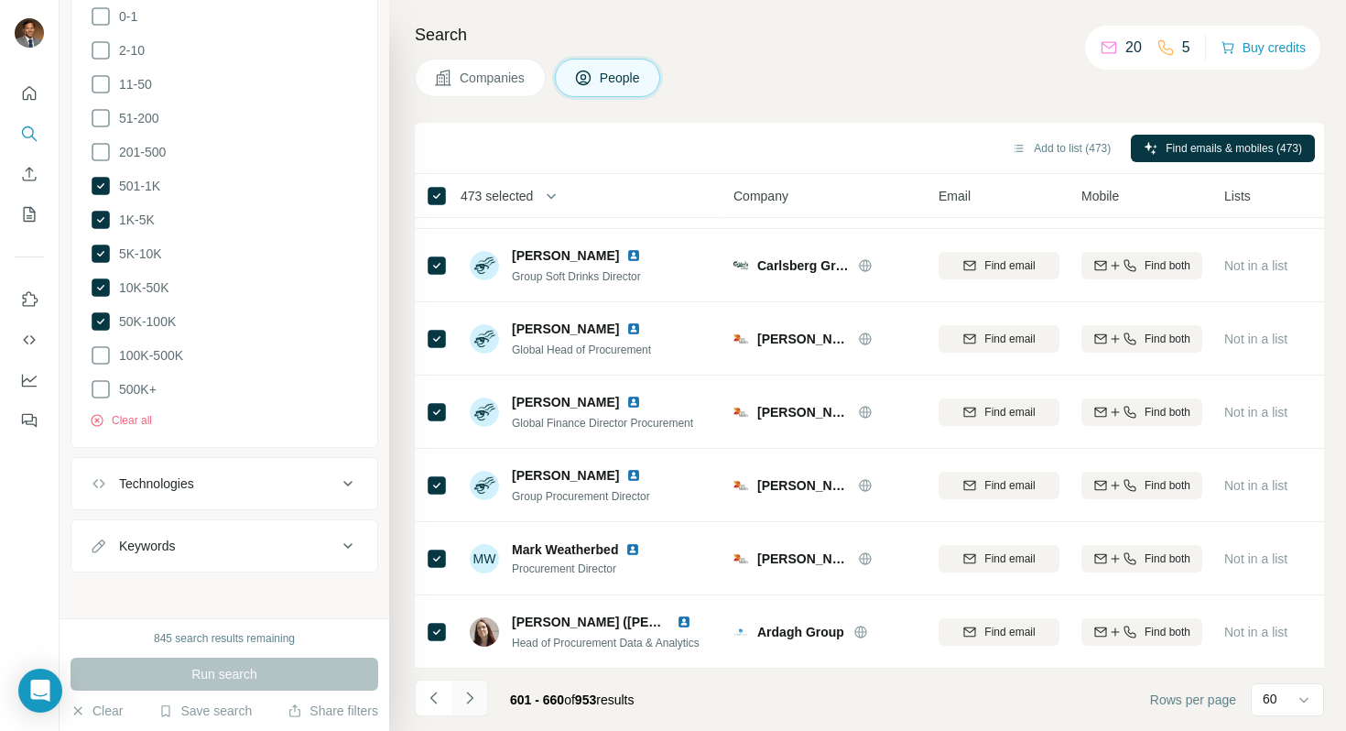
click at [477, 677] on icon "Navigate to next page" at bounding box center [470, 698] width 18 height 18
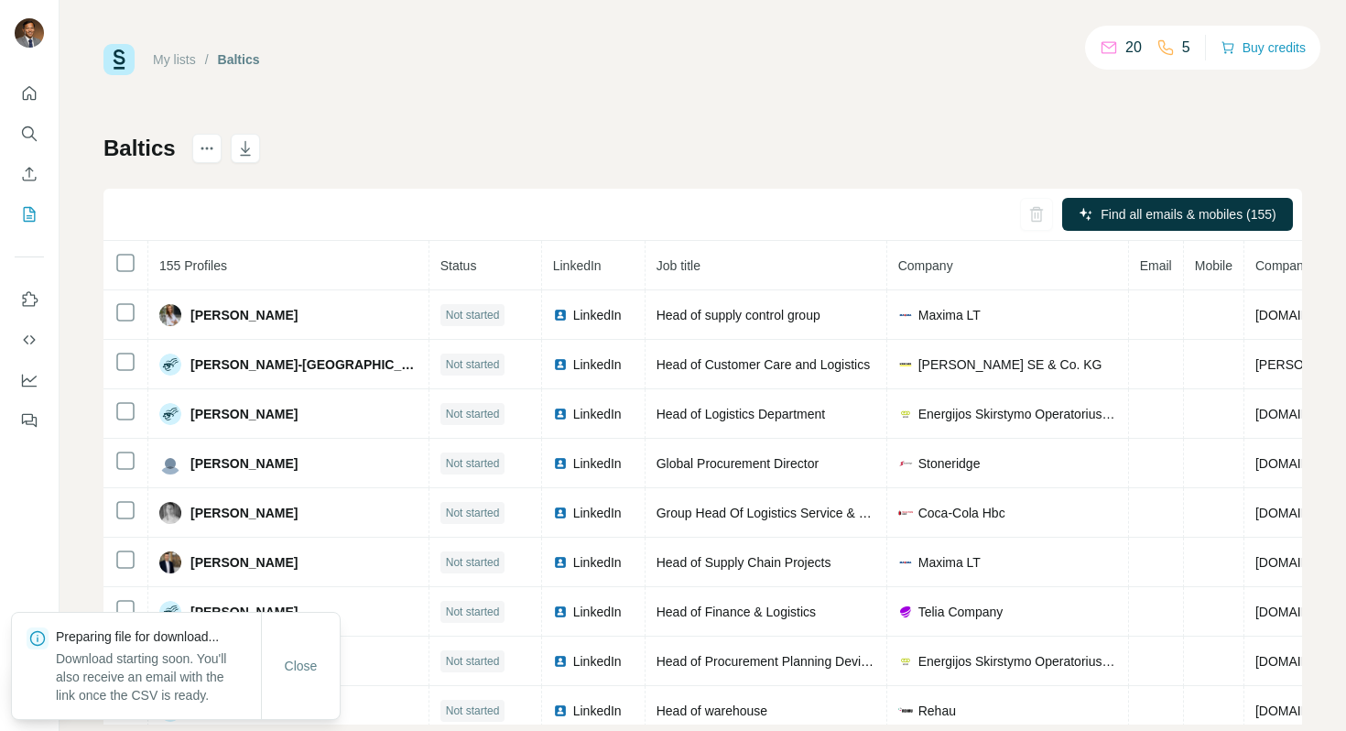
click at [185, 60] on link "My lists" at bounding box center [174, 59] width 43 height 15
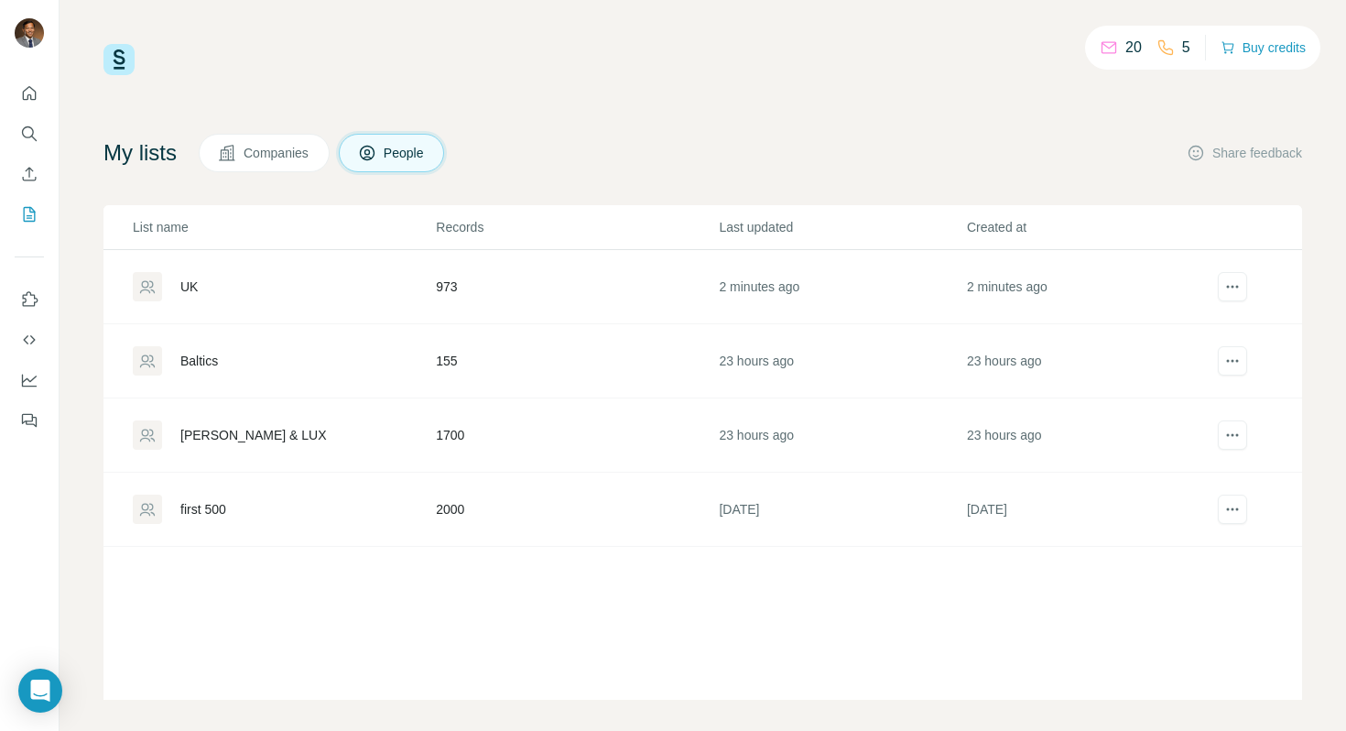
click at [189, 287] on div "UK" at bounding box center [188, 287] width 17 height 18
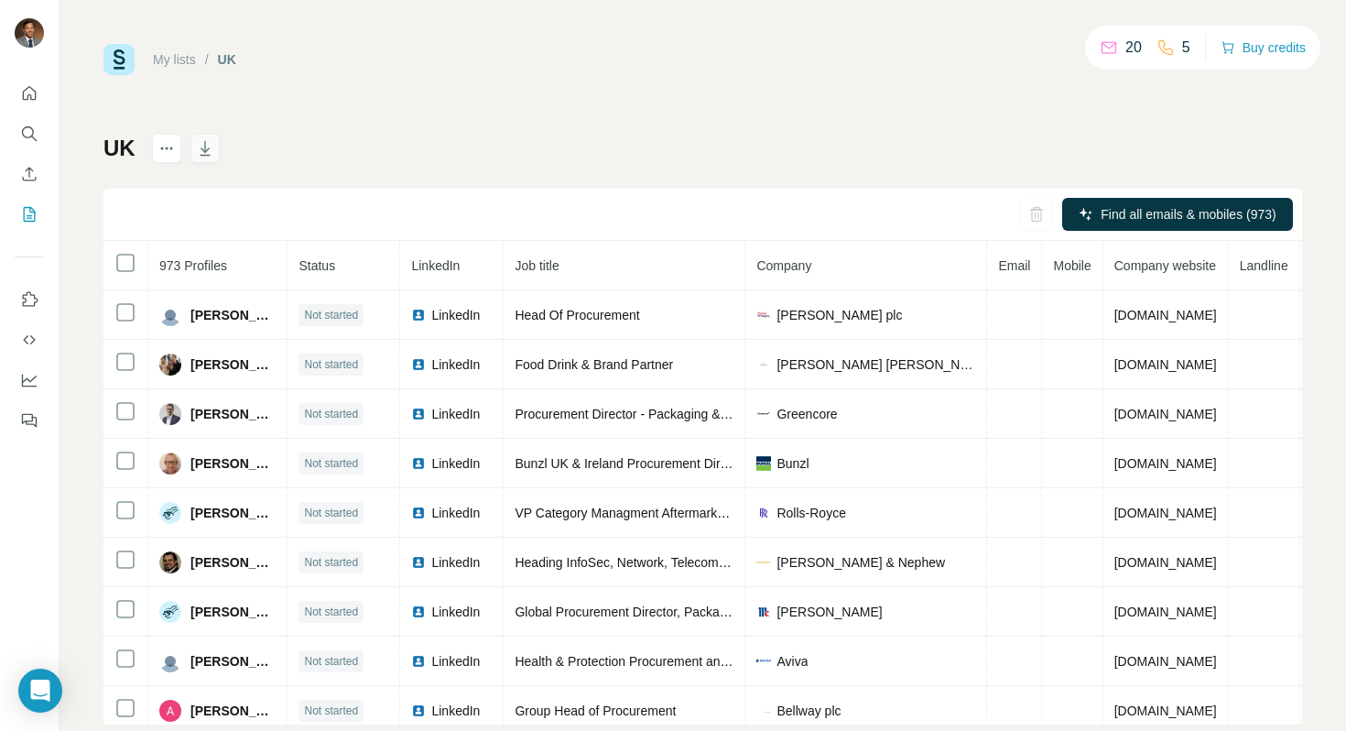
click at [208, 157] on icon "button" at bounding box center [205, 148] width 18 height 18
